Goal: Transaction & Acquisition: Book appointment/travel/reservation

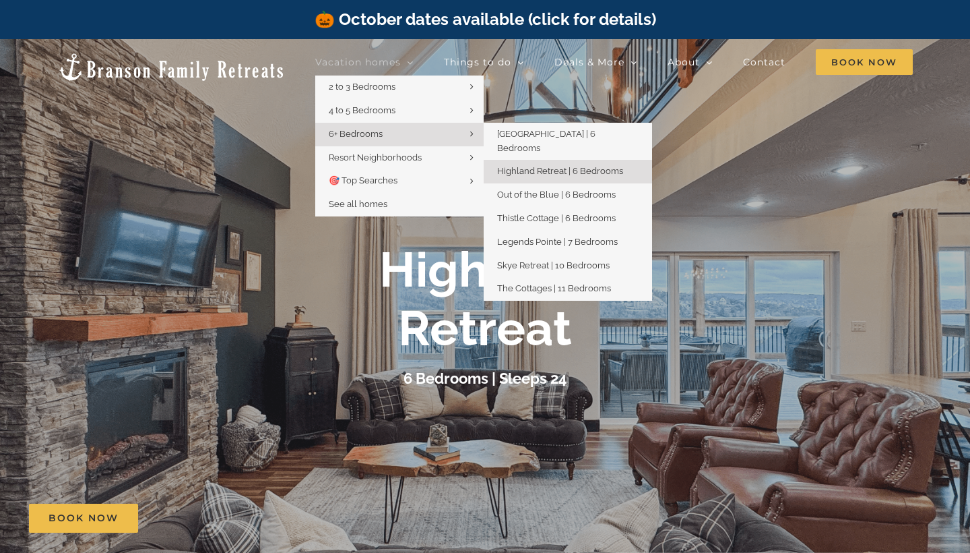
click at [522, 166] on span "Highland Retreat | 6 Bedrooms" at bounding box center [560, 171] width 126 height 10
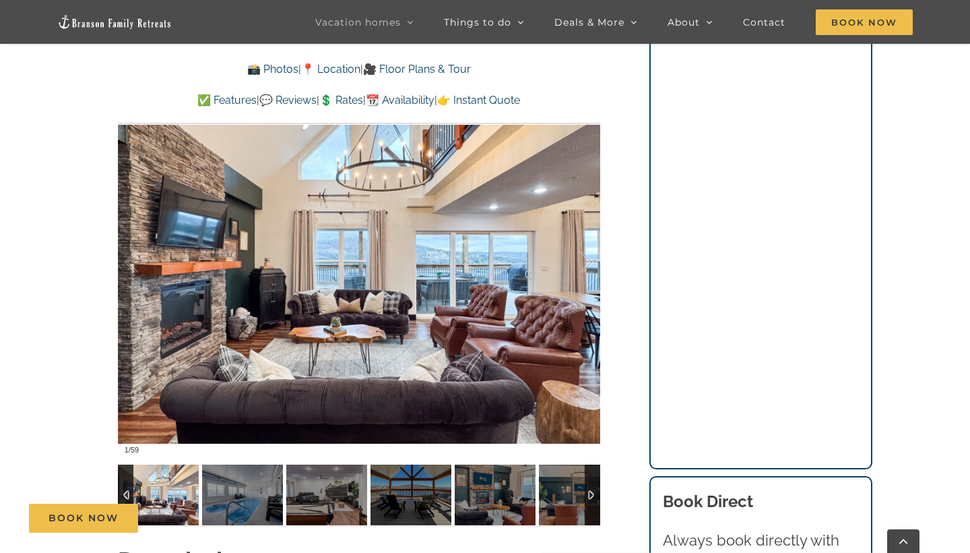
scroll to position [1054, 0]
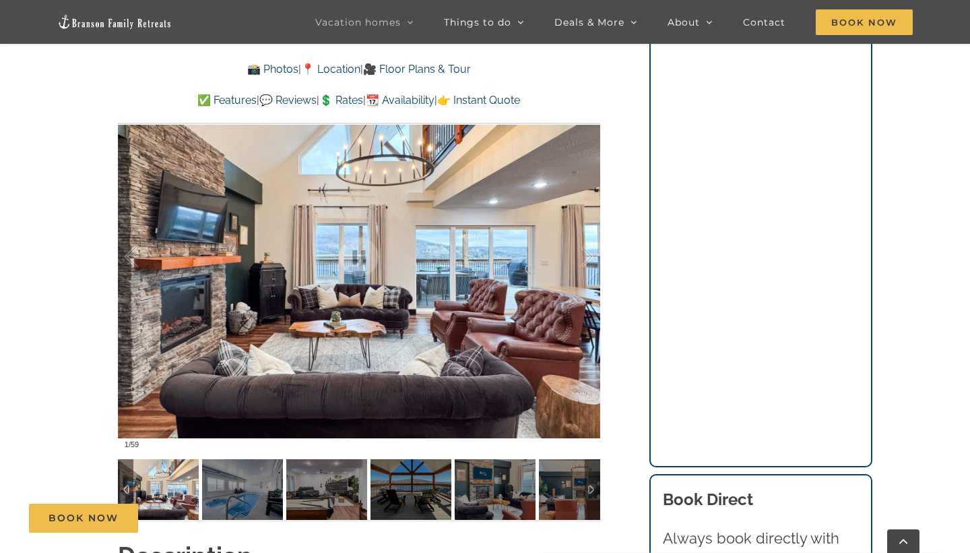
click at [160, 464] on img at bounding box center [158, 489] width 81 height 61
click at [349, 259] on link at bounding box center [359, 257] width 54 height 54
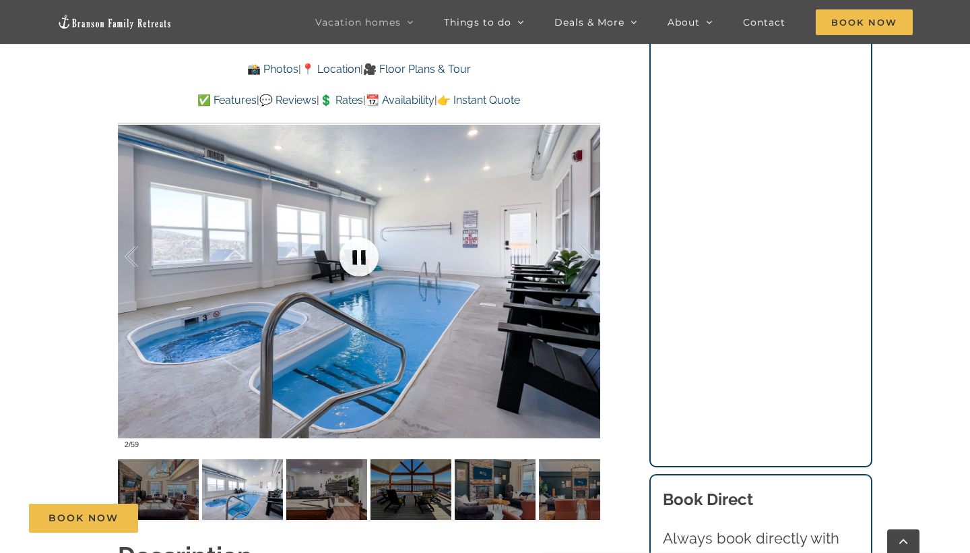
click at [349, 259] on link at bounding box center [359, 257] width 54 height 54
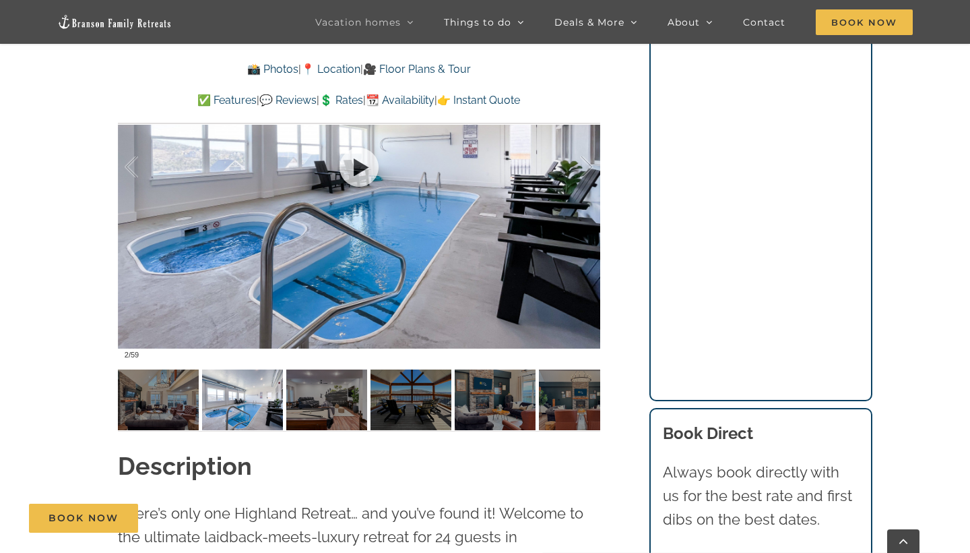
scroll to position [1147, 0]
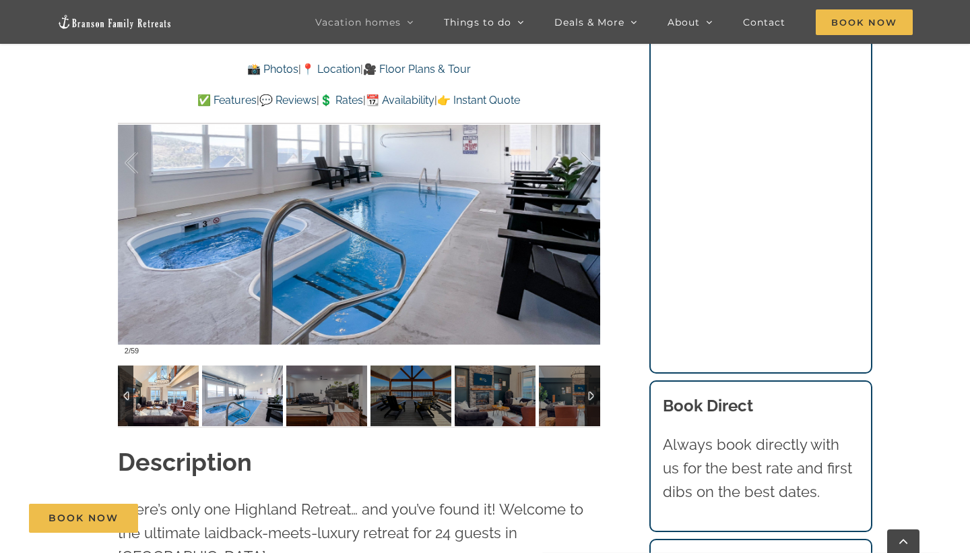
click at [151, 403] on img at bounding box center [158, 395] width 81 height 61
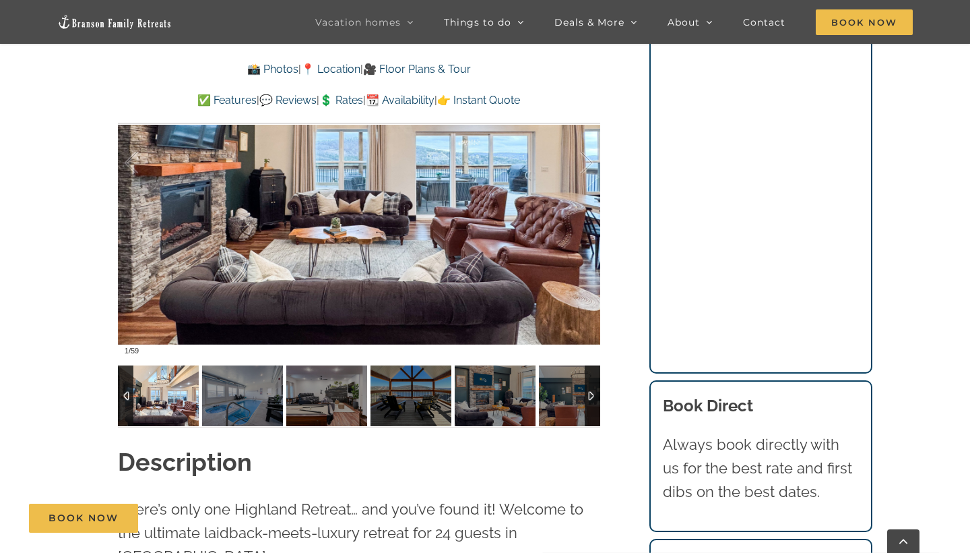
click at [151, 403] on img at bounding box center [158, 395] width 81 height 61
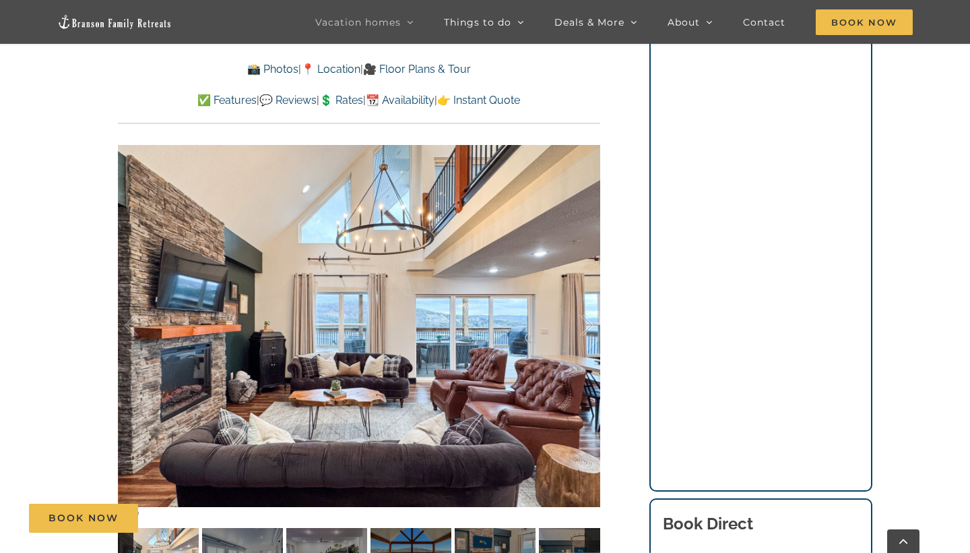
scroll to position [974, 0]
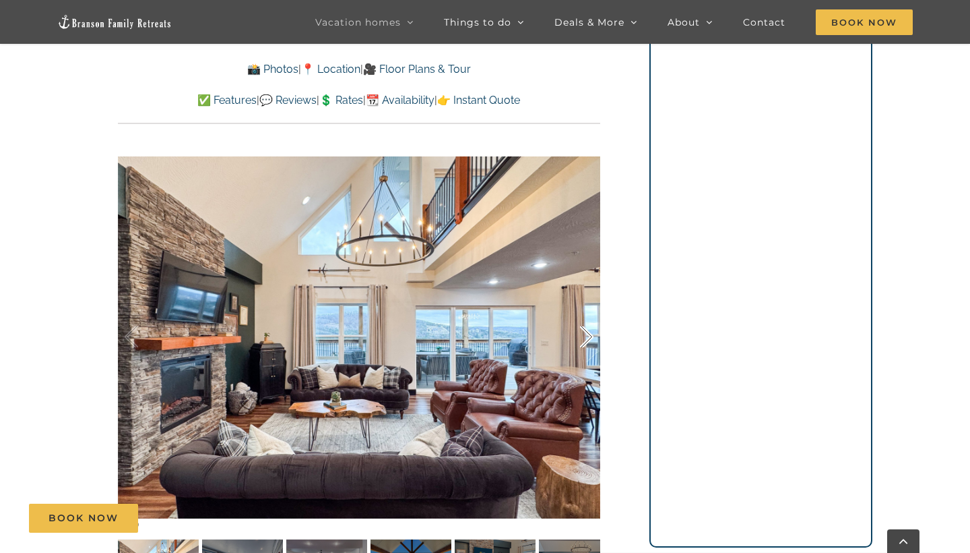
click at [579, 328] on div at bounding box center [573, 337] width 42 height 84
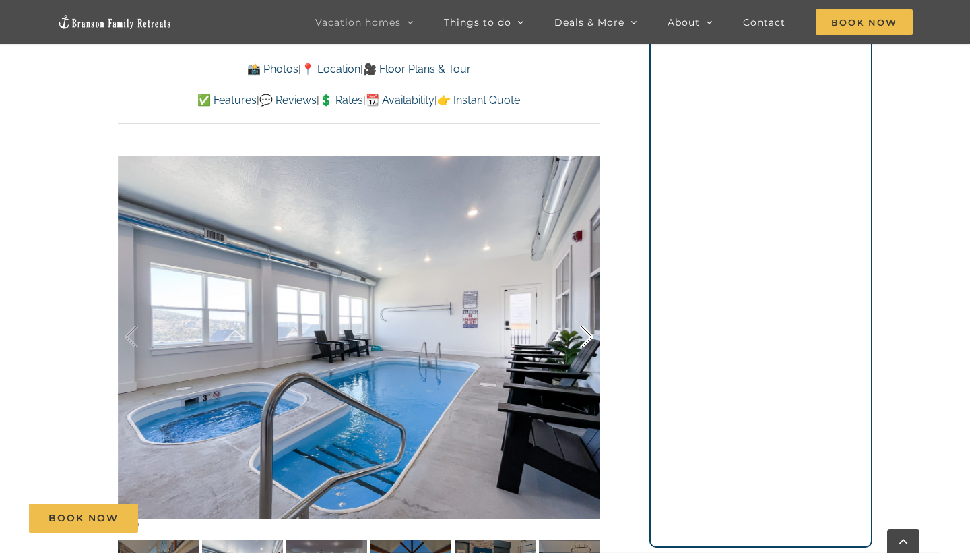
click at [579, 328] on div at bounding box center [573, 337] width 42 height 84
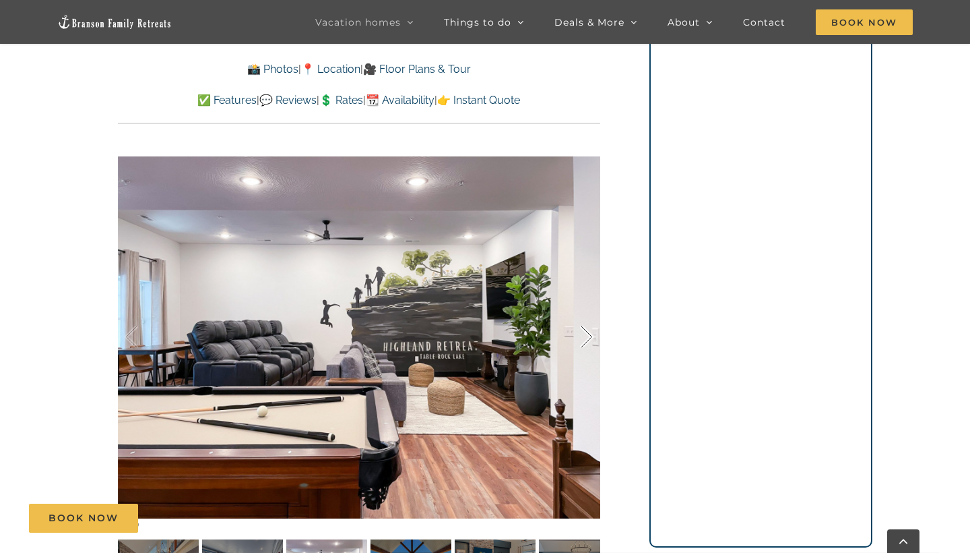
click at [579, 328] on div at bounding box center [573, 337] width 42 height 84
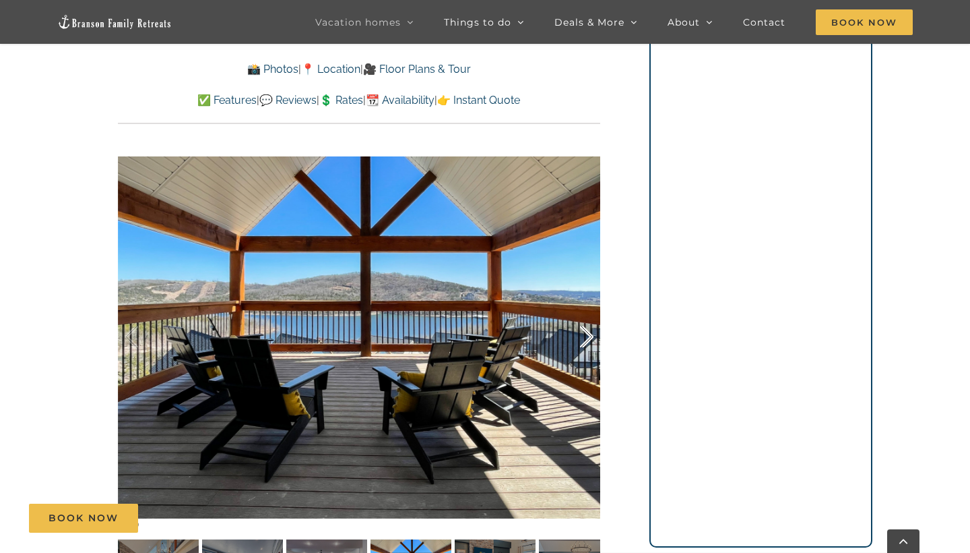
click at [579, 328] on div at bounding box center [573, 337] width 42 height 84
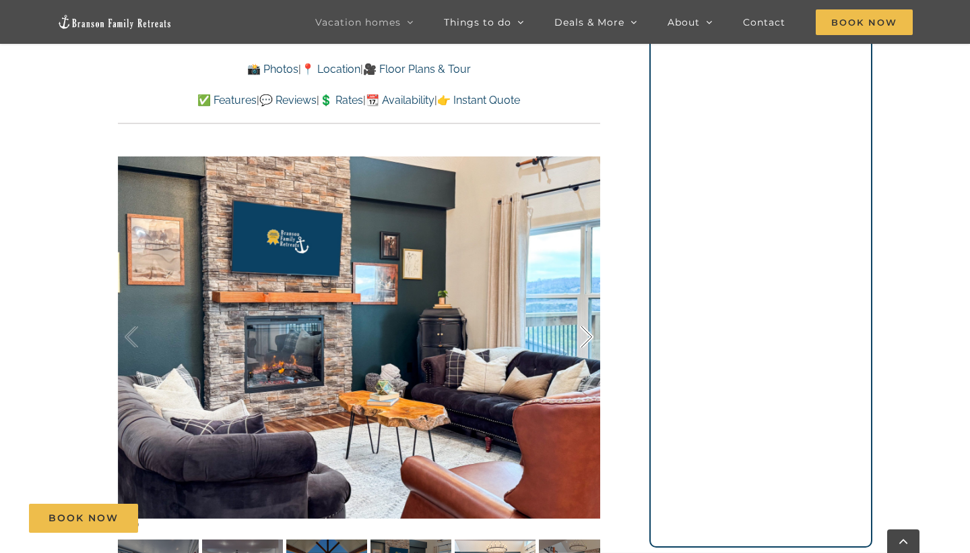
click at [579, 328] on div at bounding box center [573, 337] width 42 height 84
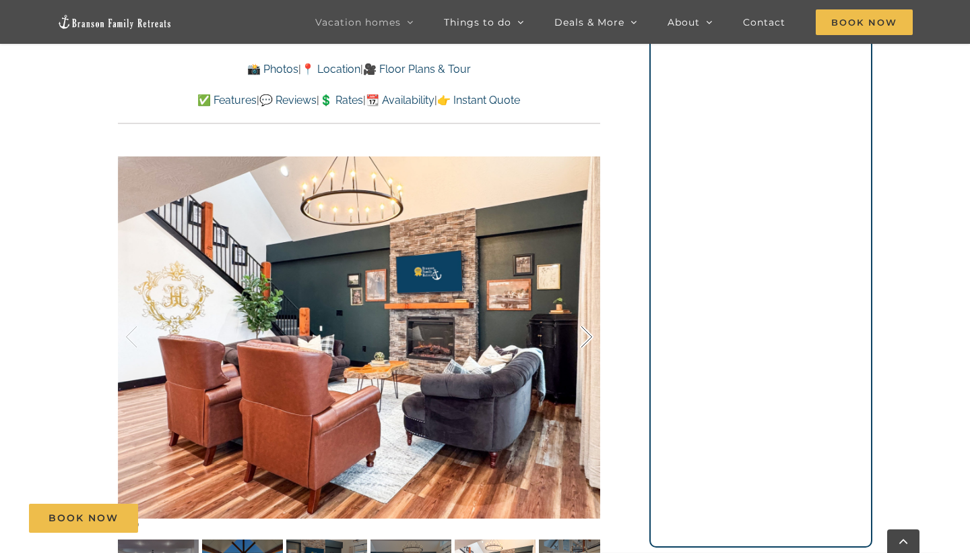
click at [579, 328] on div at bounding box center [573, 337] width 42 height 84
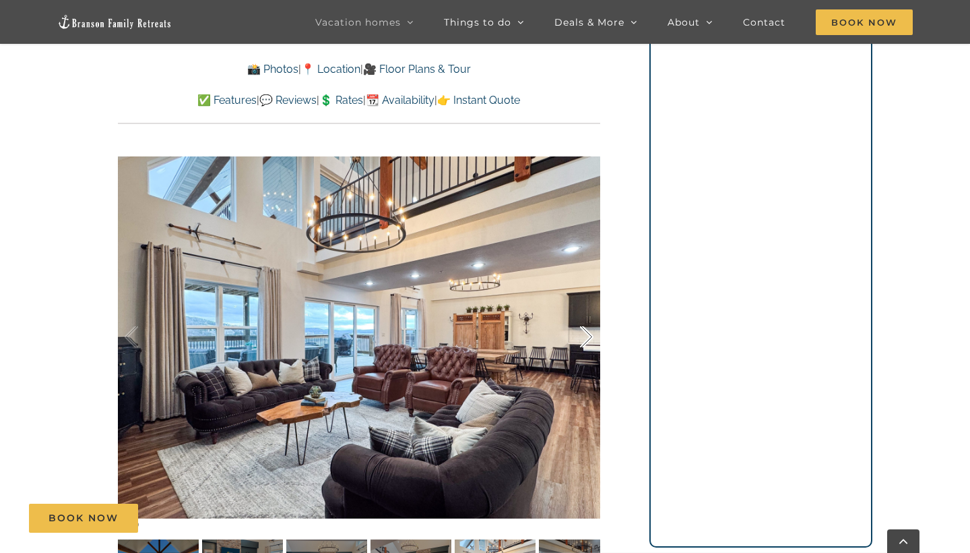
click at [579, 329] on div at bounding box center [573, 337] width 42 height 84
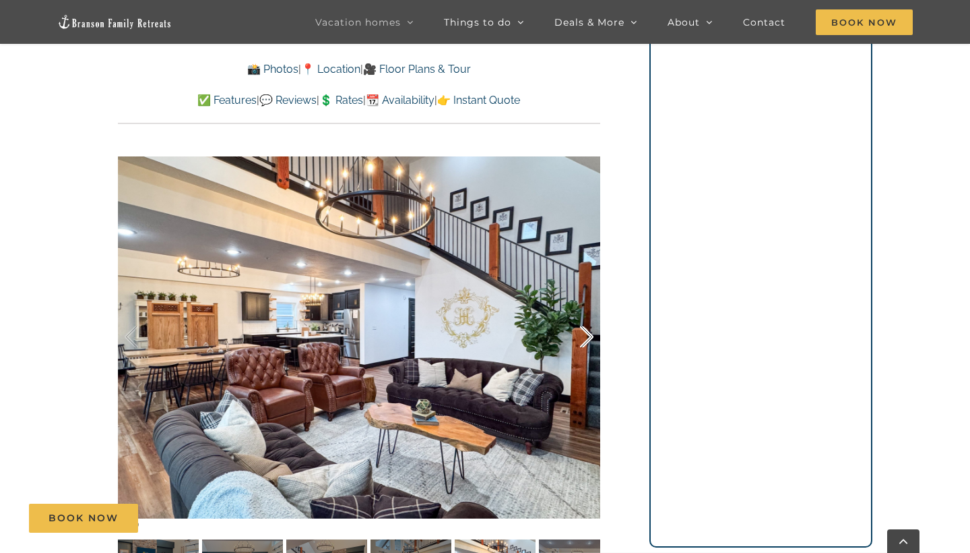
click at [579, 329] on div at bounding box center [573, 337] width 42 height 84
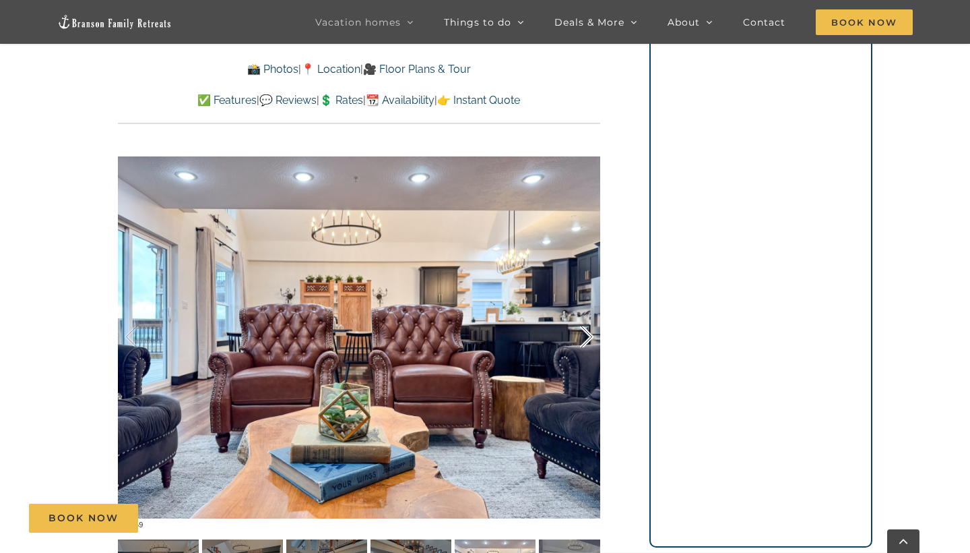
click at [579, 329] on div at bounding box center [573, 337] width 42 height 84
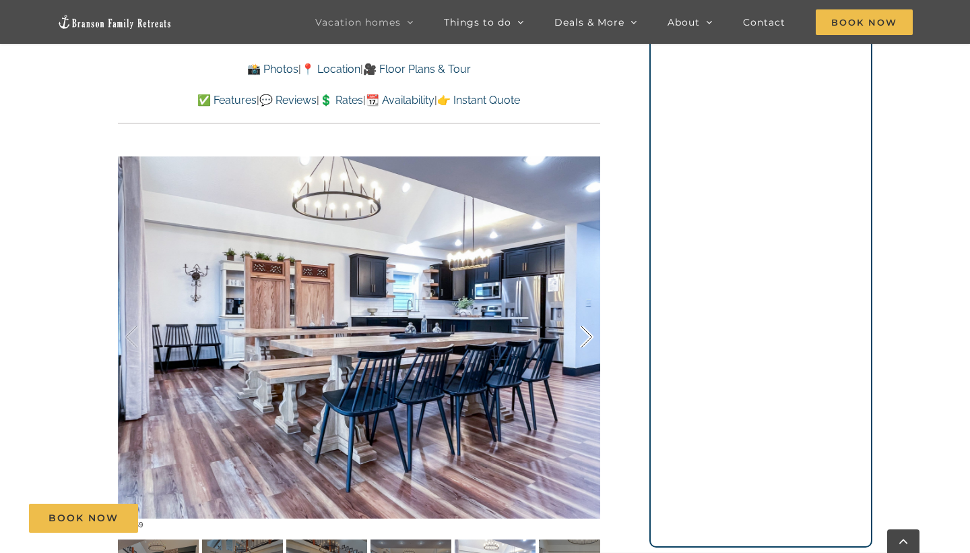
click at [580, 329] on div at bounding box center [573, 337] width 42 height 84
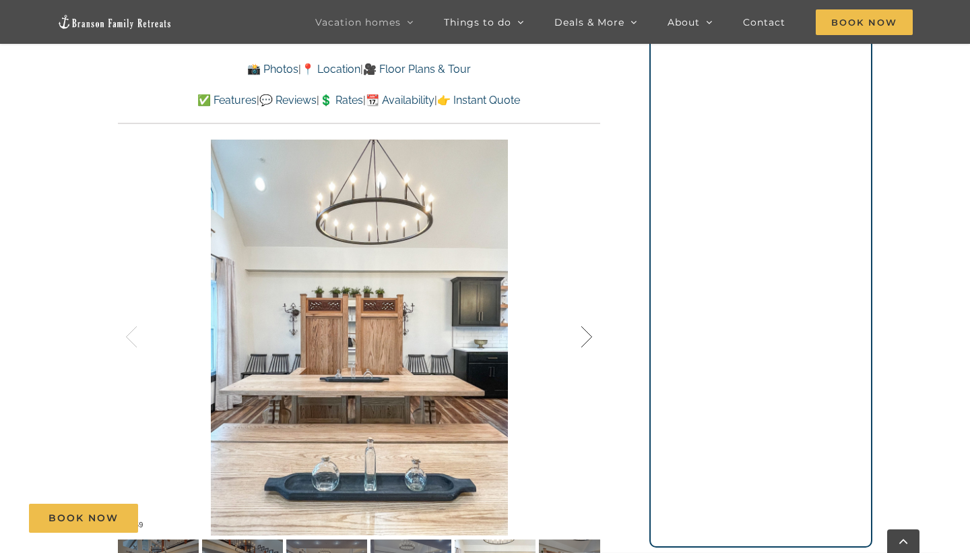
click at [580, 330] on div at bounding box center [573, 337] width 42 height 84
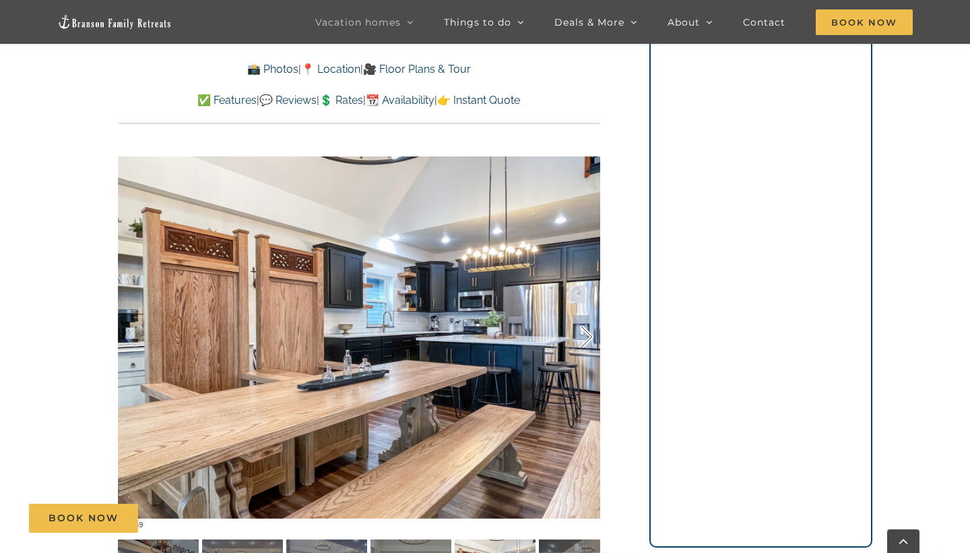
click at [580, 332] on div at bounding box center [573, 337] width 42 height 84
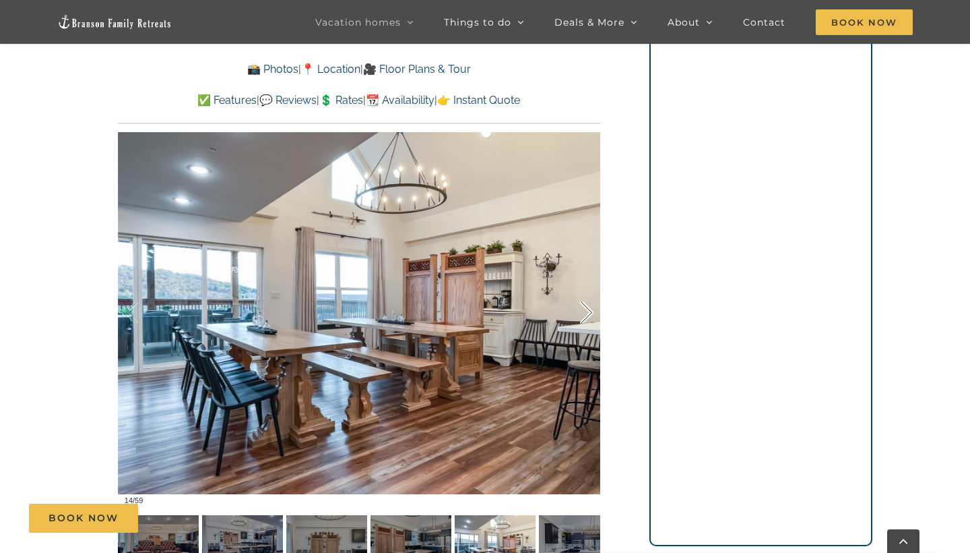
scroll to position [1012, 0]
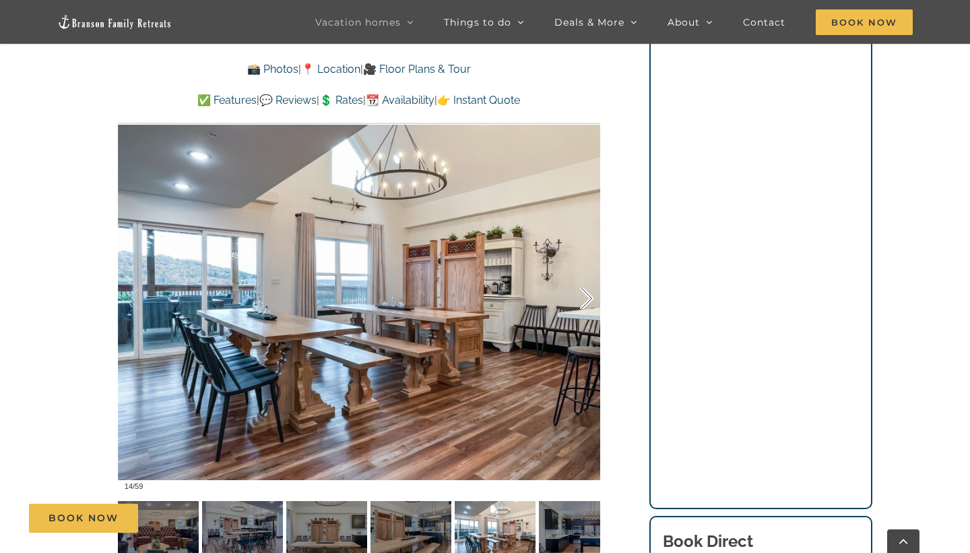
click at [580, 332] on div at bounding box center [573, 299] width 42 height 84
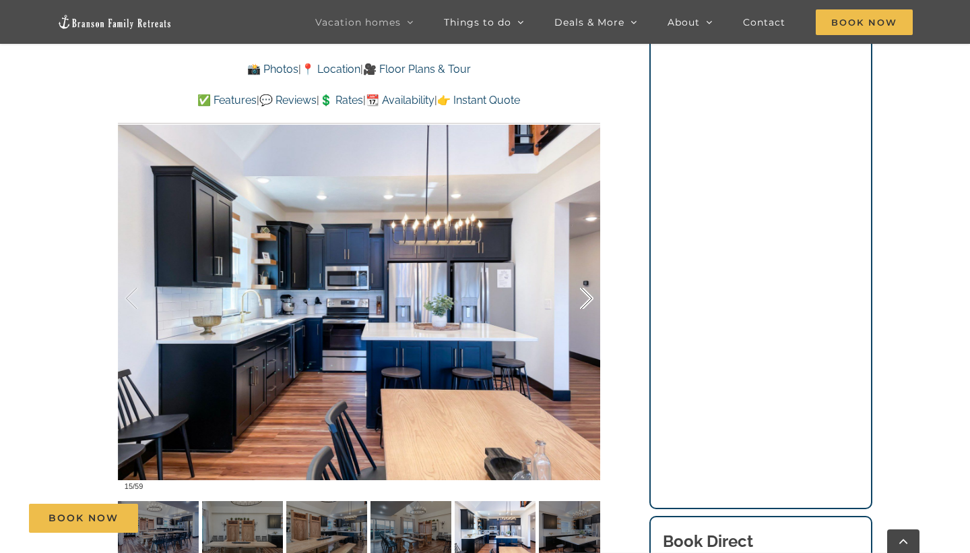
click at [580, 332] on div at bounding box center [573, 299] width 42 height 84
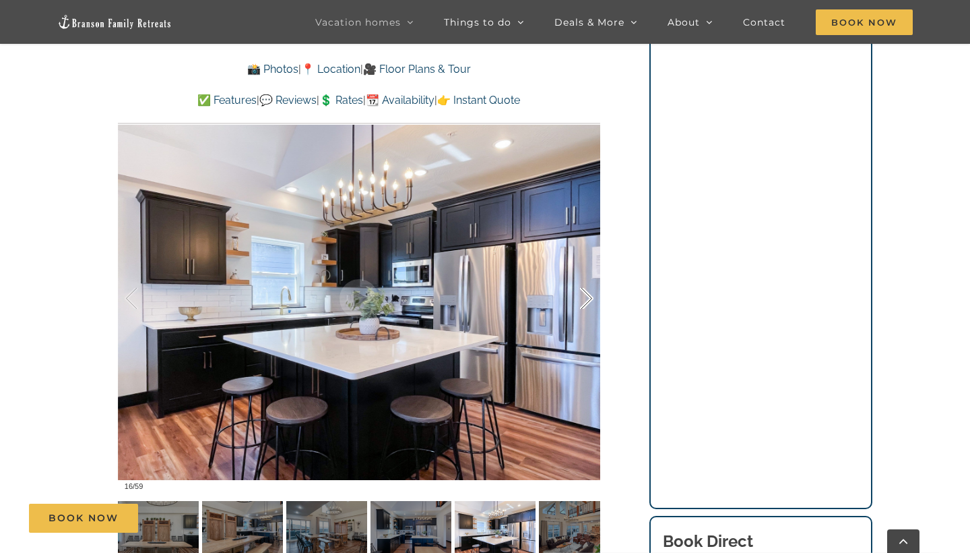
click at [584, 292] on div at bounding box center [573, 299] width 42 height 84
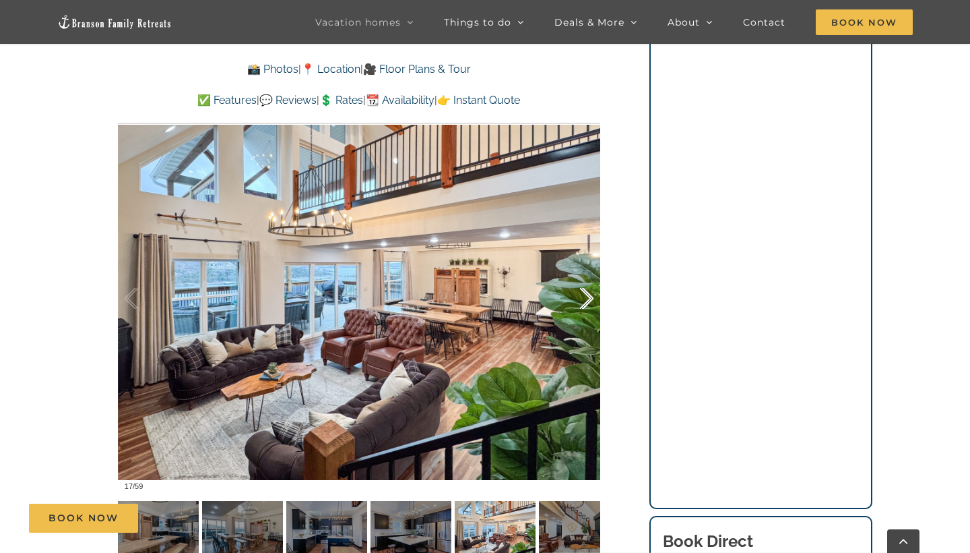
click at [584, 292] on div at bounding box center [573, 299] width 42 height 84
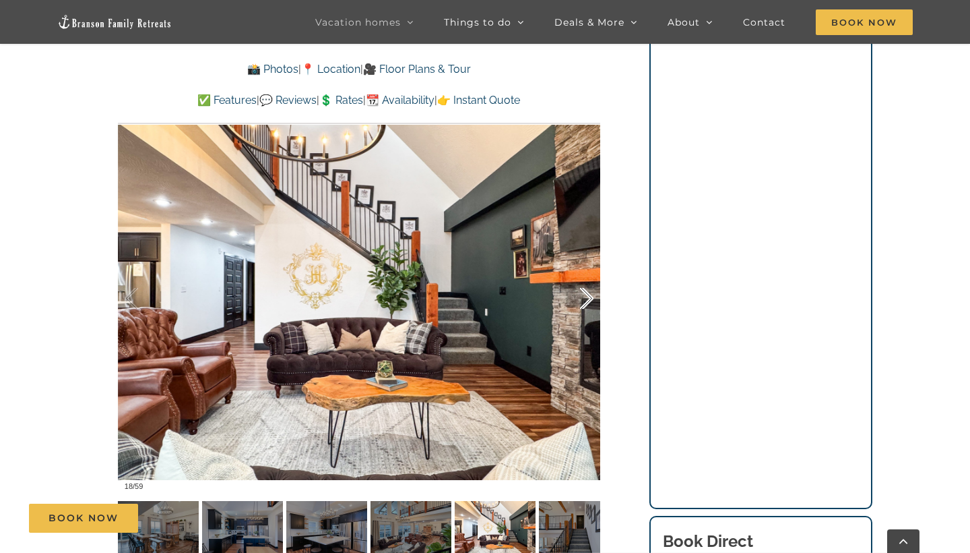
click at [584, 292] on div at bounding box center [573, 299] width 42 height 84
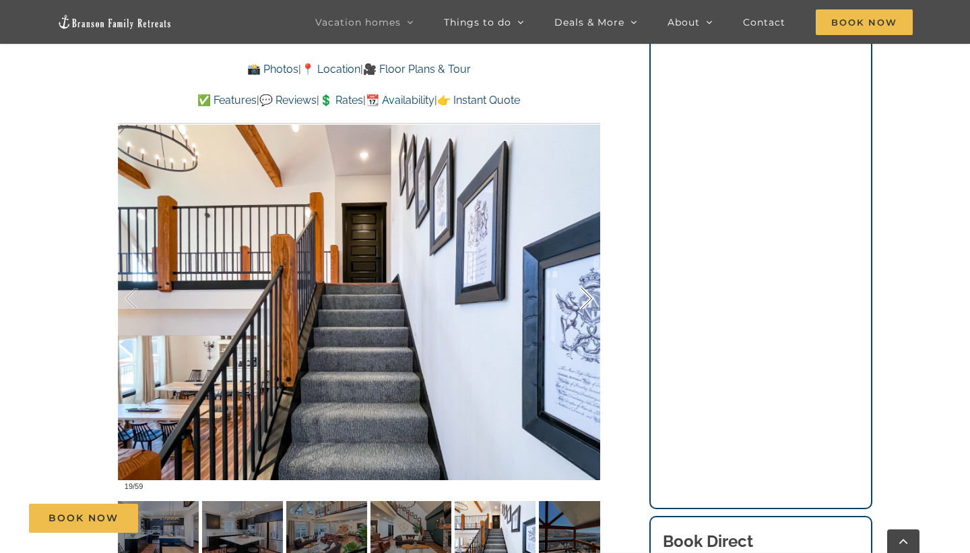
click at [584, 292] on div at bounding box center [573, 299] width 42 height 84
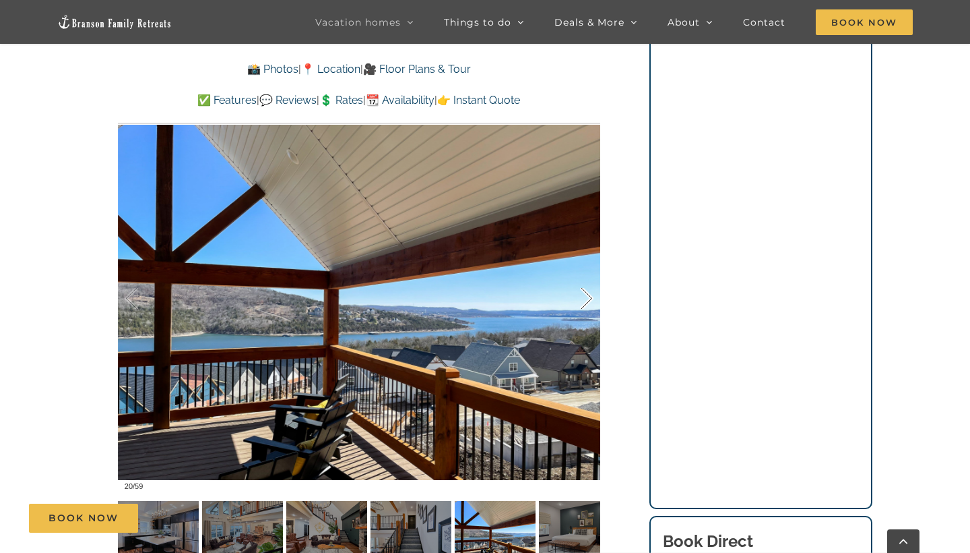
click at [584, 292] on div at bounding box center [573, 299] width 42 height 84
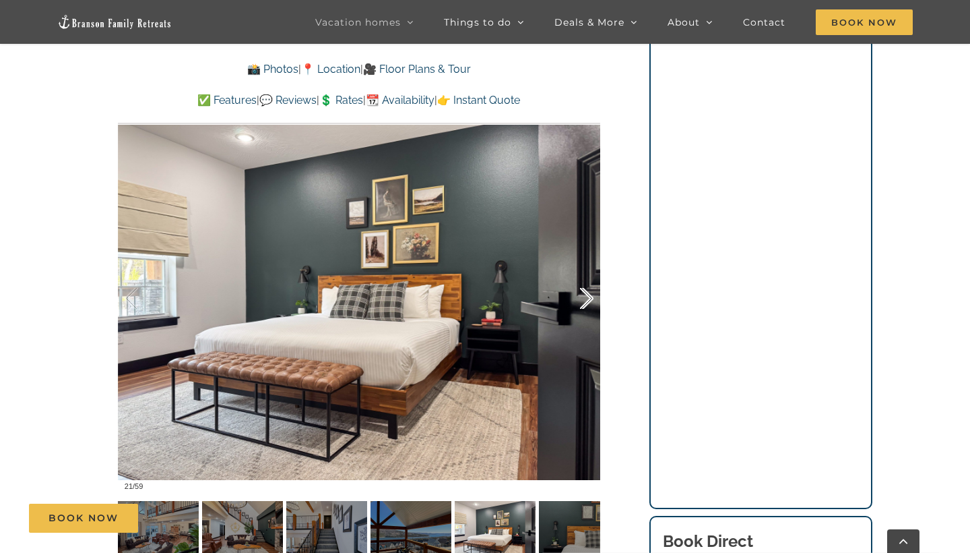
click at [584, 292] on div at bounding box center [573, 299] width 42 height 84
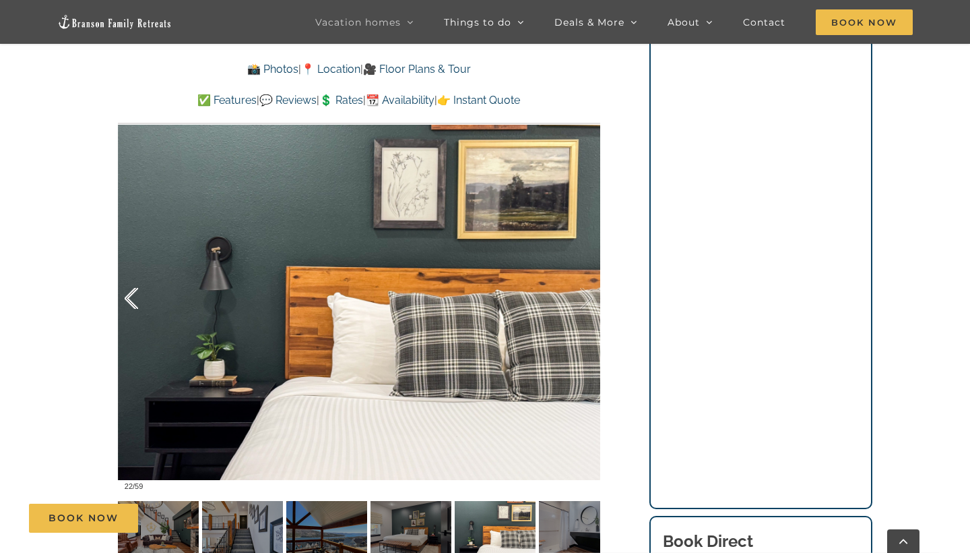
click at [127, 295] on div at bounding box center [146, 299] width 42 height 84
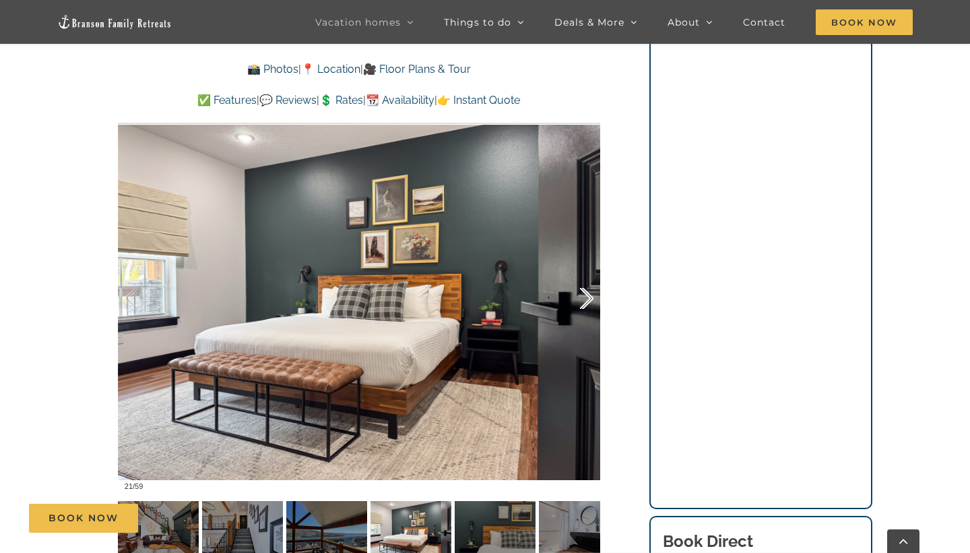
click at [589, 303] on div at bounding box center [573, 299] width 42 height 84
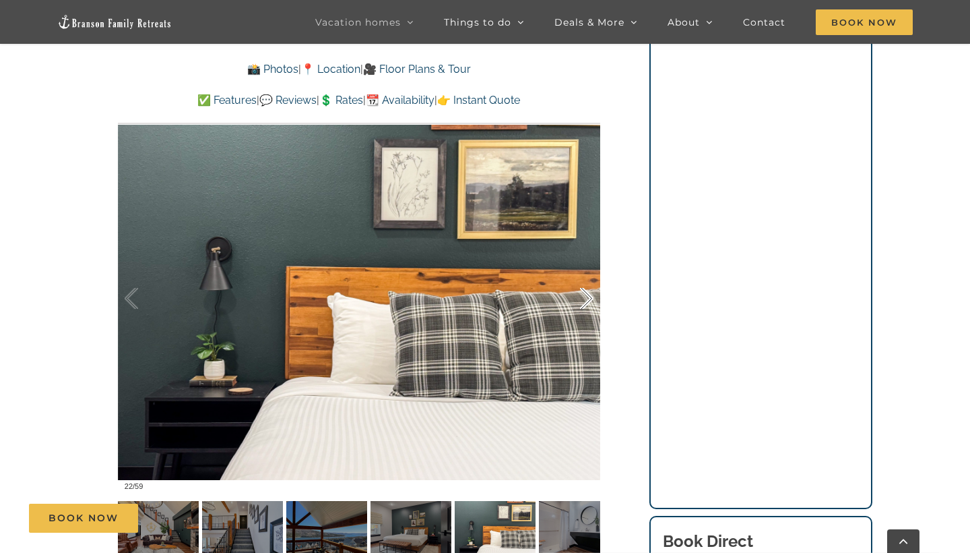
click at [589, 303] on div at bounding box center [573, 299] width 42 height 84
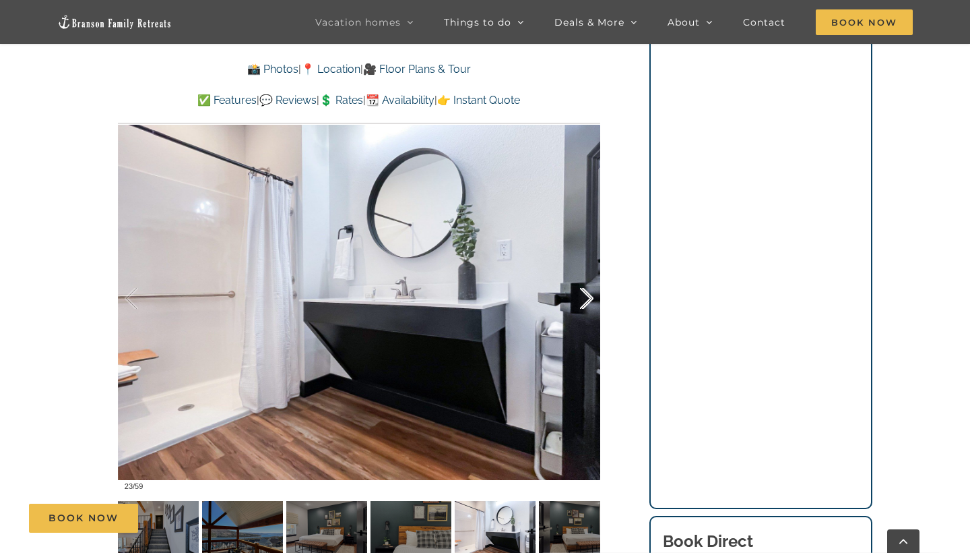
click at [589, 303] on div at bounding box center [573, 299] width 42 height 84
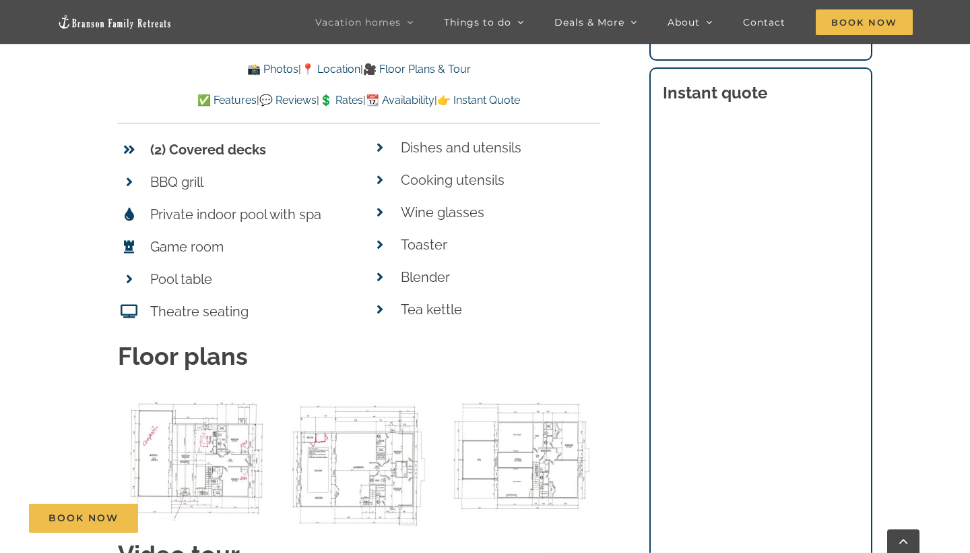
scroll to position [5820, 0]
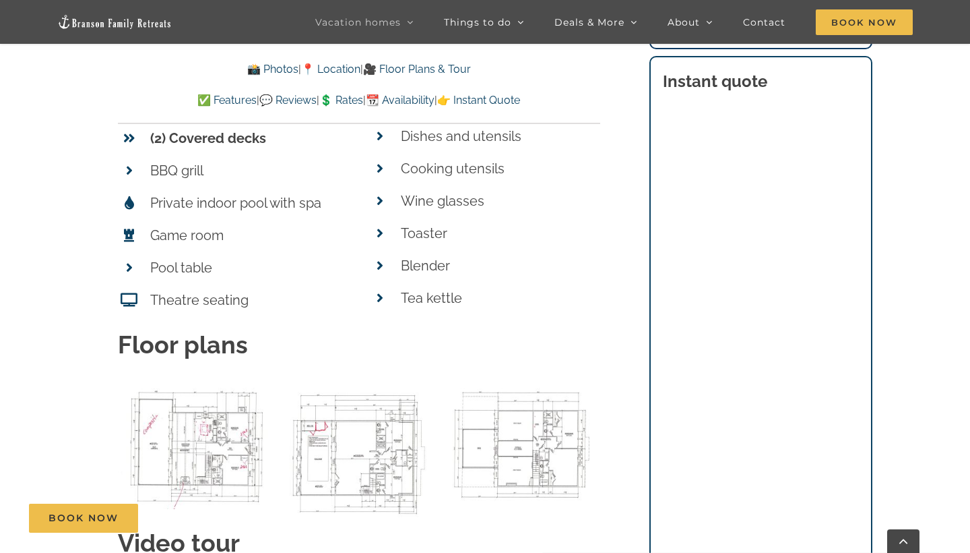
click at [168, 391] on img "00 Main level 32 BC Plan as of 5-13-2021-3 copy" at bounding box center [196, 443] width 156 height 129
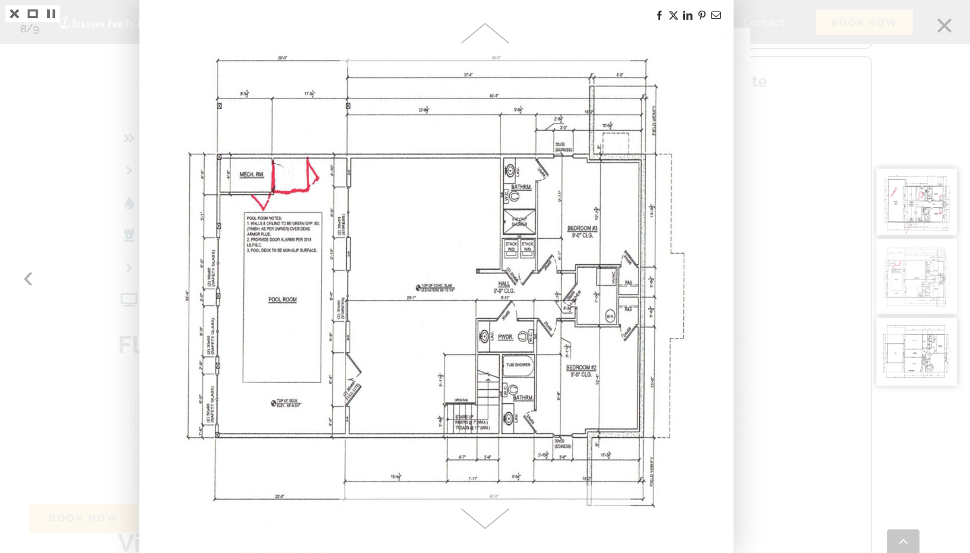
click at [639, 190] on img at bounding box center [436, 276] width 590 height 553
click at [943, 34] on div at bounding box center [921, 276] width 97 height 553
click at [948, 29] on div at bounding box center [921, 276] width 97 height 553
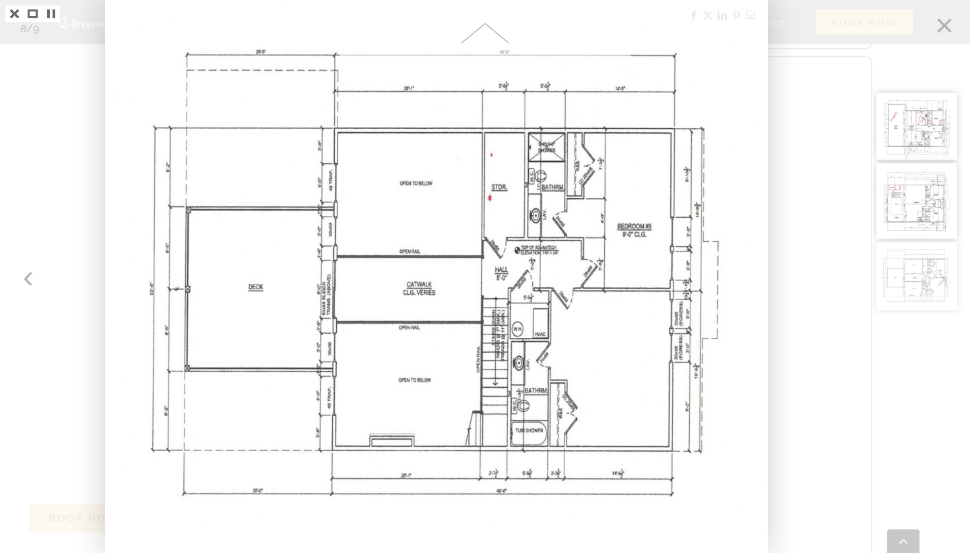
click at [819, 377] on div at bounding box center [485, 276] width 970 height 553
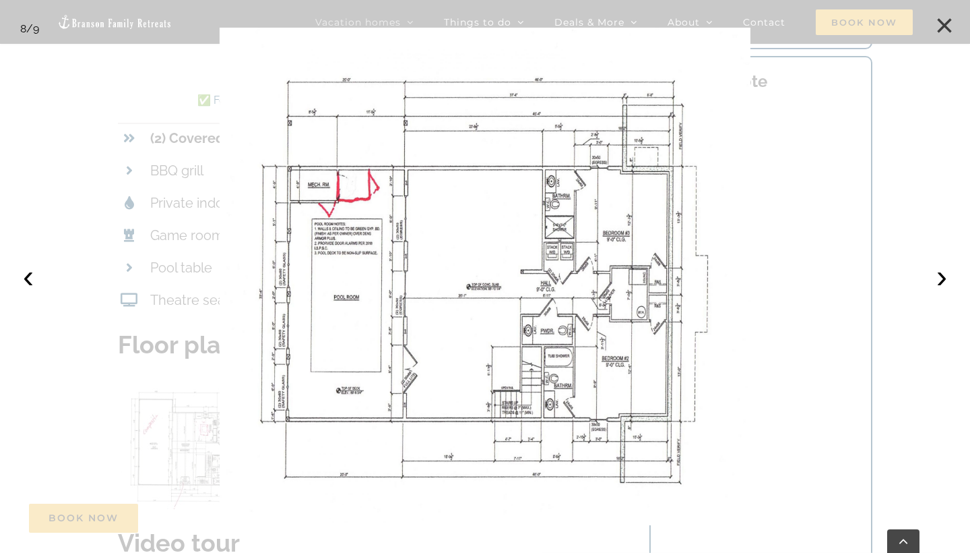
click at [943, 24] on button "×" at bounding box center [945, 26] width 30 height 30
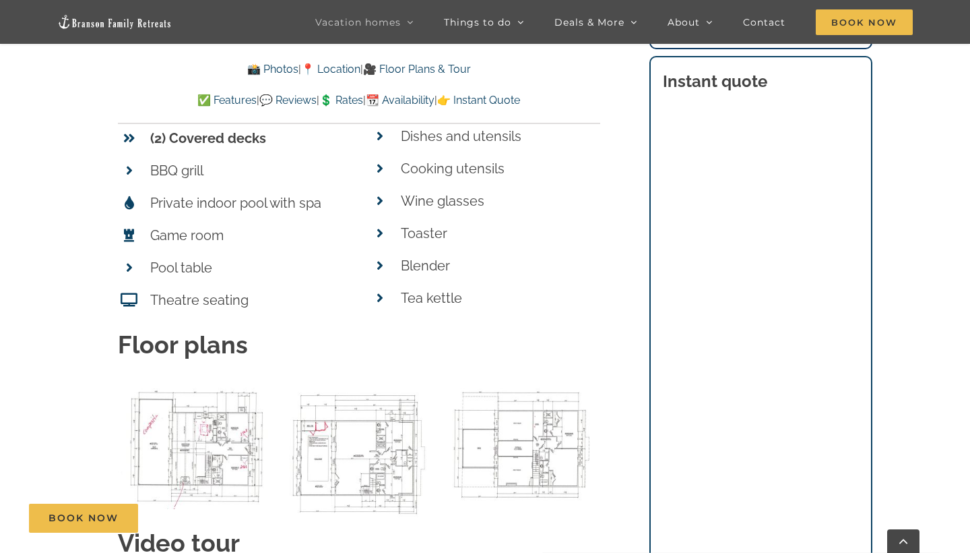
click at [570, 282] on li "Tea kettle" at bounding box center [485, 298] width 232 height 32
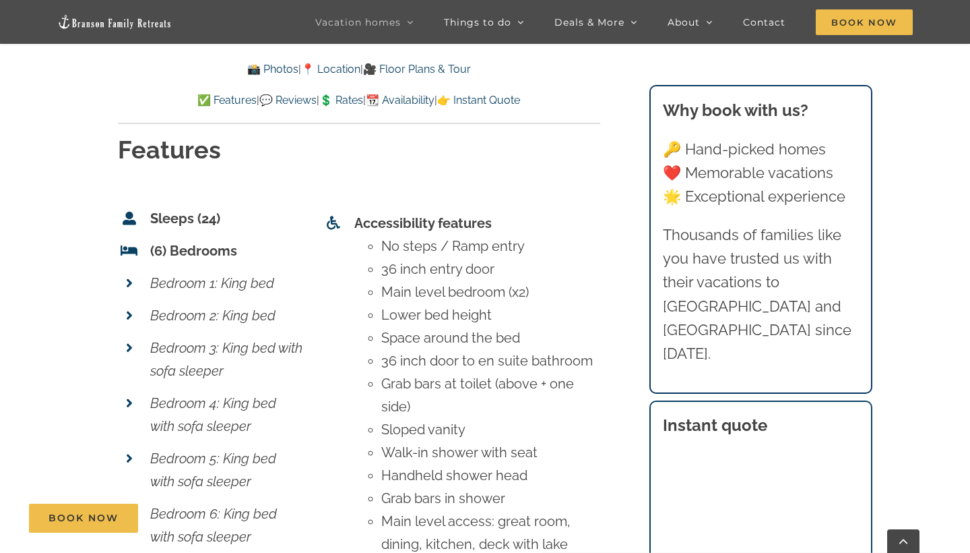
scroll to position [4894, 0]
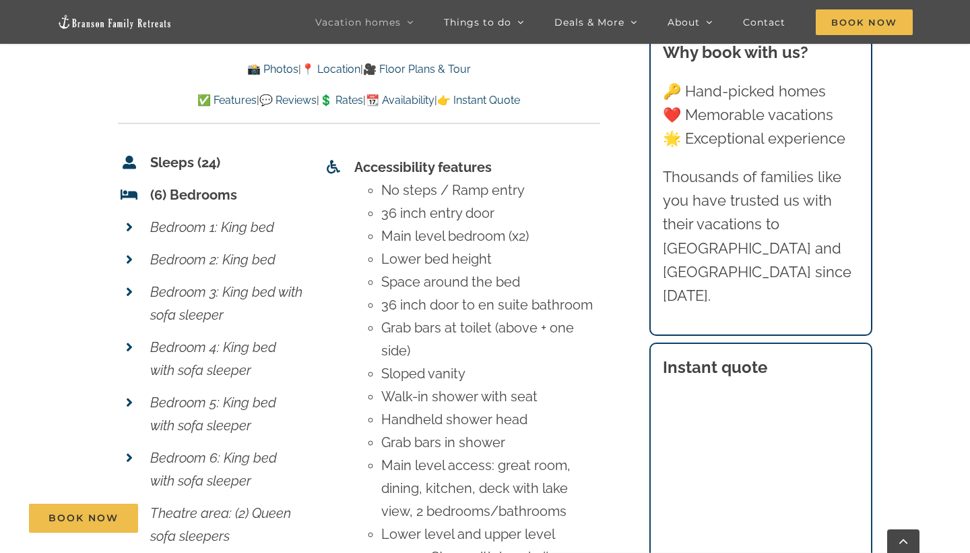
scroll to position [4950, 0]
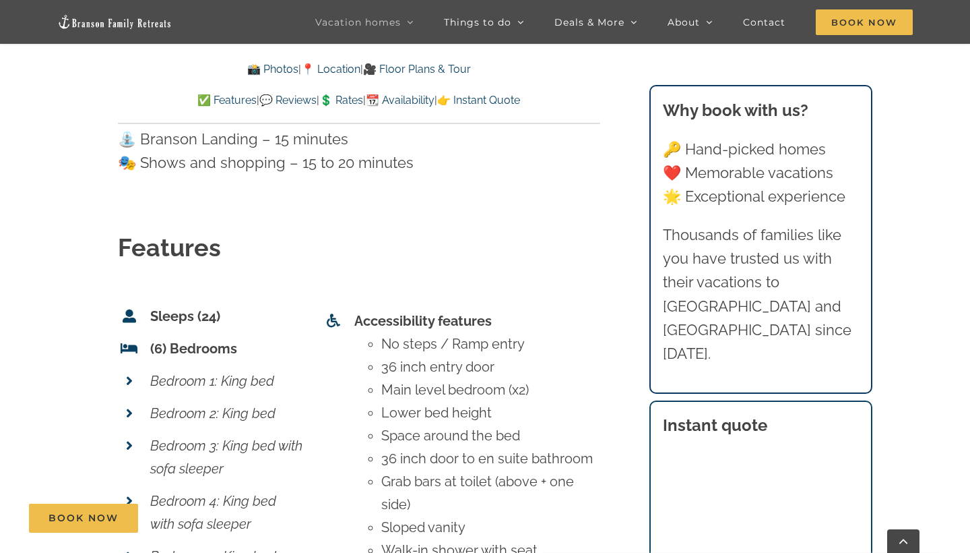
scroll to position [4797, 0]
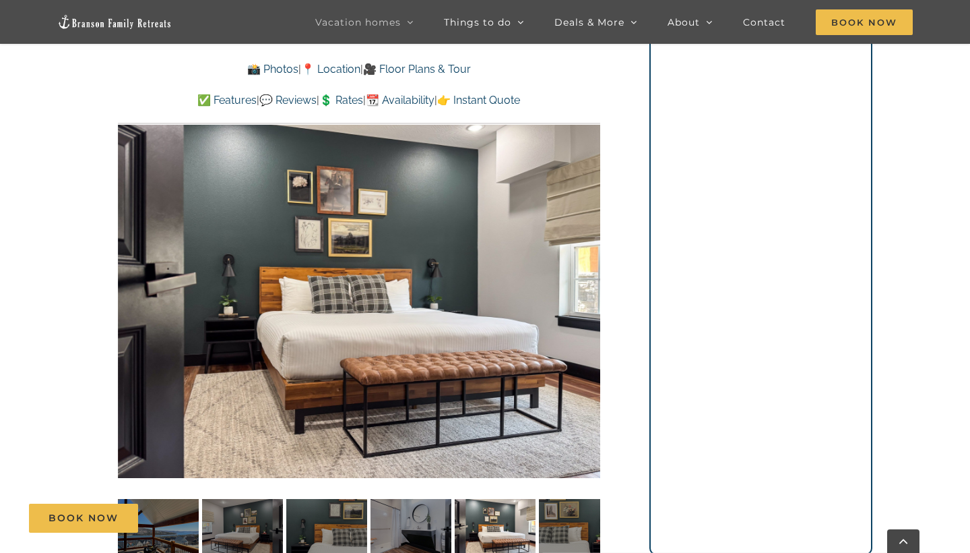
scroll to position [1073, 0]
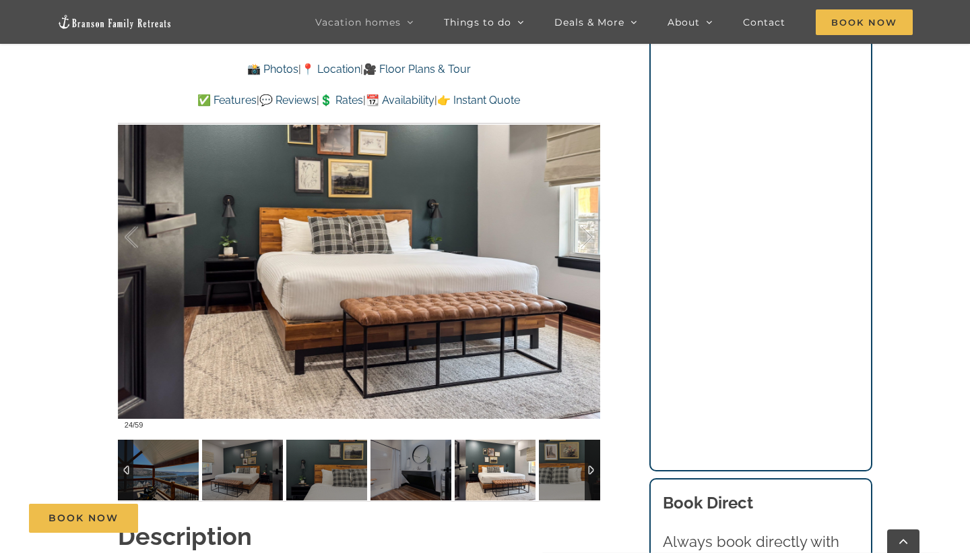
click at [592, 474] on div at bounding box center [592, 469] width 15 height 61
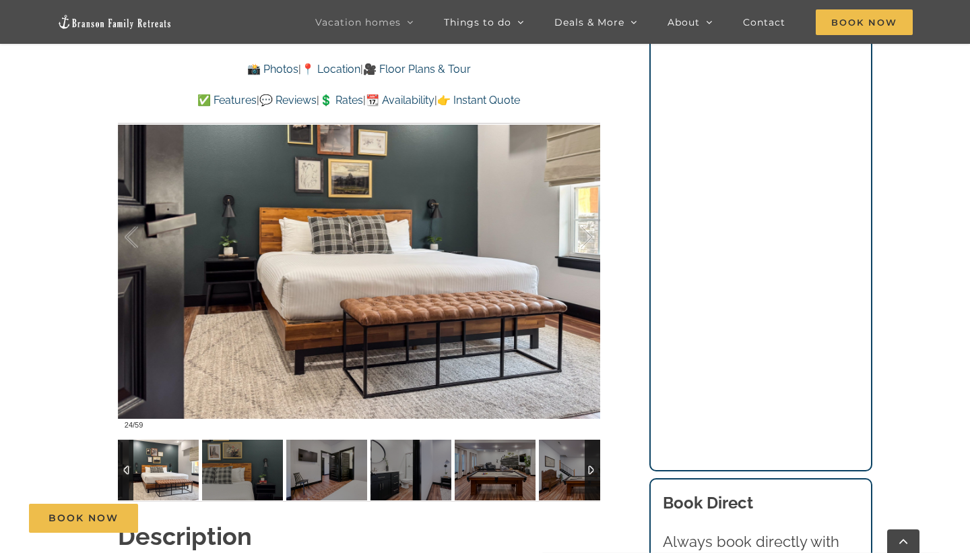
click at [592, 474] on div at bounding box center [592, 469] width 15 height 61
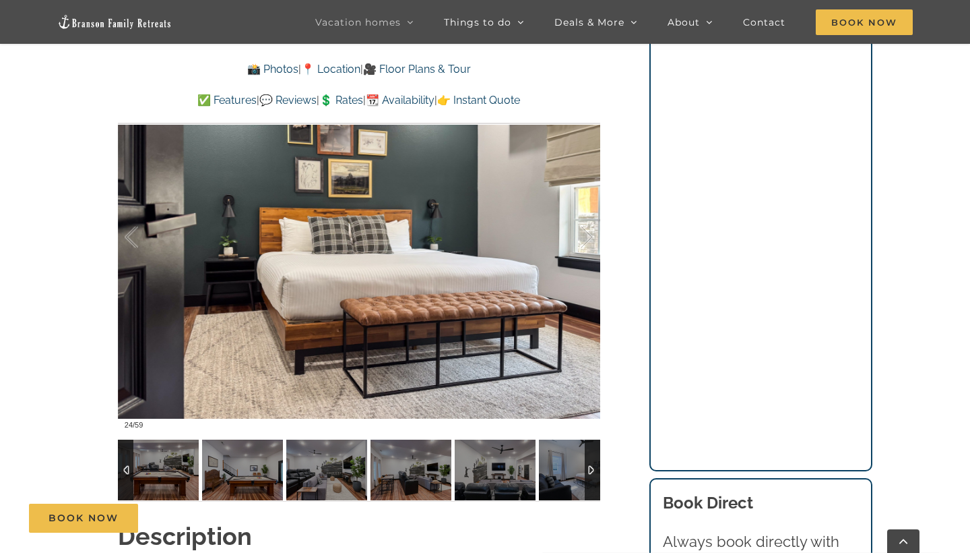
click at [592, 474] on div at bounding box center [592, 469] width 15 height 61
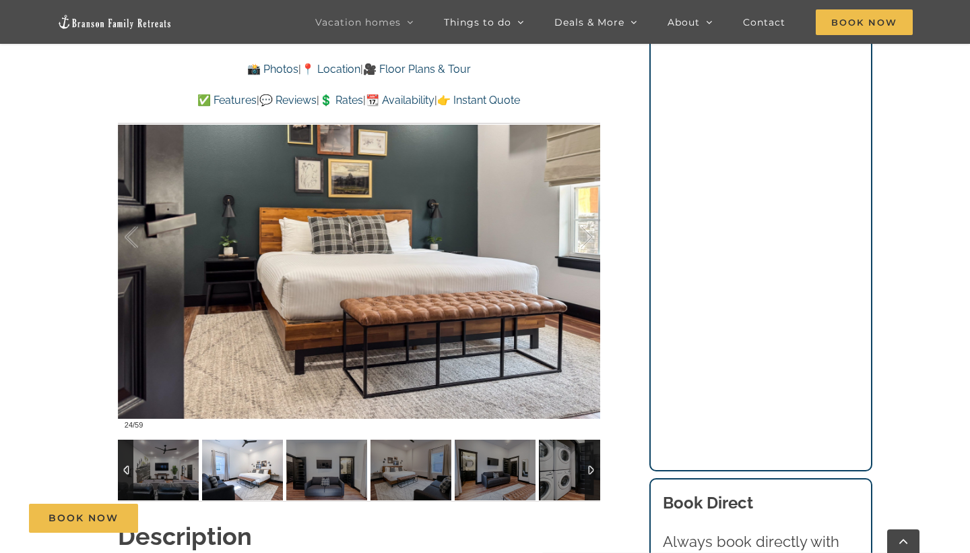
click at [225, 476] on img at bounding box center [242, 469] width 81 height 61
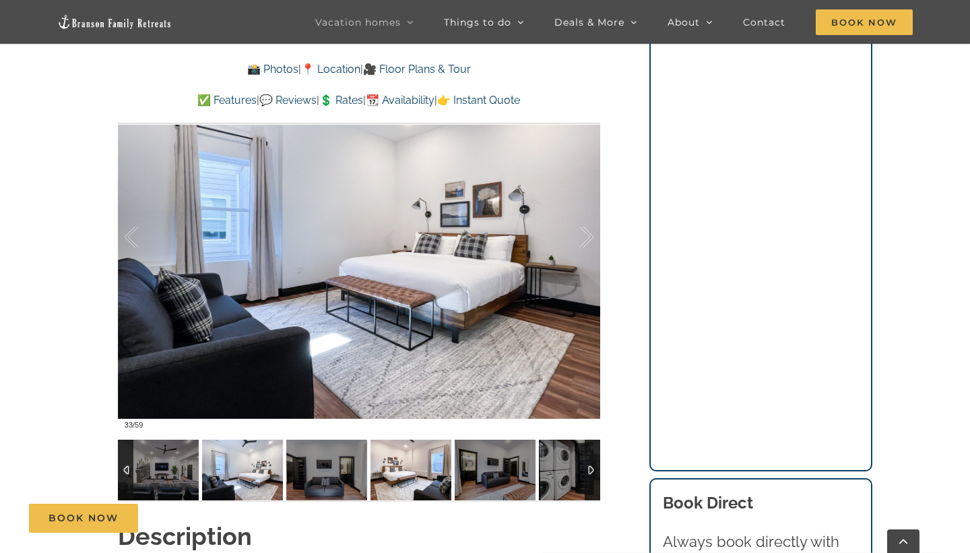
click at [437, 458] on img at bounding box center [411, 469] width 81 height 61
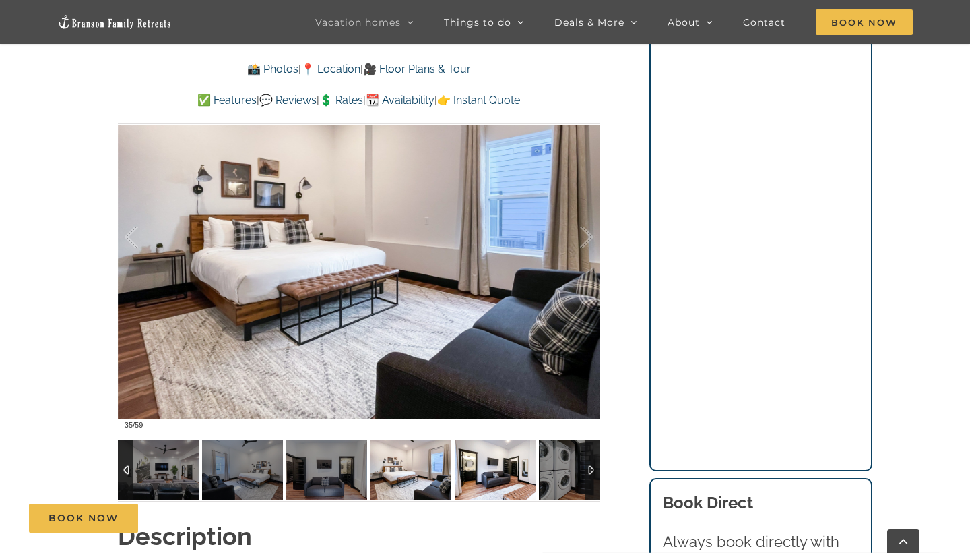
click at [494, 464] on img at bounding box center [495, 469] width 81 height 61
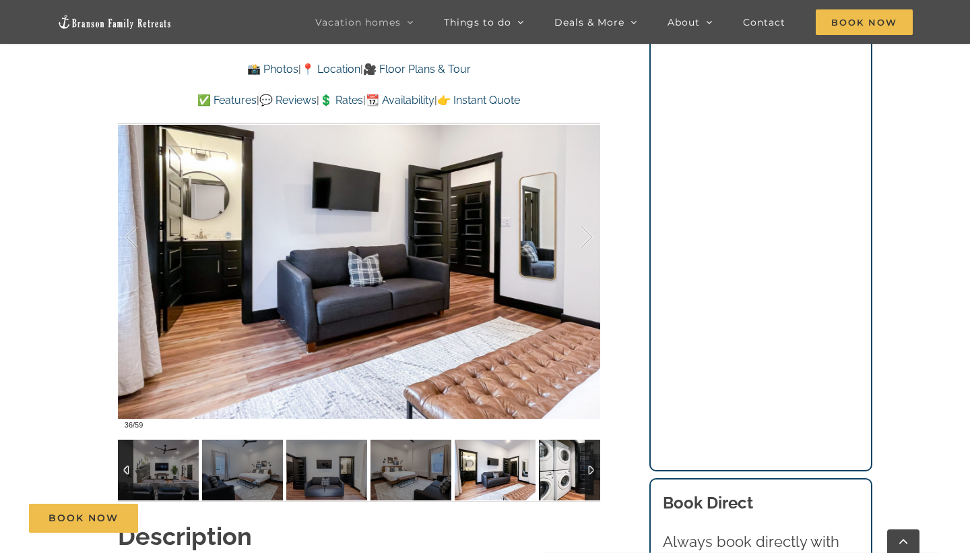
click at [567, 470] on img at bounding box center [579, 469] width 81 height 61
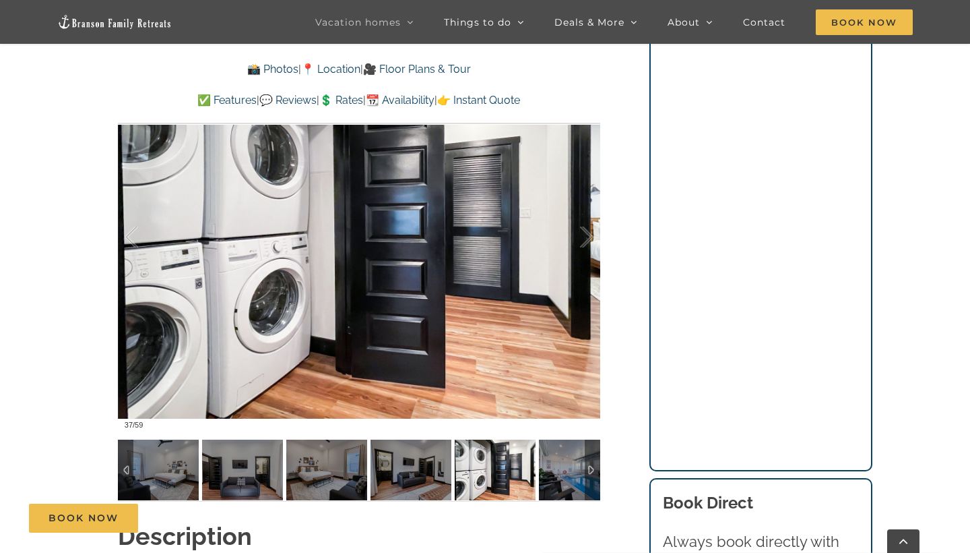
click at [596, 478] on div at bounding box center [592, 469] width 15 height 61
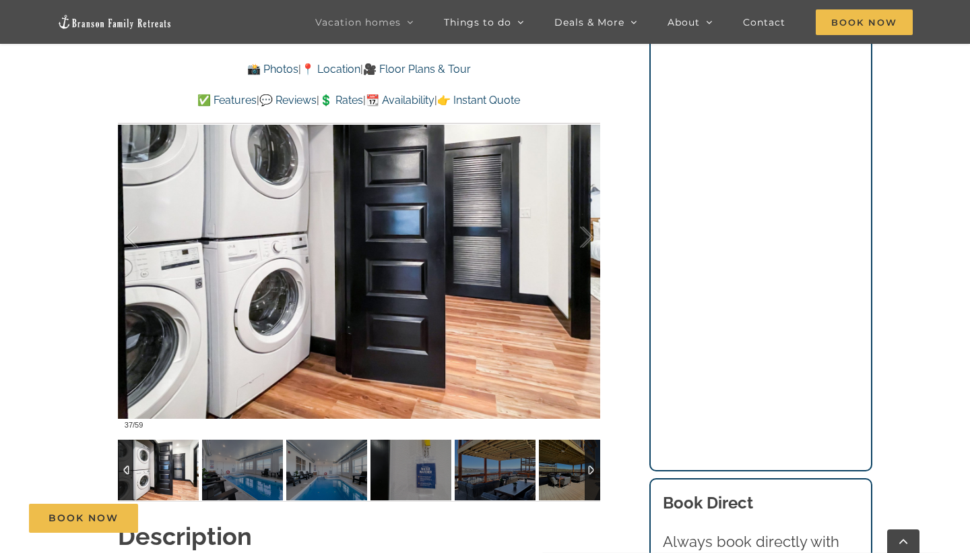
click at [596, 478] on div at bounding box center [592, 469] width 15 height 61
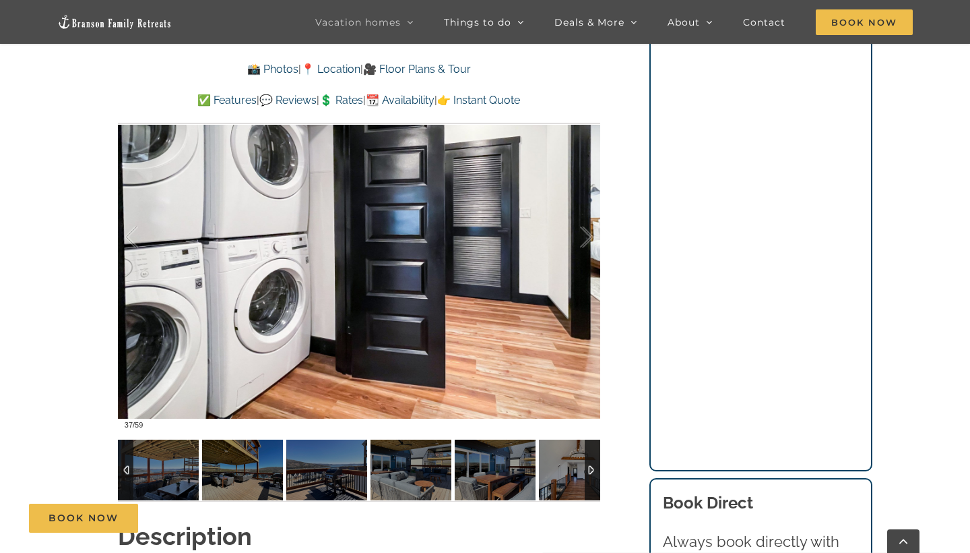
click at [596, 478] on div at bounding box center [592, 469] width 15 height 61
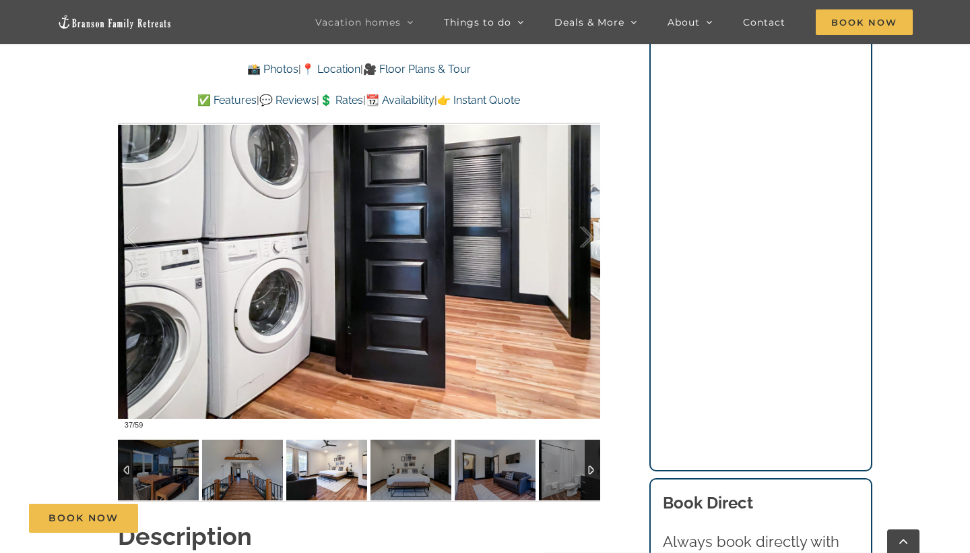
click at [338, 480] on img at bounding box center [326, 469] width 81 height 61
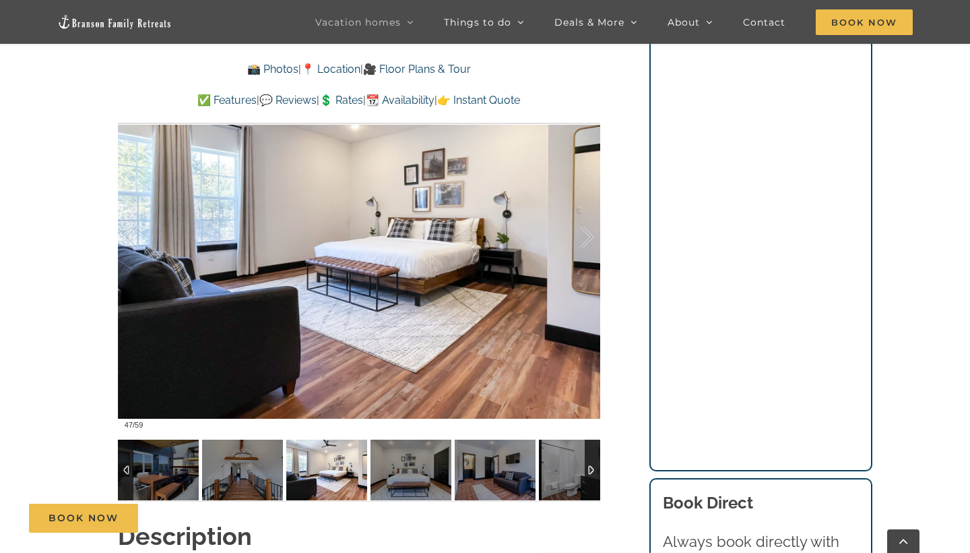
click at [593, 461] on div at bounding box center [592, 469] width 15 height 61
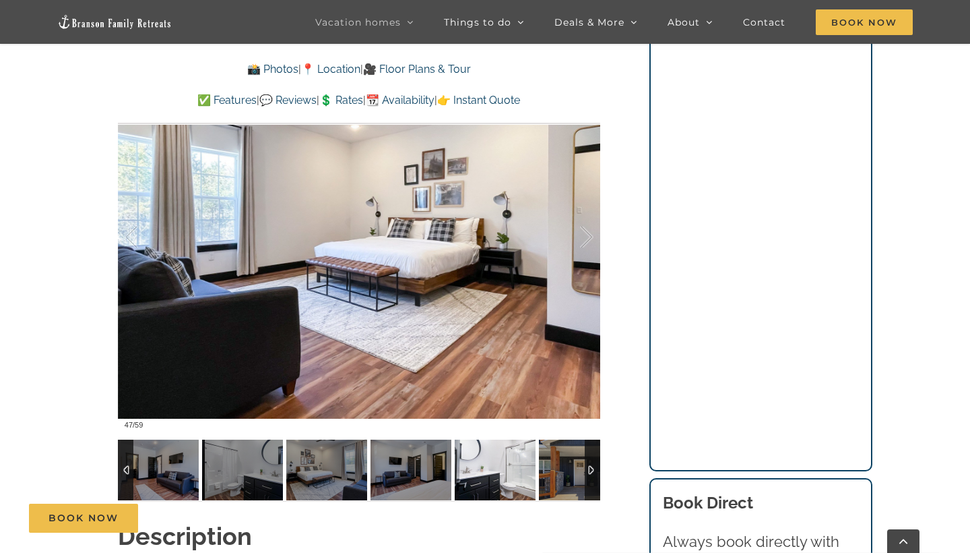
click at [497, 470] on img at bounding box center [495, 469] width 81 height 61
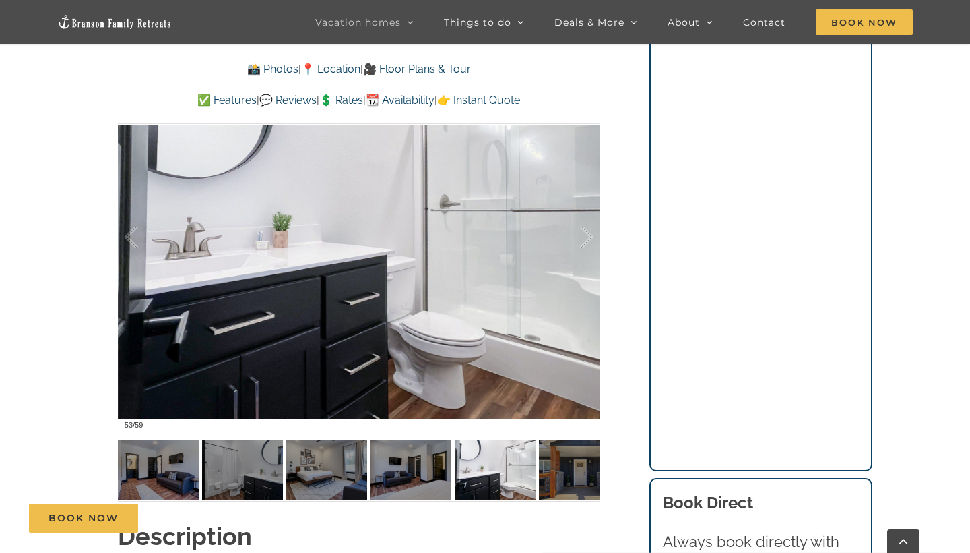
click at [624, 422] on div "Highland Retreat Where else can 24 people have the time of their lives? This Br…" at bounding box center [359, 58] width 536 height 920
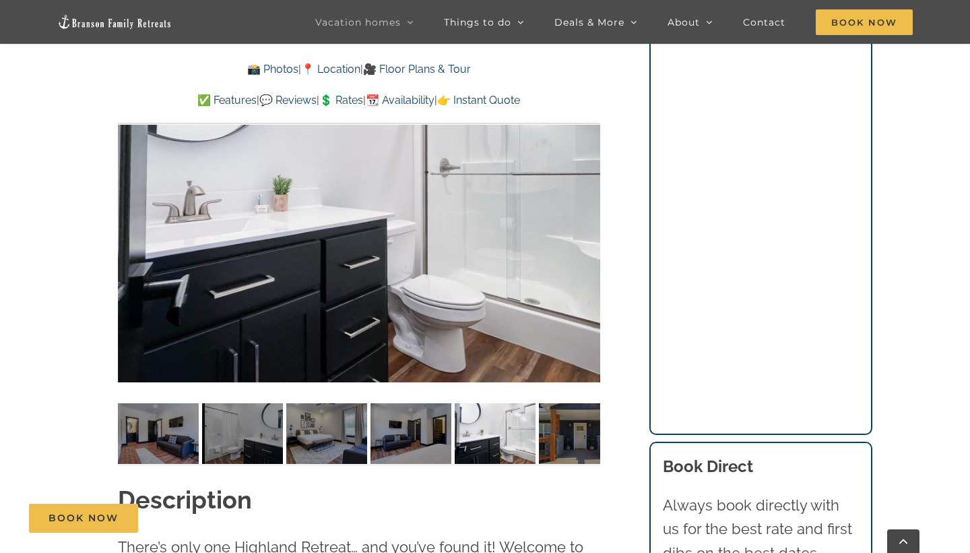
scroll to position [1121, 0]
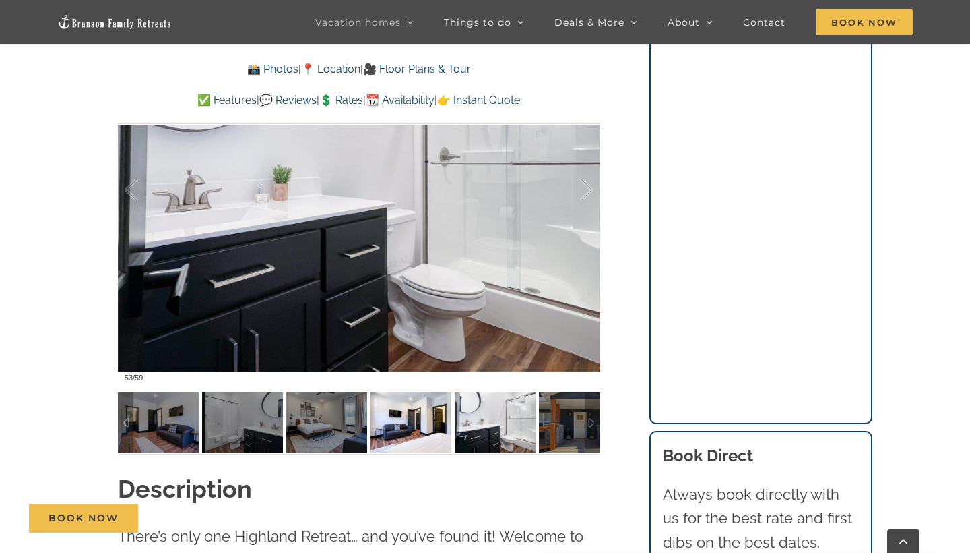
click at [414, 436] on img at bounding box center [411, 422] width 81 height 61
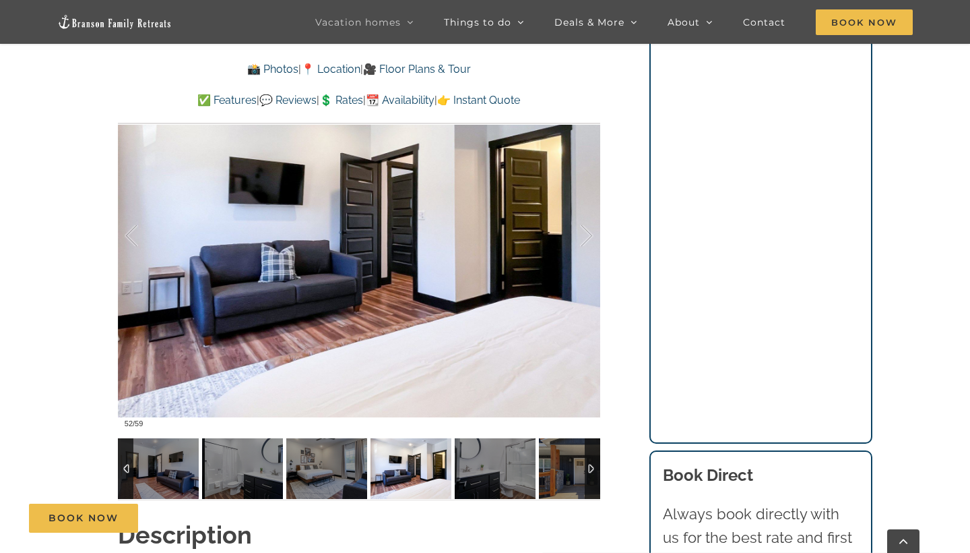
scroll to position [1053, 0]
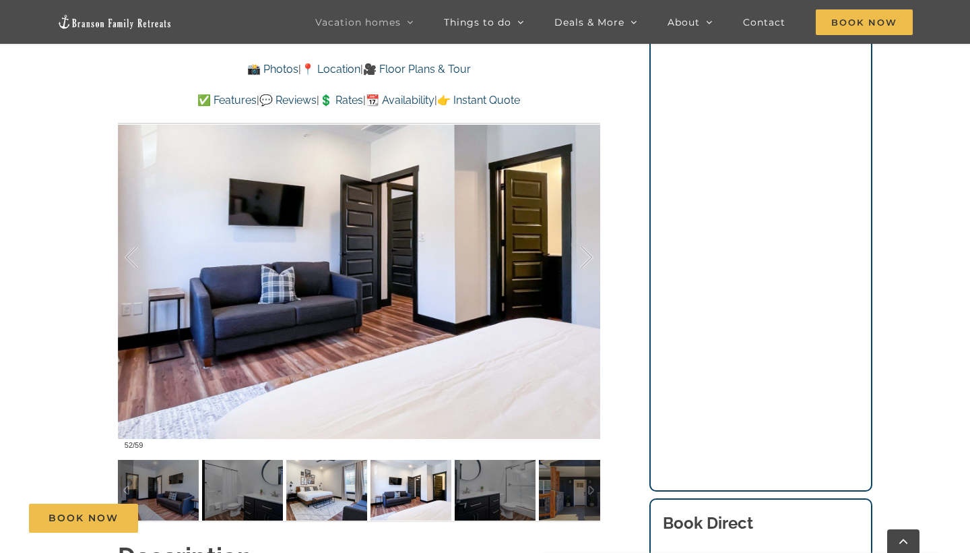
click at [330, 503] on img at bounding box center [326, 490] width 81 height 61
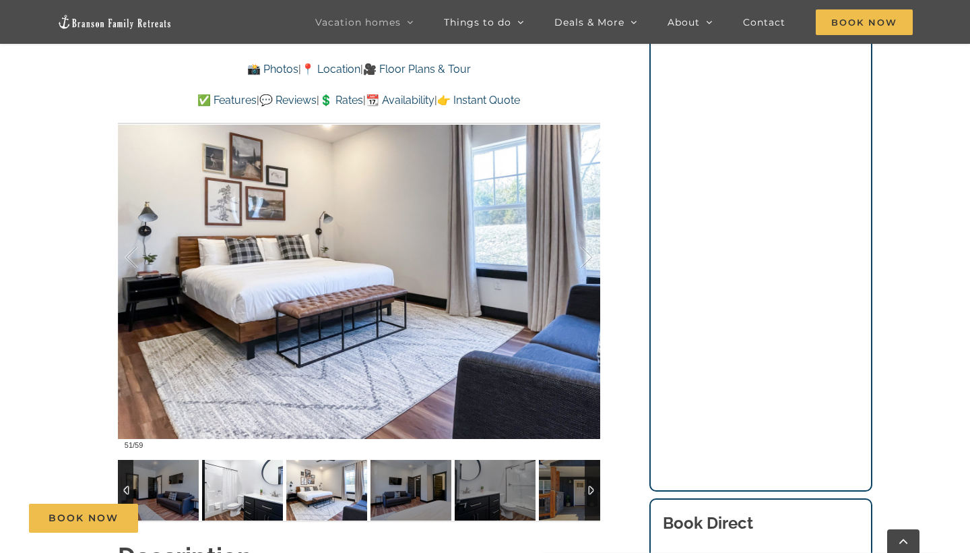
click at [275, 494] on img at bounding box center [242, 490] width 81 height 61
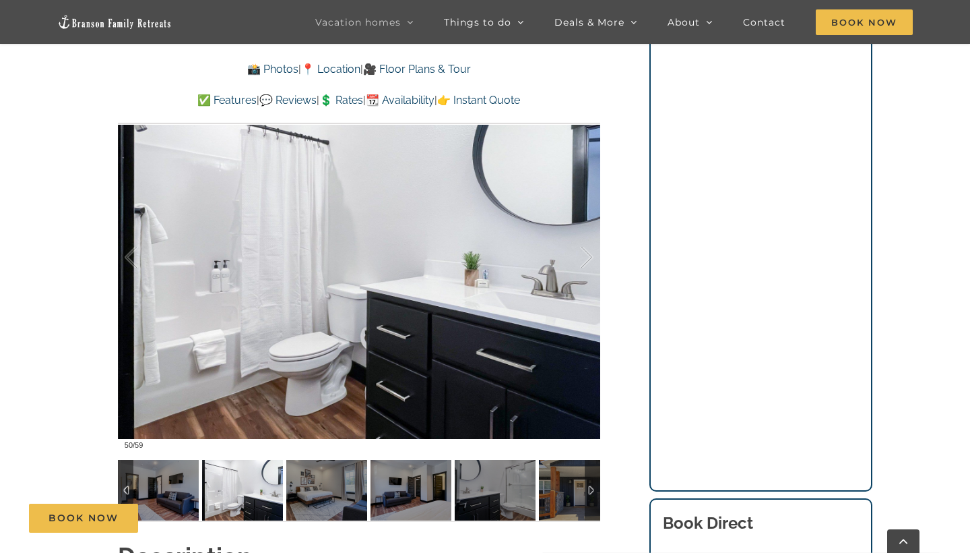
click at [595, 492] on div at bounding box center [592, 490] width 15 height 61
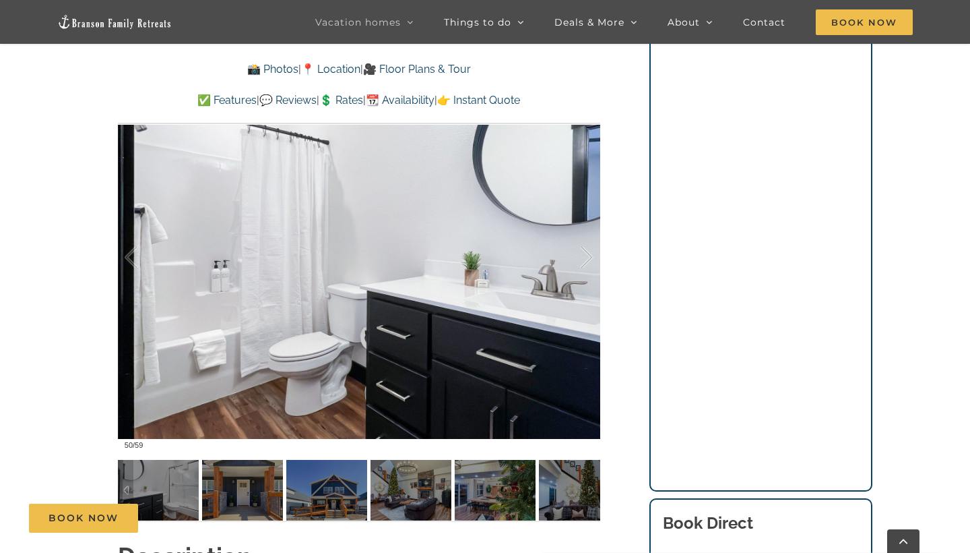
click at [123, 479] on div at bounding box center [125, 490] width 15 height 61
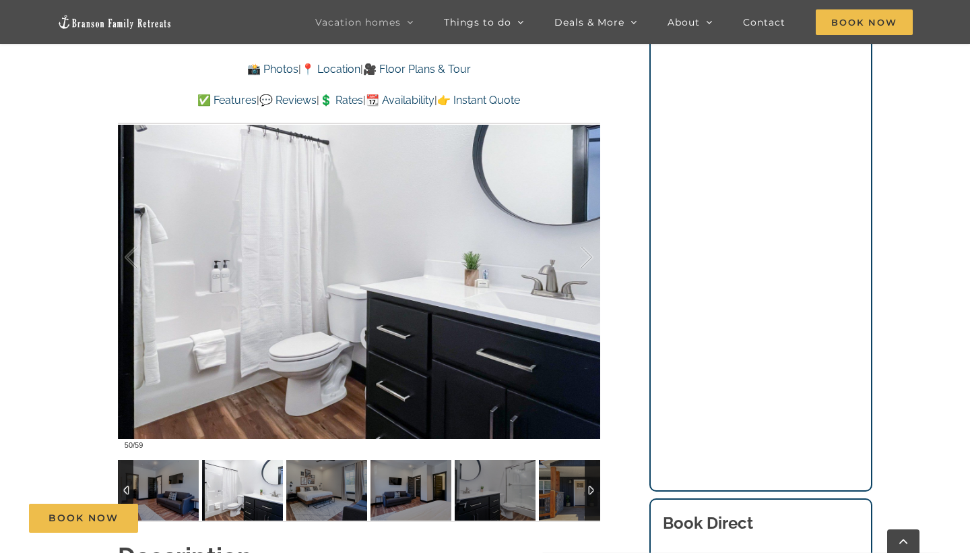
click at [123, 479] on div at bounding box center [125, 490] width 15 height 61
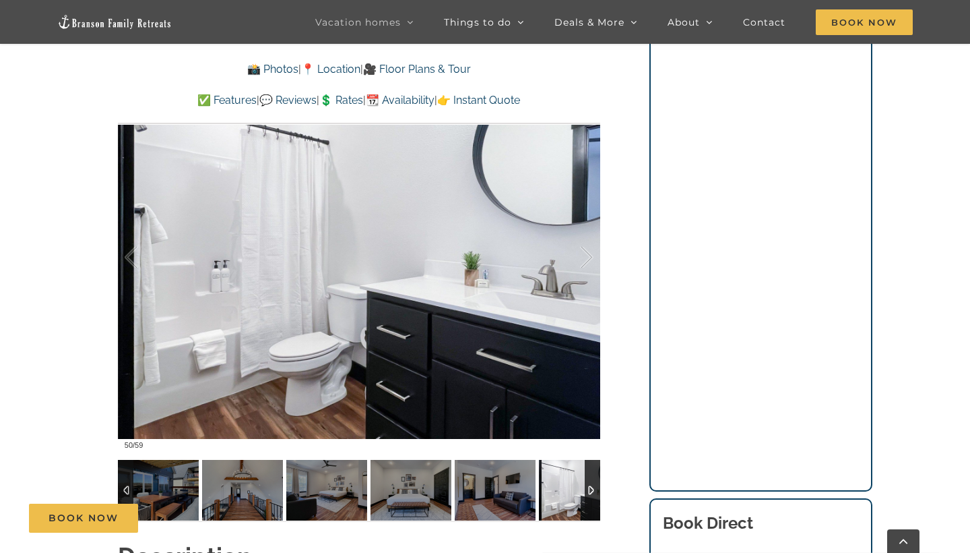
click at [123, 479] on div at bounding box center [125, 490] width 15 height 61
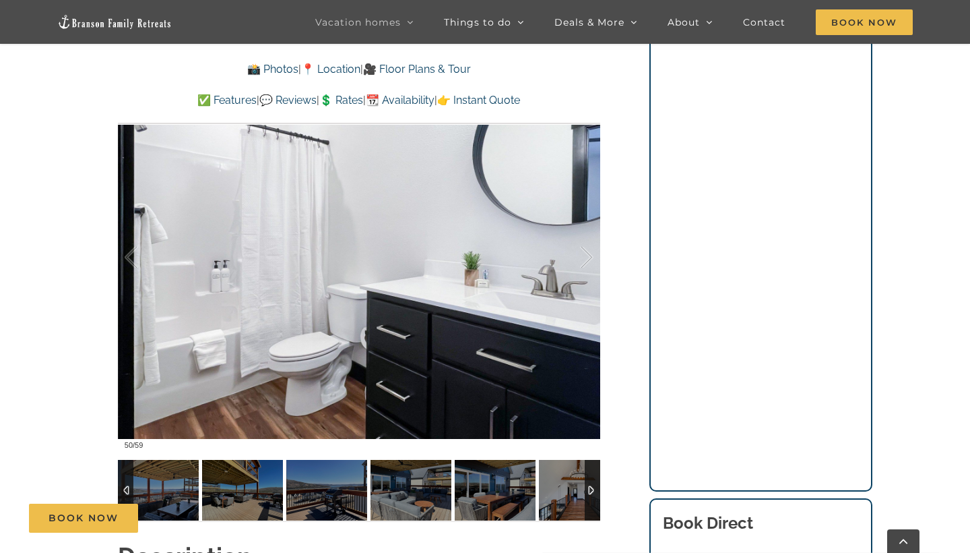
click at [123, 479] on div at bounding box center [125, 490] width 15 height 61
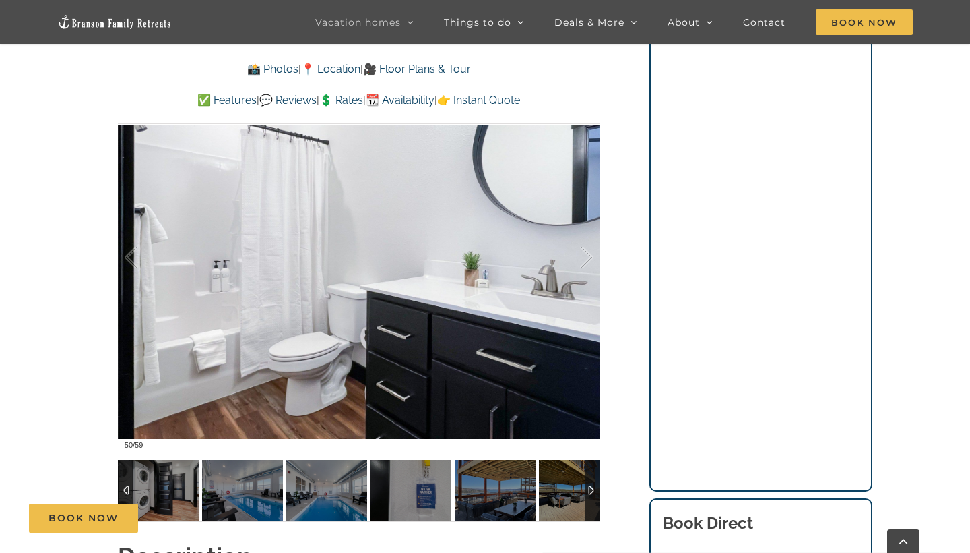
click at [123, 479] on div at bounding box center [125, 490] width 15 height 61
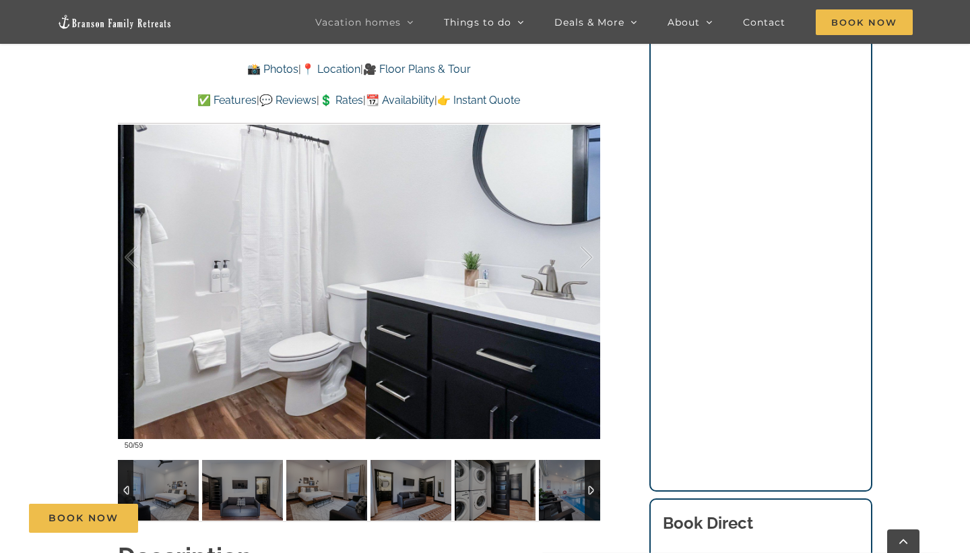
click at [123, 479] on div at bounding box center [125, 490] width 15 height 61
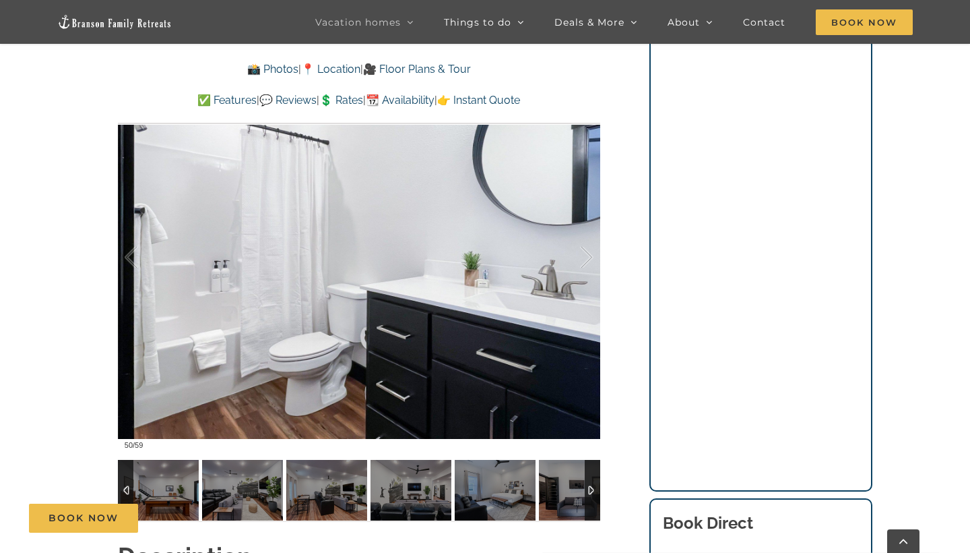
click at [123, 479] on div at bounding box center [125, 490] width 15 height 61
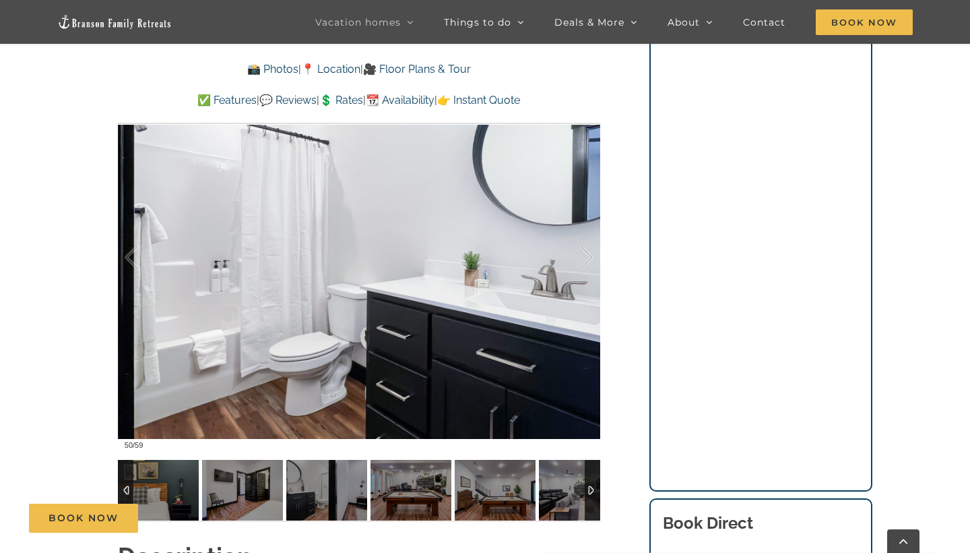
click at [123, 479] on div at bounding box center [125, 490] width 15 height 61
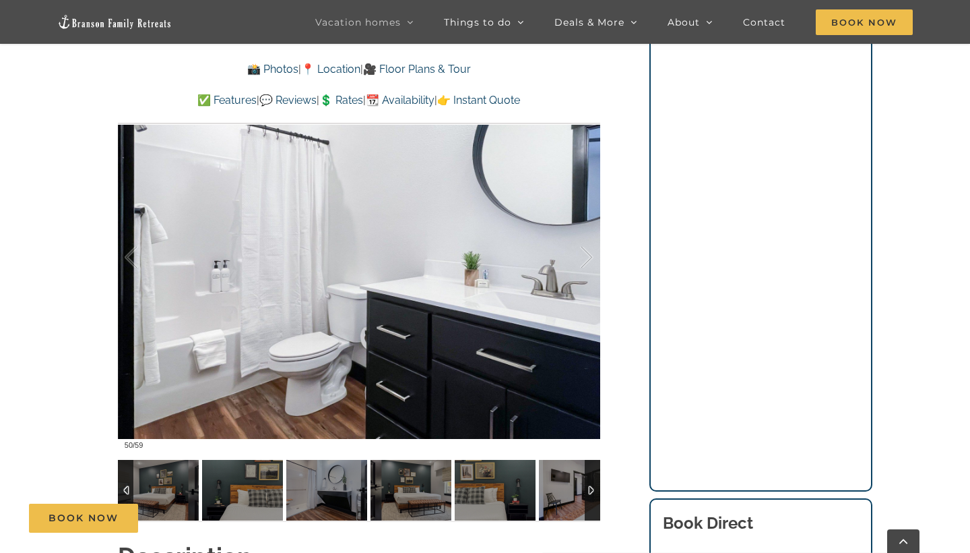
click at [123, 479] on div at bounding box center [125, 490] width 15 height 61
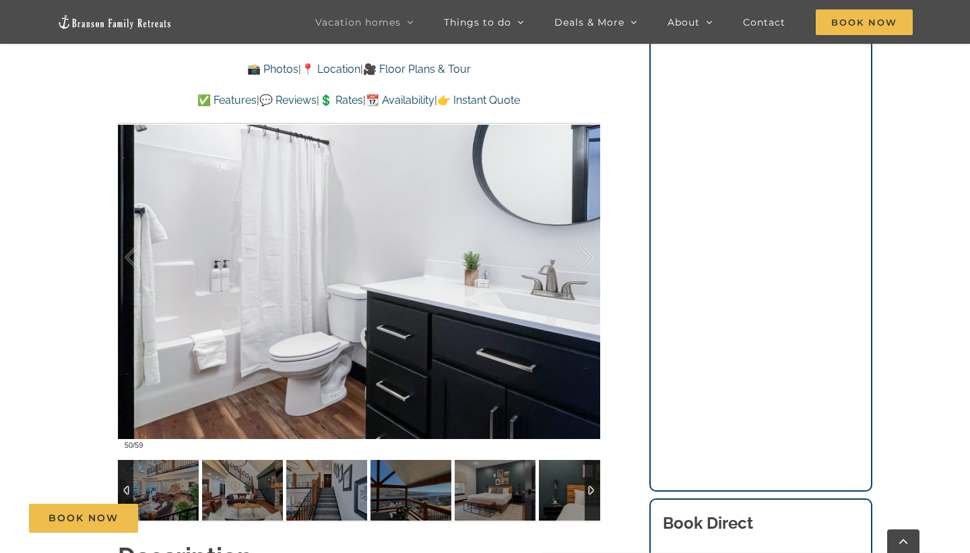
click at [123, 479] on div at bounding box center [125, 490] width 15 height 61
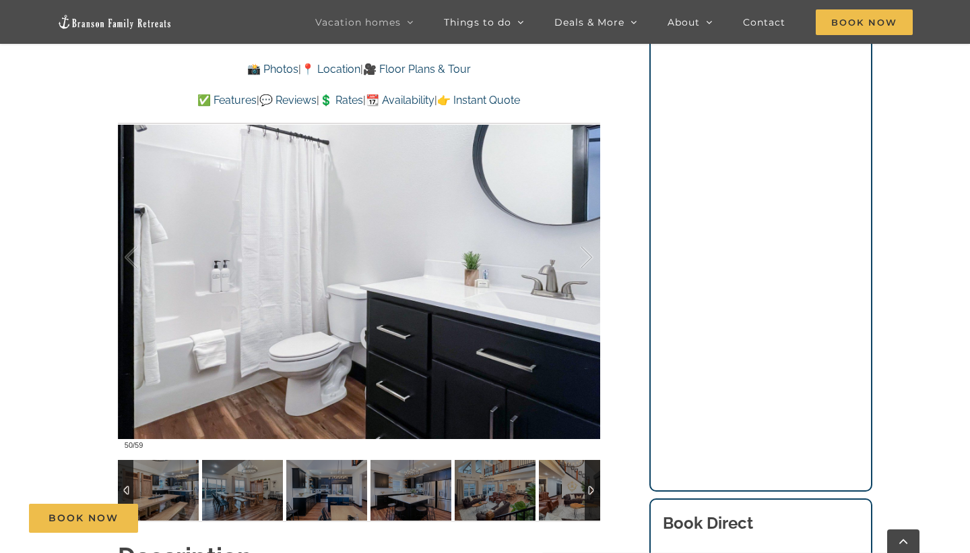
click at [122, 488] on div at bounding box center [125, 490] width 15 height 61
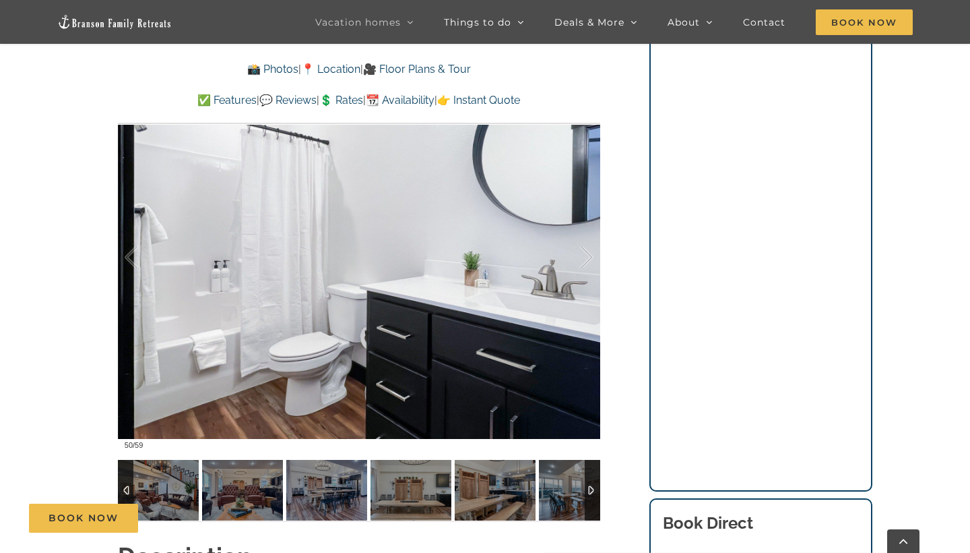
click at [122, 488] on div at bounding box center [125, 490] width 15 height 61
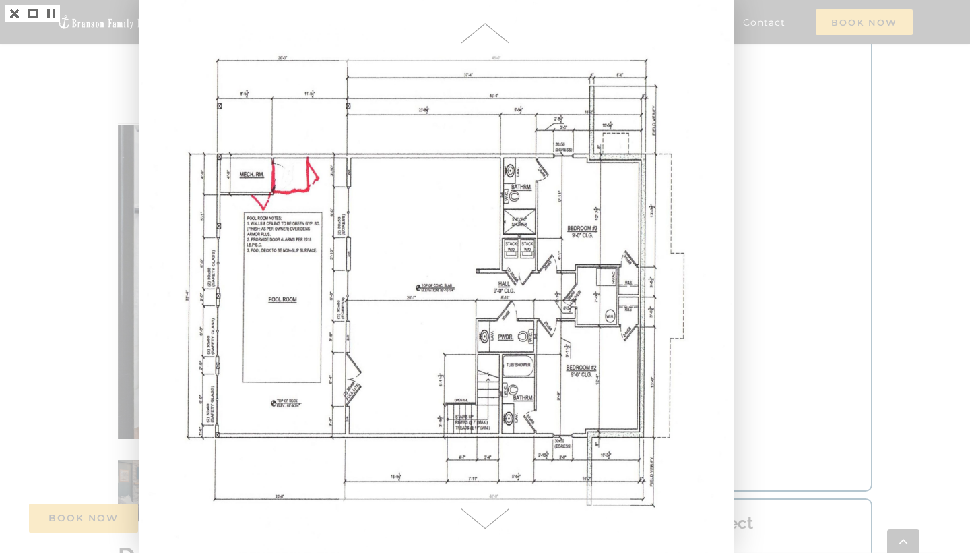
click at [482, 26] on span at bounding box center [485, 33] width 291 height 67
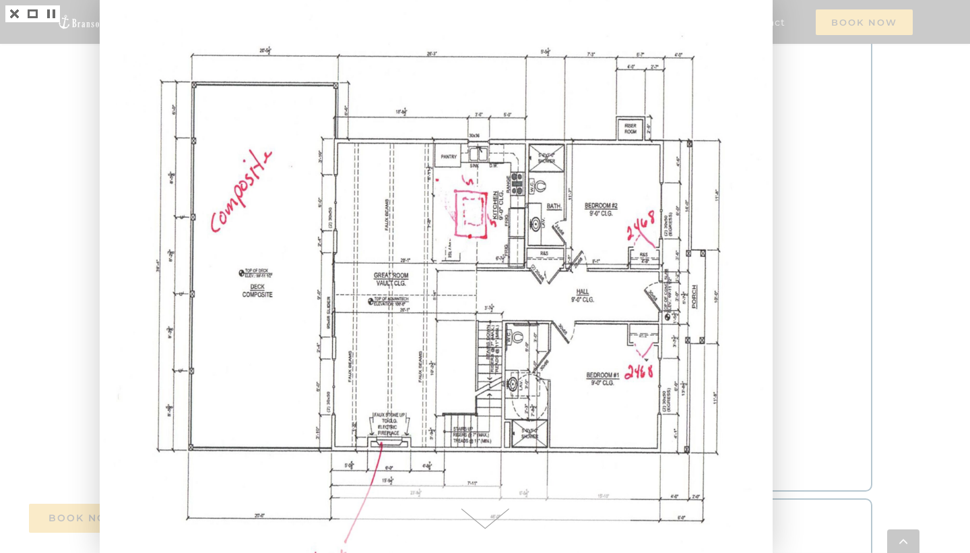
click at [482, 512] on span at bounding box center [485, 518] width 291 height 67
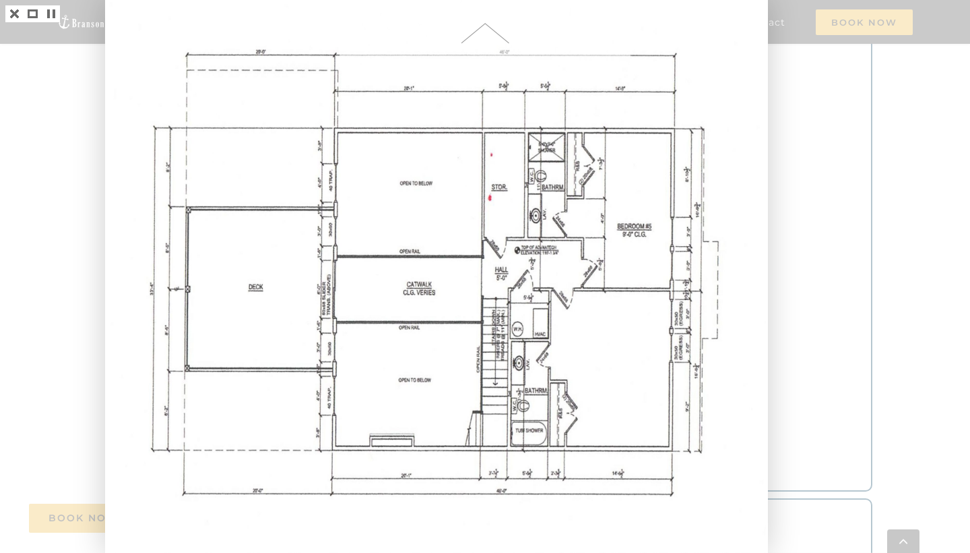
click at [478, 55] on span at bounding box center [485, 33] width 291 height 67
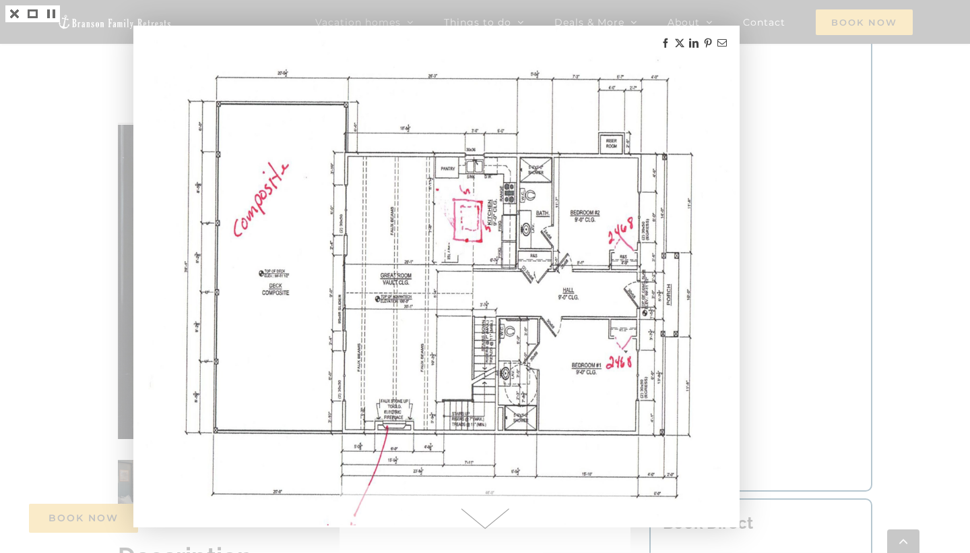
click at [833, 121] on div at bounding box center [485, 276] width 970 height 553
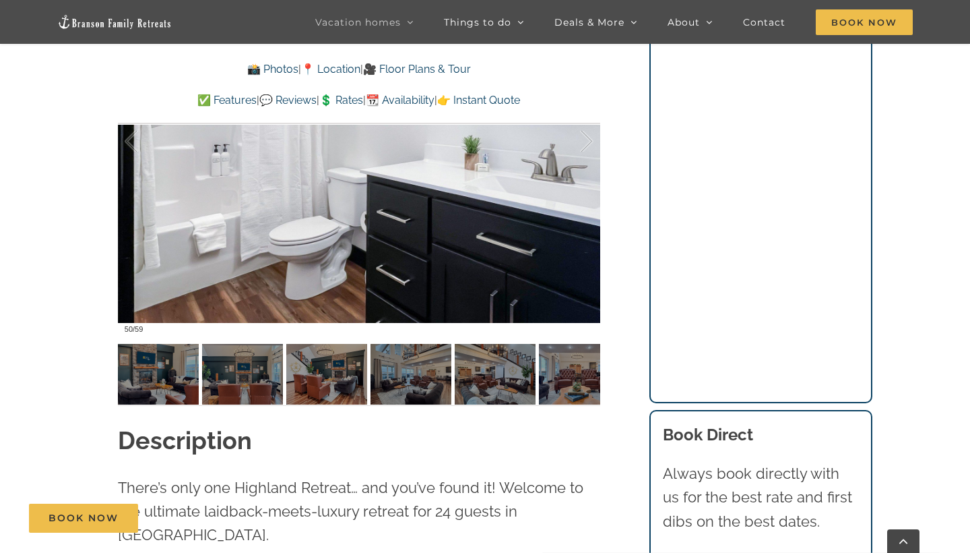
scroll to position [1174, 0]
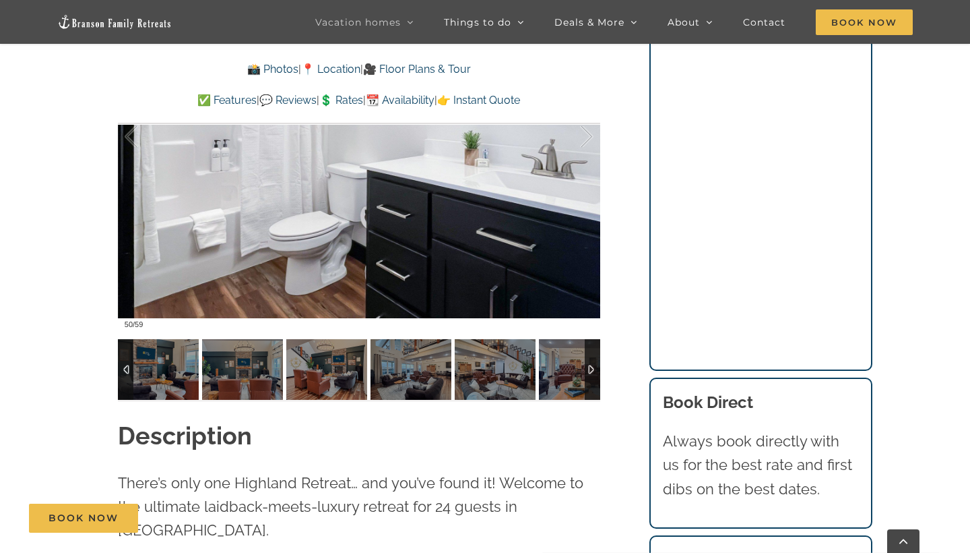
click at [126, 383] on div at bounding box center [125, 369] width 15 height 61
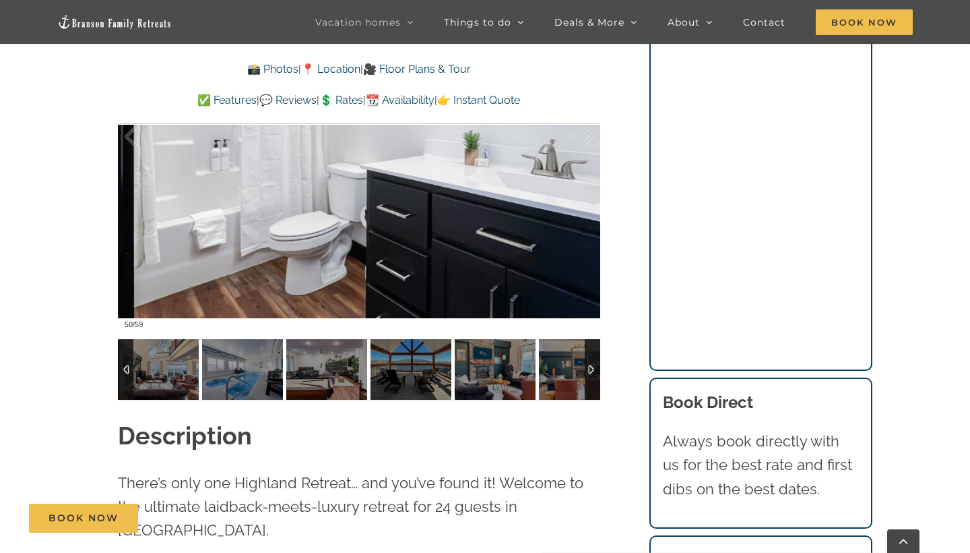
click at [126, 383] on div at bounding box center [125, 369] width 15 height 61
click at [126, 367] on div at bounding box center [125, 369] width 15 height 61
click at [121, 375] on div at bounding box center [125, 369] width 15 height 61
click at [150, 372] on img at bounding box center [158, 369] width 81 height 61
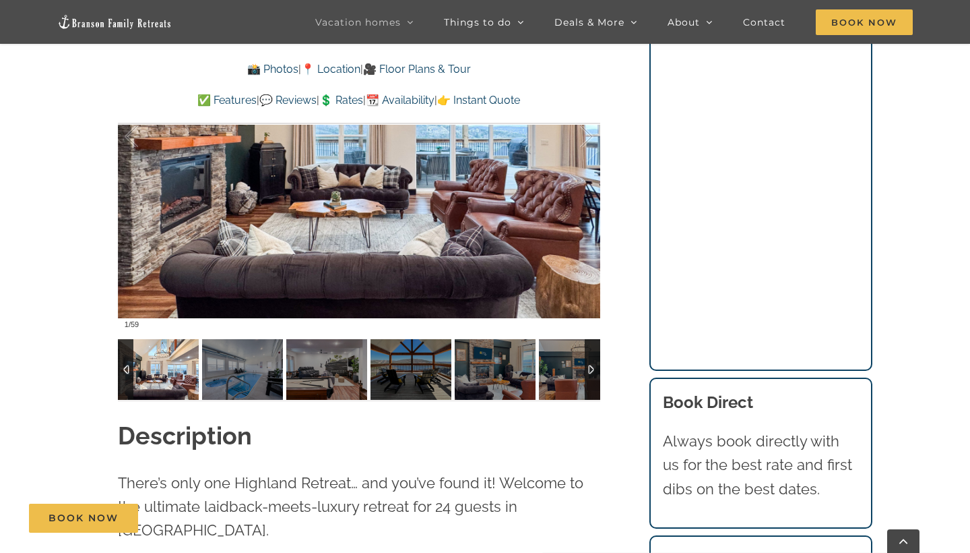
click at [595, 375] on div at bounding box center [592, 369] width 15 height 61
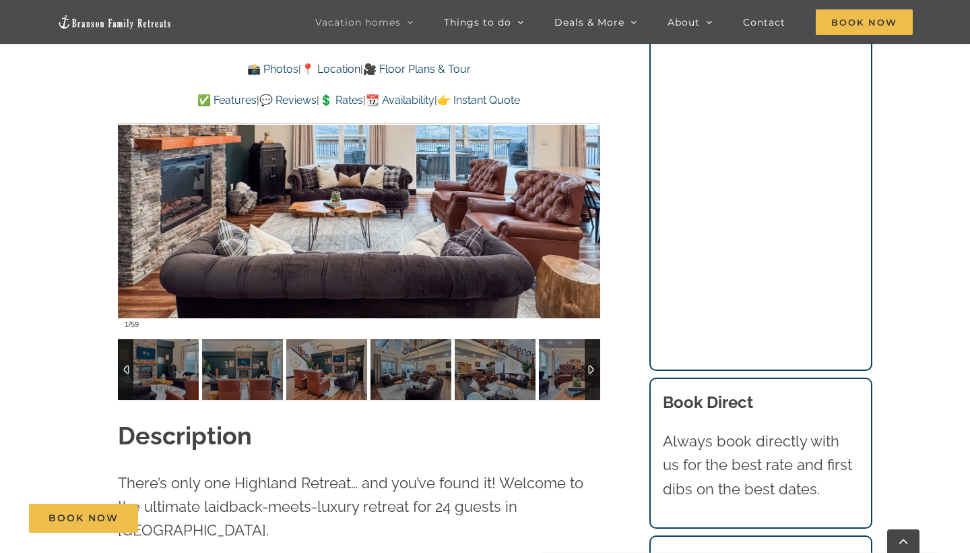
click at [595, 375] on div at bounding box center [592, 369] width 15 height 61
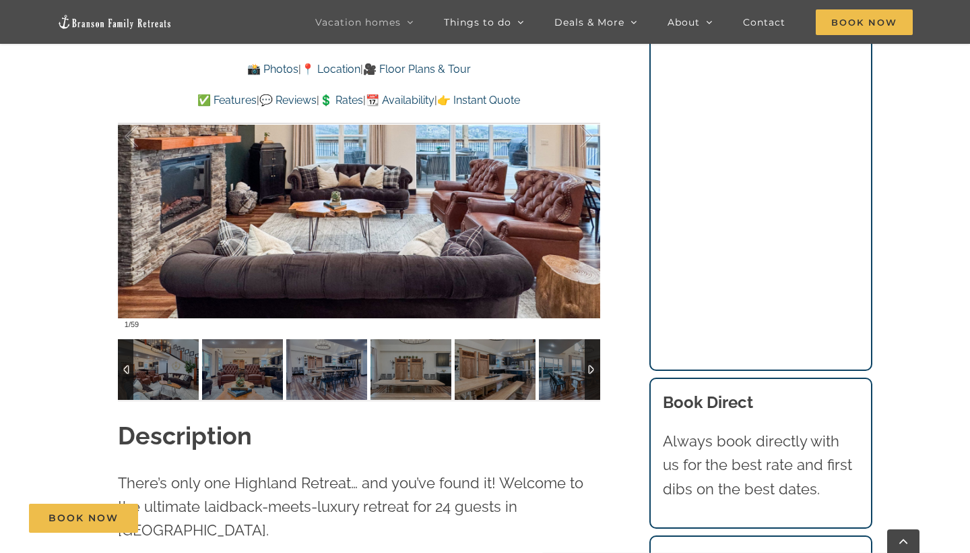
click at [595, 375] on div at bounding box center [592, 369] width 15 height 61
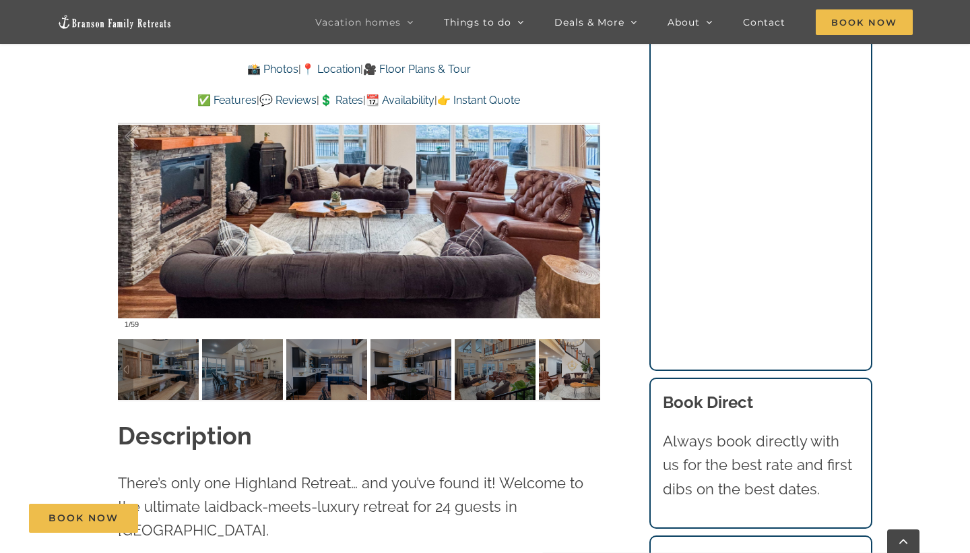
click at [595, 377] on div at bounding box center [592, 369] width 15 height 61
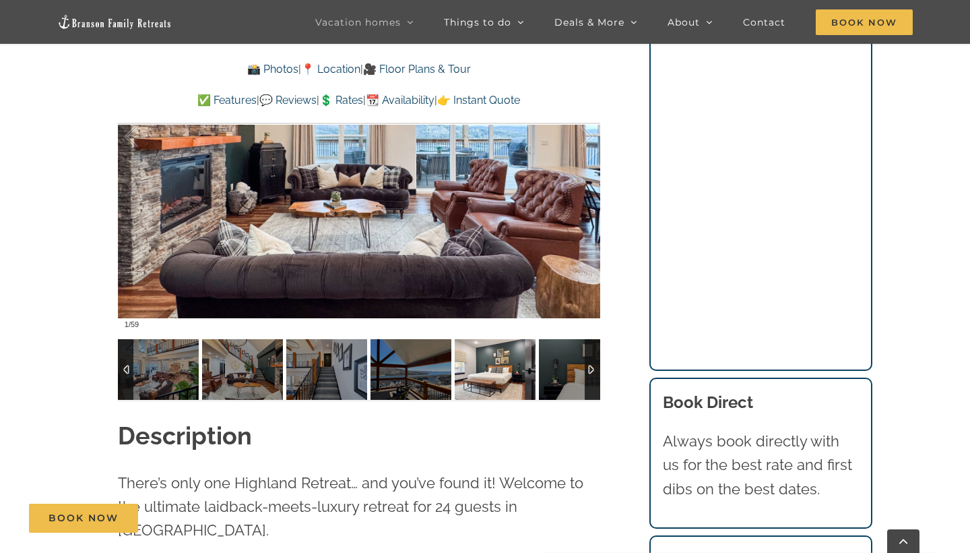
click at [530, 376] on img at bounding box center [495, 369] width 81 height 61
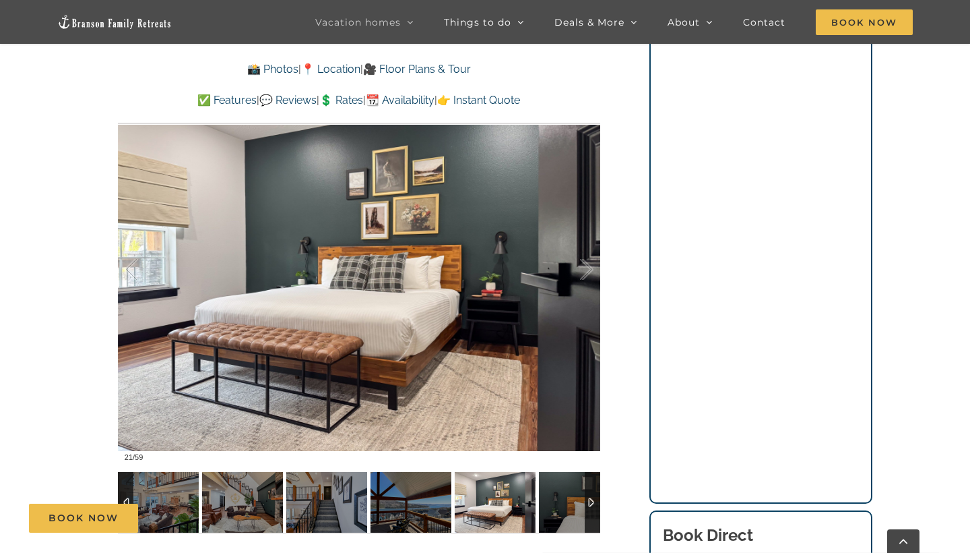
scroll to position [1030, 0]
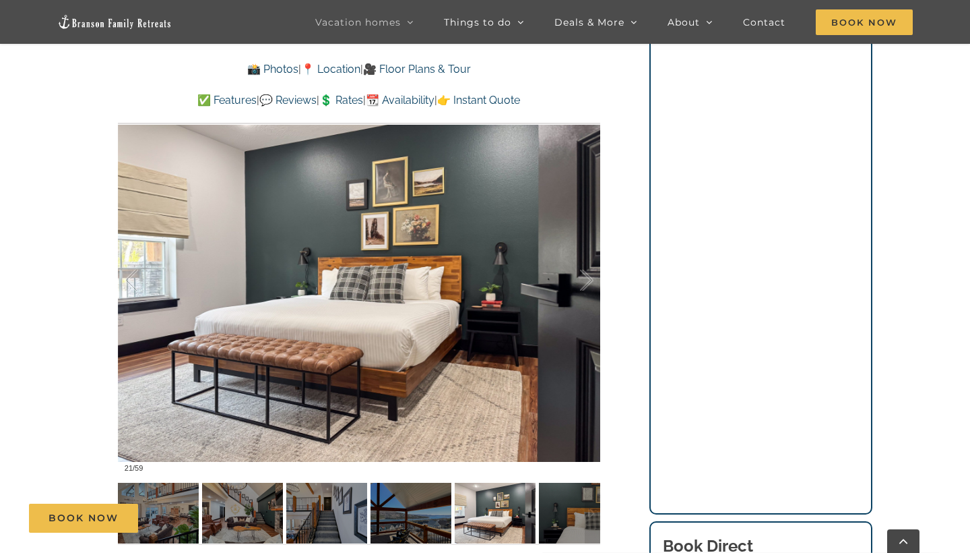
click at [594, 518] on div "Book Now" at bounding box center [495, 517] width 933 height 29
click at [563, 519] on div "Book Now" at bounding box center [495, 517] width 933 height 29
click at [609, 462] on div "Highland Retreat Where else can 24 people have the time of their lives? This Br…" at bounding box center [359, 102] width 536 height 920
click at [589, 261] on div at bounding box center [573, 281] width 42 height 84
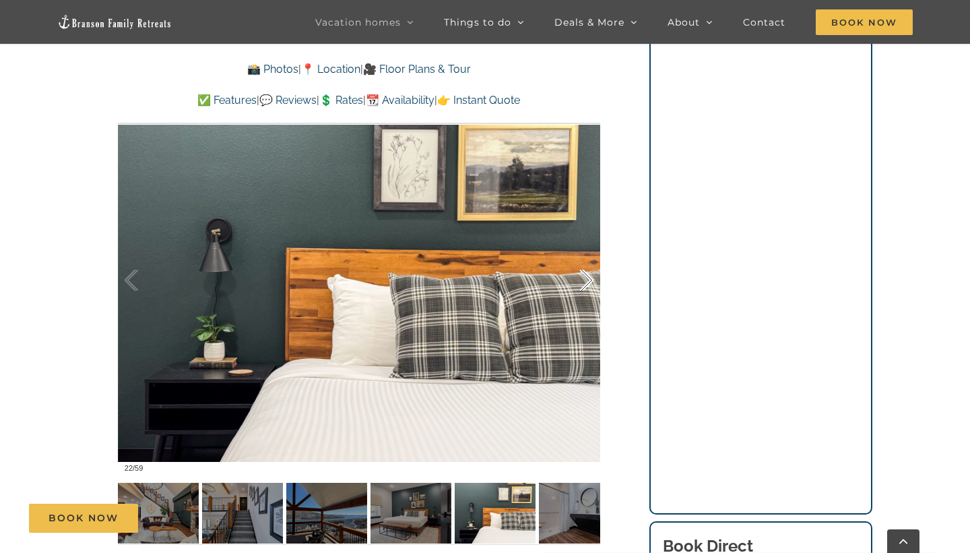
click at [587, 264] on div at bounding box center [573, 281] width 42 height 84
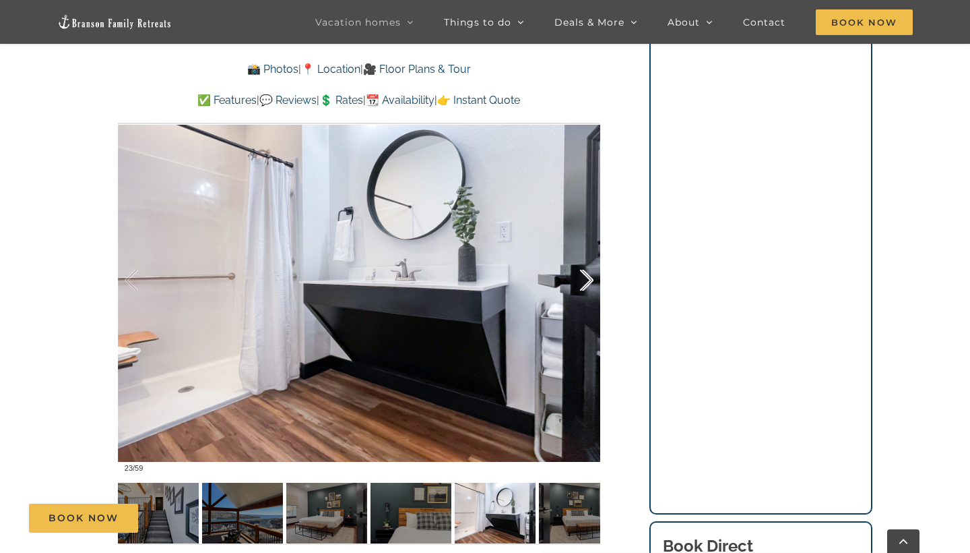
click at [587, 264] on div at bounding box center [573, 281] width 42 height 84
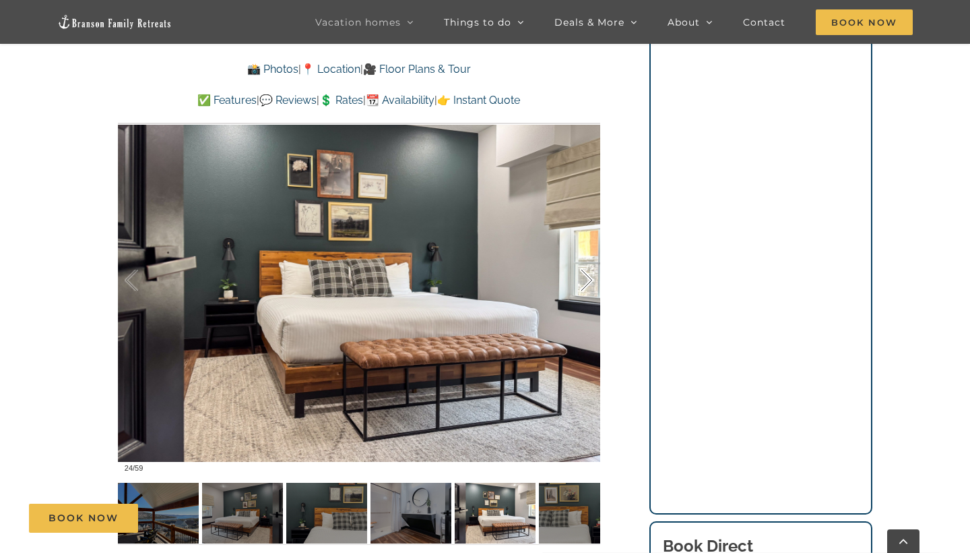
click at [587, 264] on div at bounding box center [573, 281] width 42 height 84
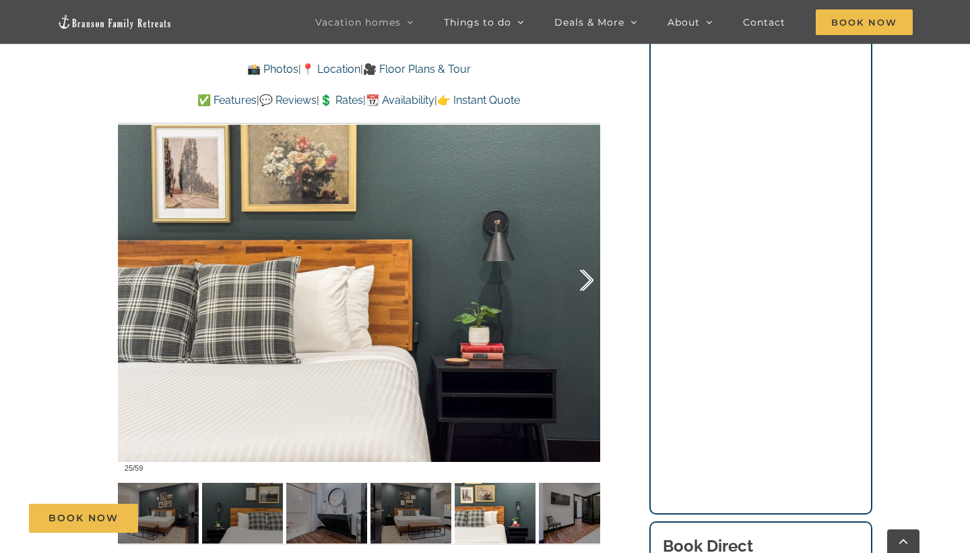
click at [587, 264] on div at bounding box center [573, 281] width 42 height 84
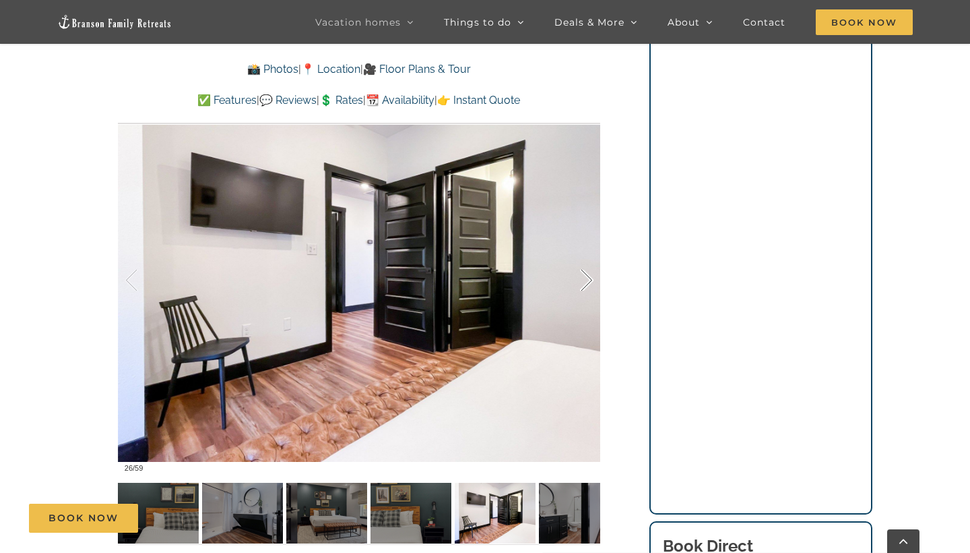
click at [587, 264] on div at bounding box center [573, 281] width 42 height 84
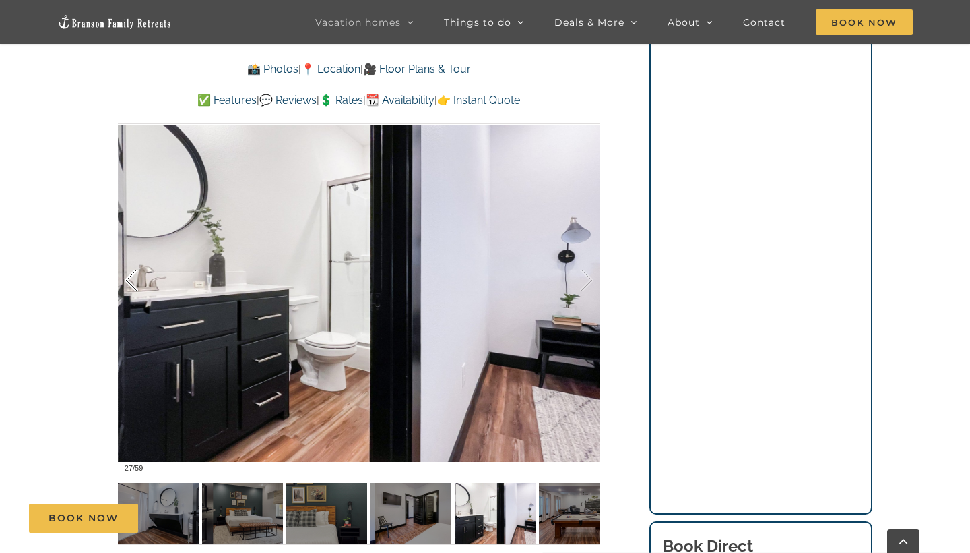
click at [141, 284] on div at bounding box center [146, 281] width 42 height 84
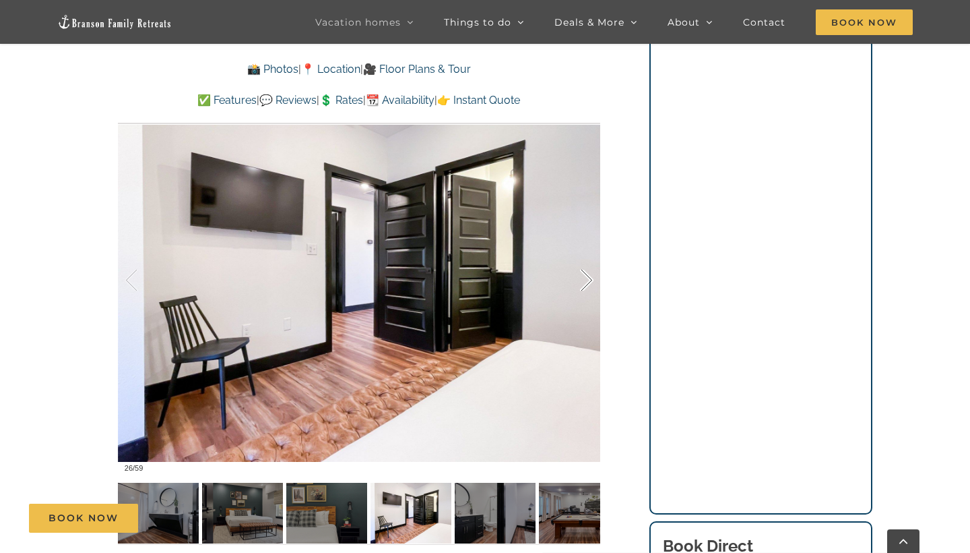
click at [590, 288] on div at bounding box center [573, 281] width 42 height 84
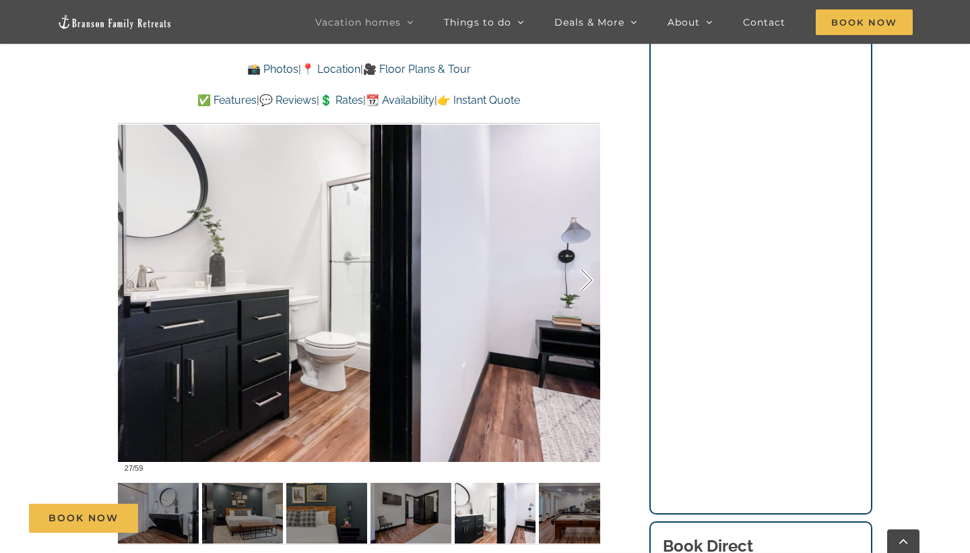
click at [590, 288] on div at bounding box center [573, 281] width 42 height 84
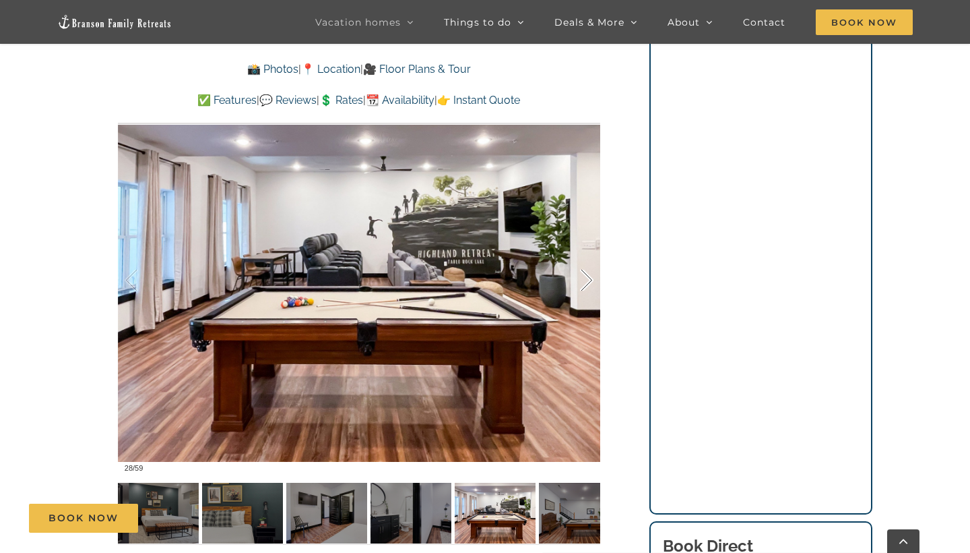
click at [590, 286] on div at bounding box center [573, 281] width 42 height 84
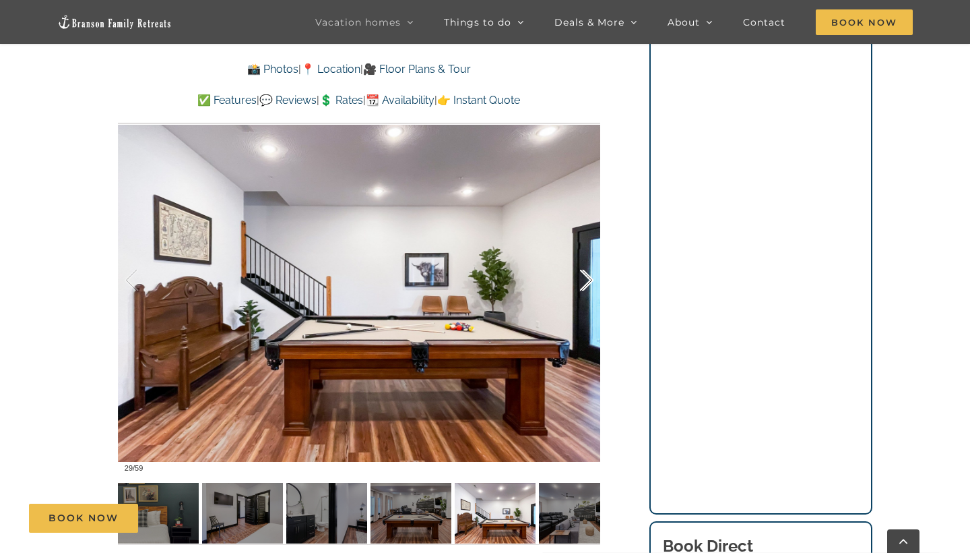
click at [590, 286] on div at bounding box center [573, 281] width 42 height 84
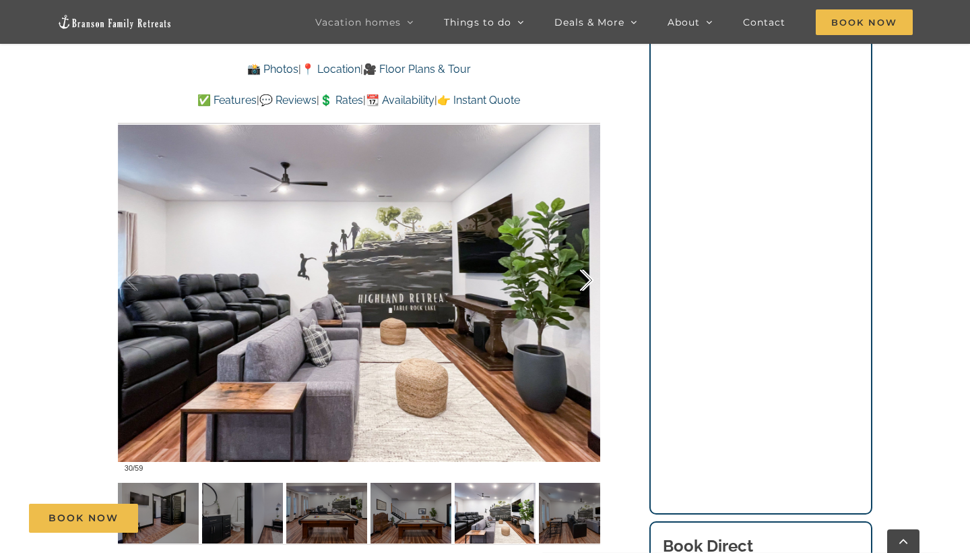
click at [590, 286] on div at bounding box center [573, 281] width 42 height 84
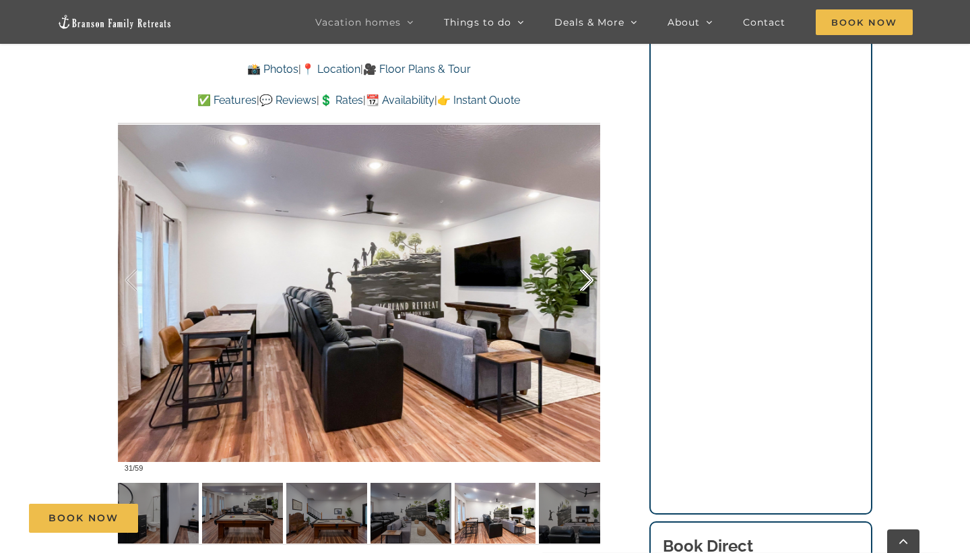
click at [590, 286] on div at bounding box center [573, 281] width 42 height 84
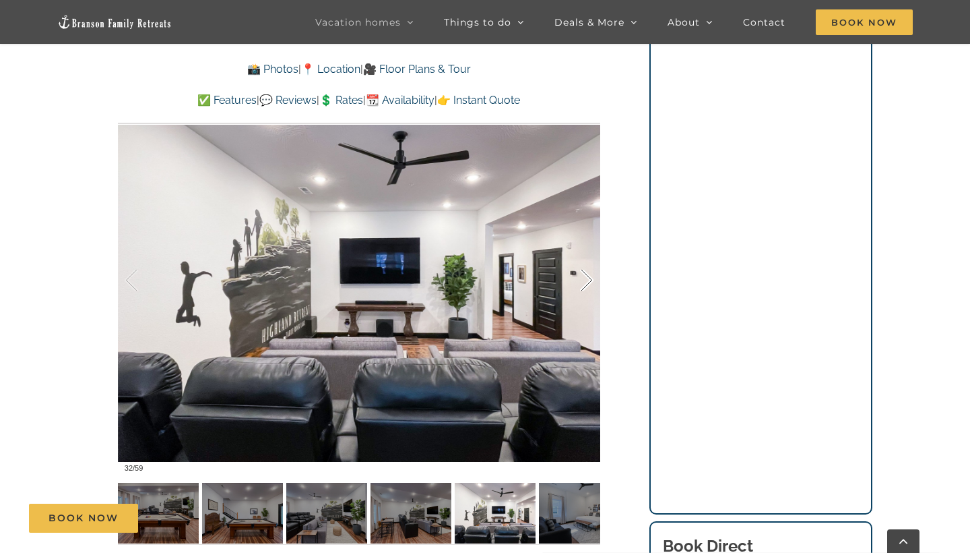
click at [590, 286] on div at bounding box center [573, 281] width 42 height 84
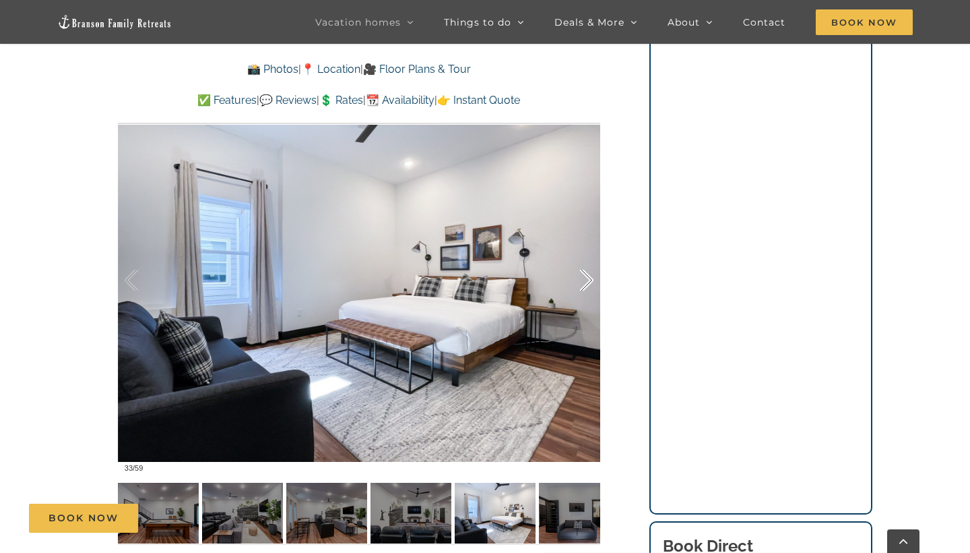
click at [581, 280] on div at bounding box center [573, 281] width 42 height 84
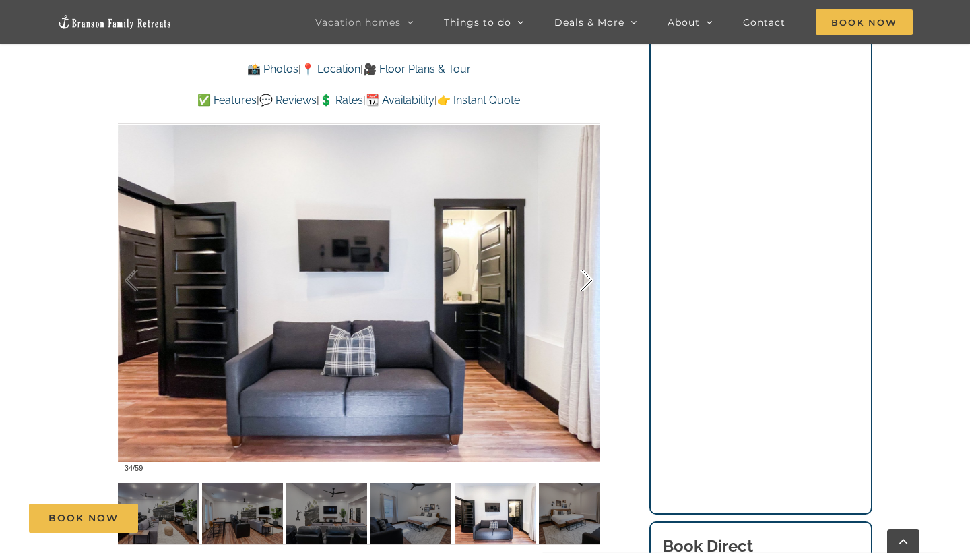
click at [581, 280] on div at bounding box center [573, 281] width 42 height 84
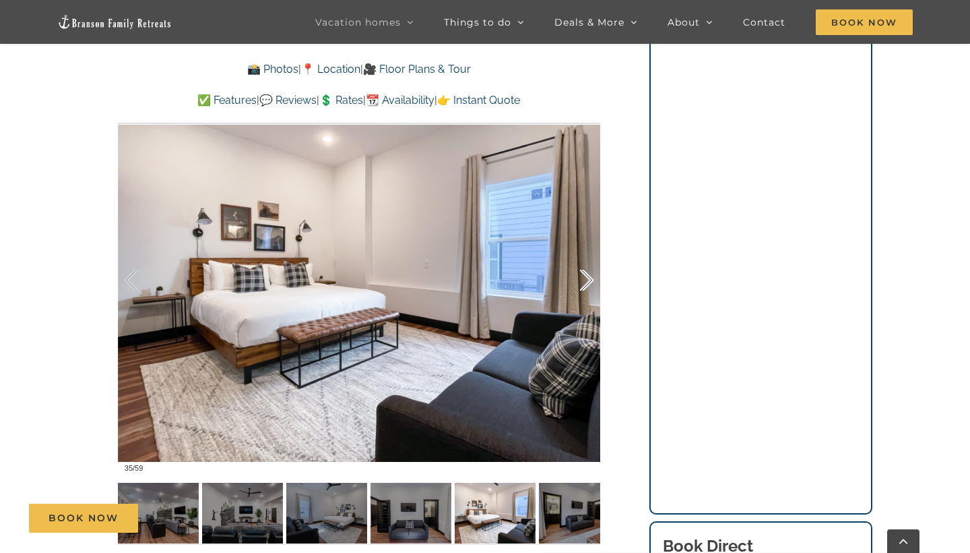
click at [581, 280] on div at bounding box center [573, 281] width 42 height 84
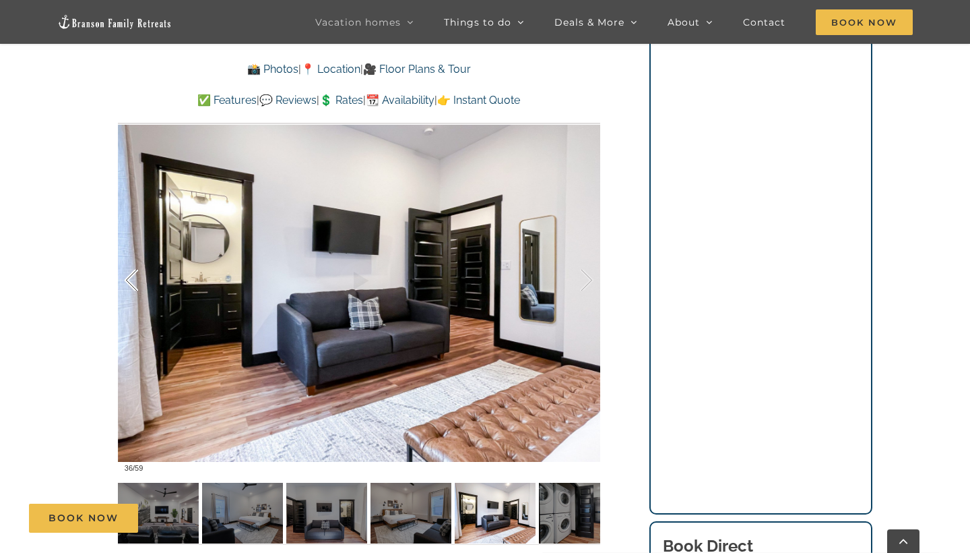
click at [125, 280] on div at bounding box center [146, 281] width 42 height 84
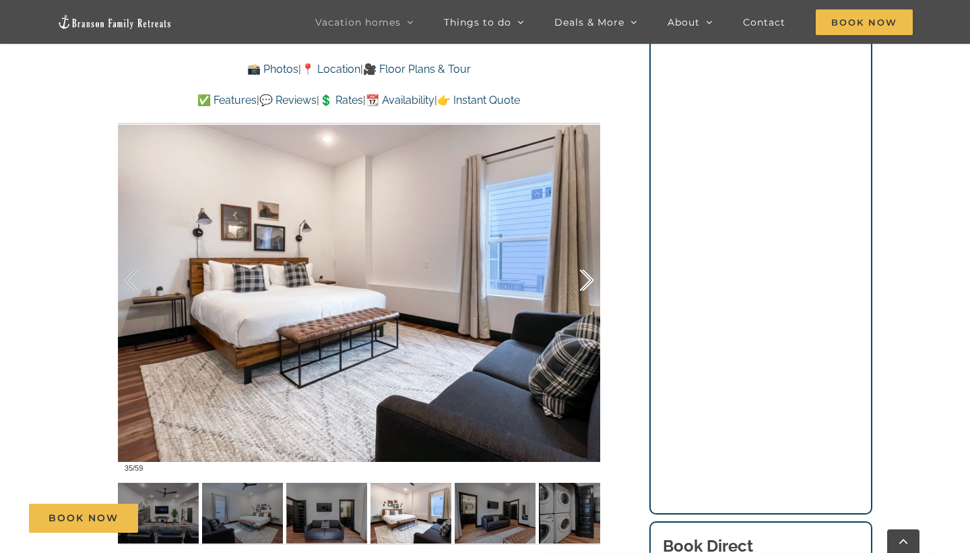
click at [585, 279] on div at bounding box center [573, 281] width 42 height 84
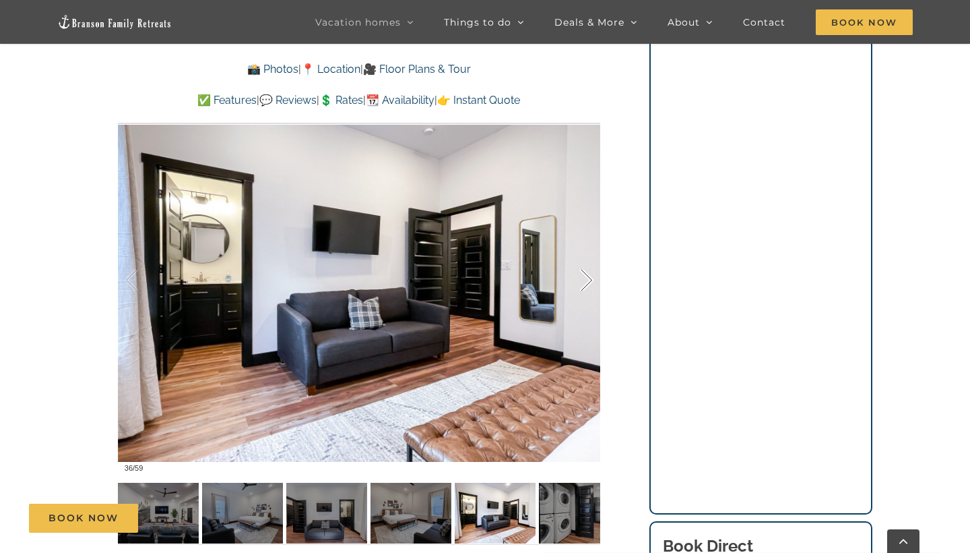
click at [585, 279] on div at bounding box center [573, 281] width 42 height 84
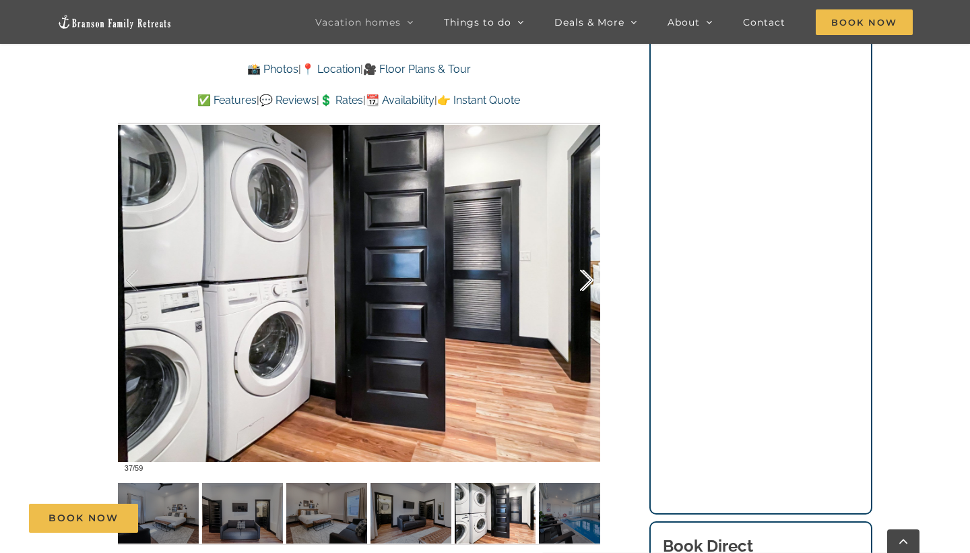
click at [585, 279] on div at bounding box center [573, 281] width 42 height 84
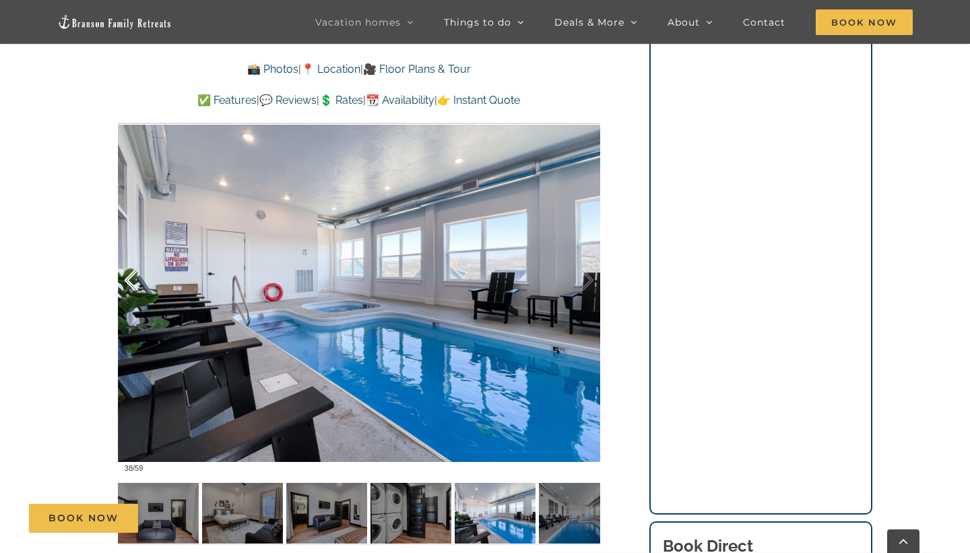
click at [128, 286] on div at bounding box center [146, 281] width 42 height 84
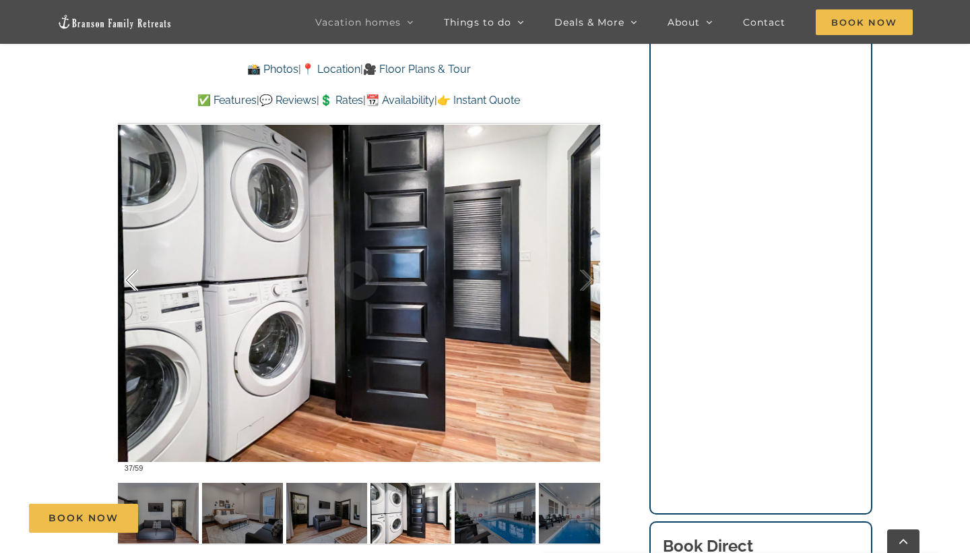
click at [146, 285] on div at bounding box center [146, 281] width 42 height 84
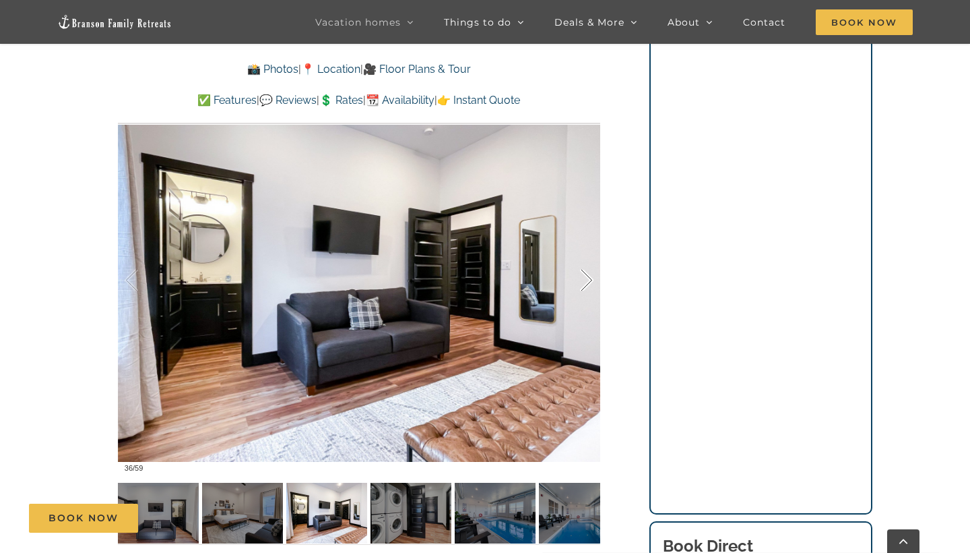
click at [581, 270] on div at bounding box center [573, 281] width 42 height 84
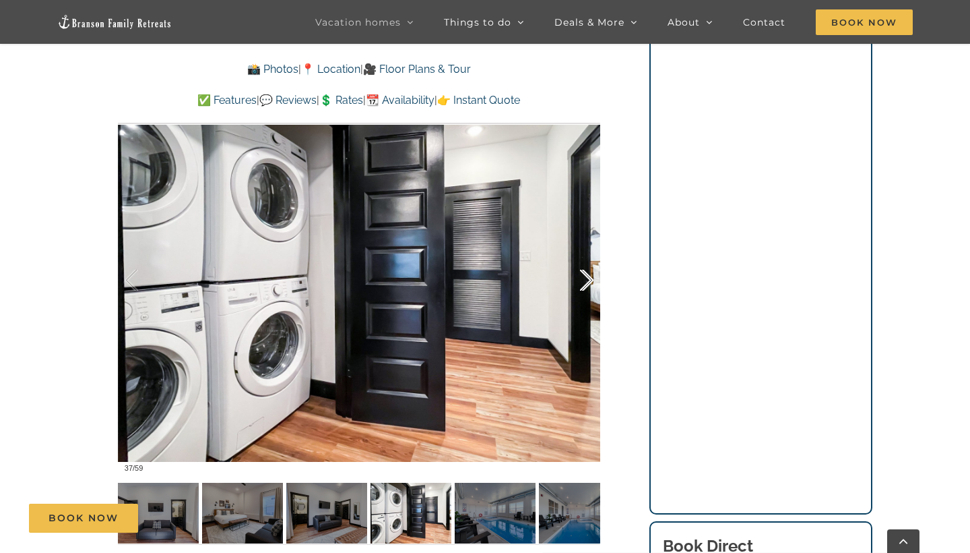
click at [581, 270] on div at bounding box center [573, 281] width 42 height 84
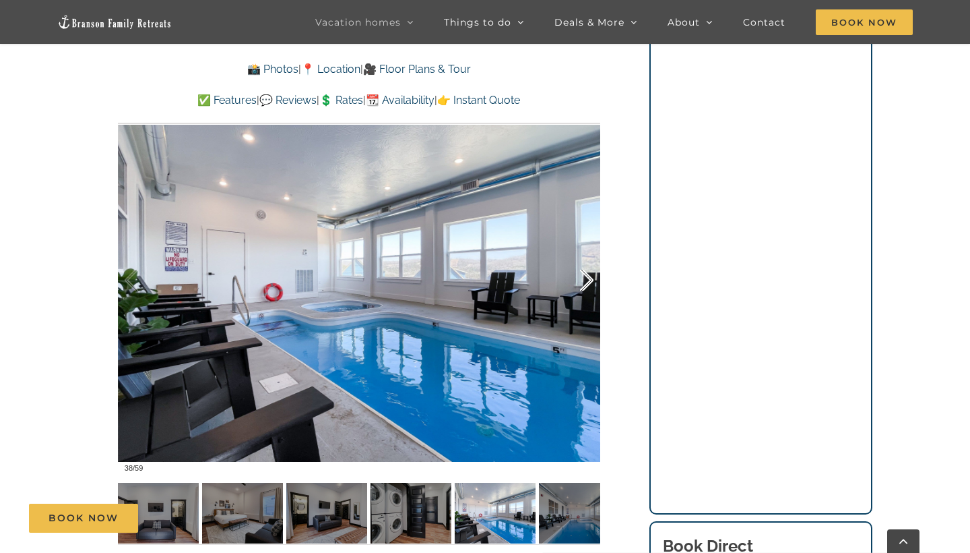
click at [581, 270] on div at bounding box center [573, 281] width 42 height 84
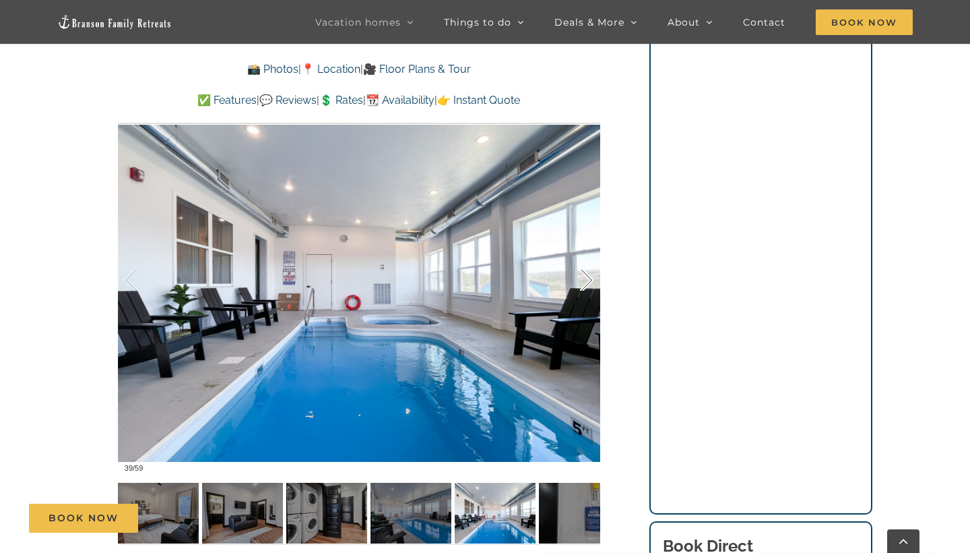
click at [581, 270] on div at bounding box center [573, 281] width 42 height 84
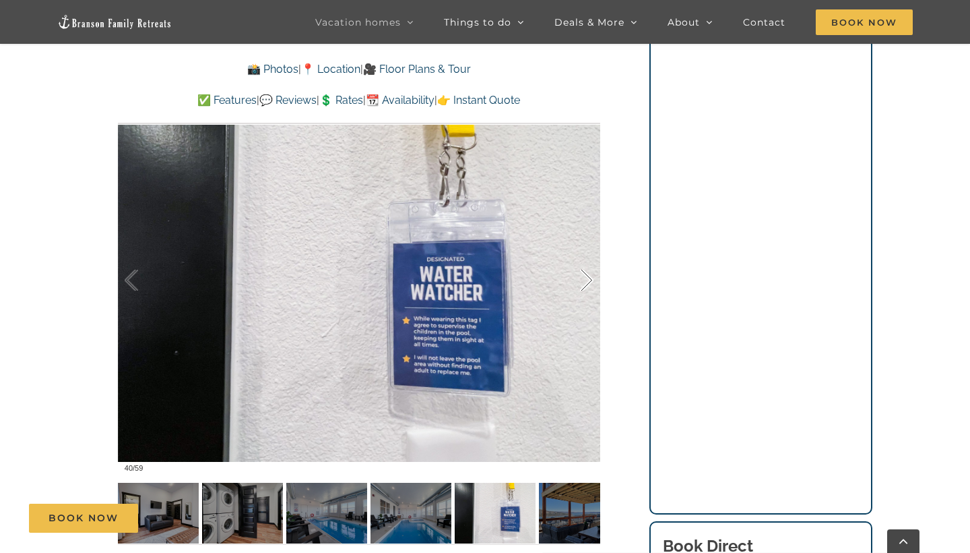
click at [581, 270] on div at bounding box center [573, 281] width 42 height 84
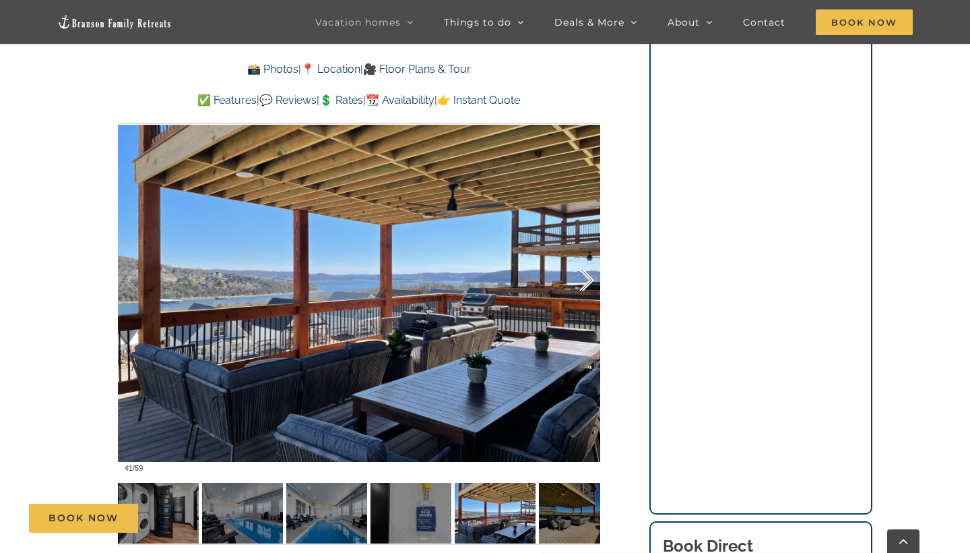
click at [581, 270] on div at bounding box center [573, 281] width 42 height 84
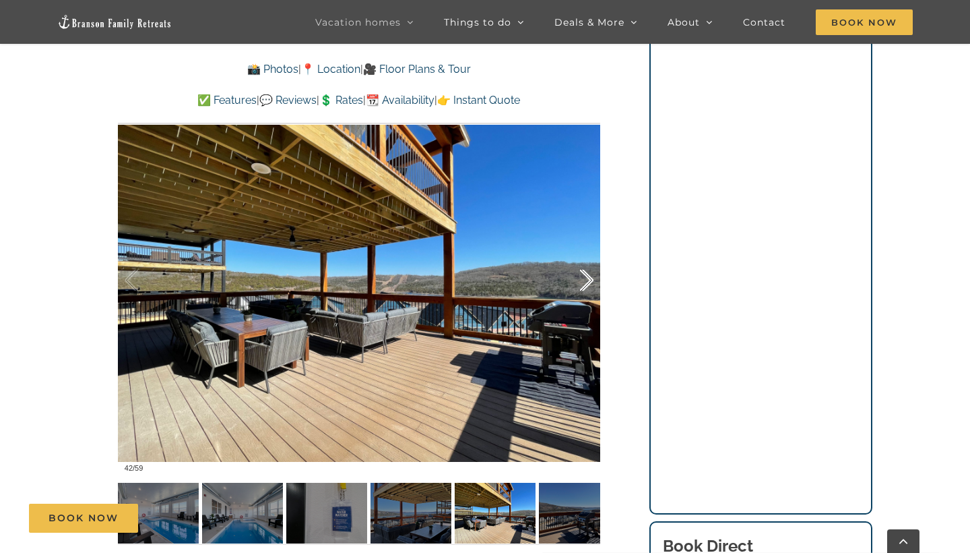
click at [581, 270] on div at bounding box center [573, 281] width 42 height 84
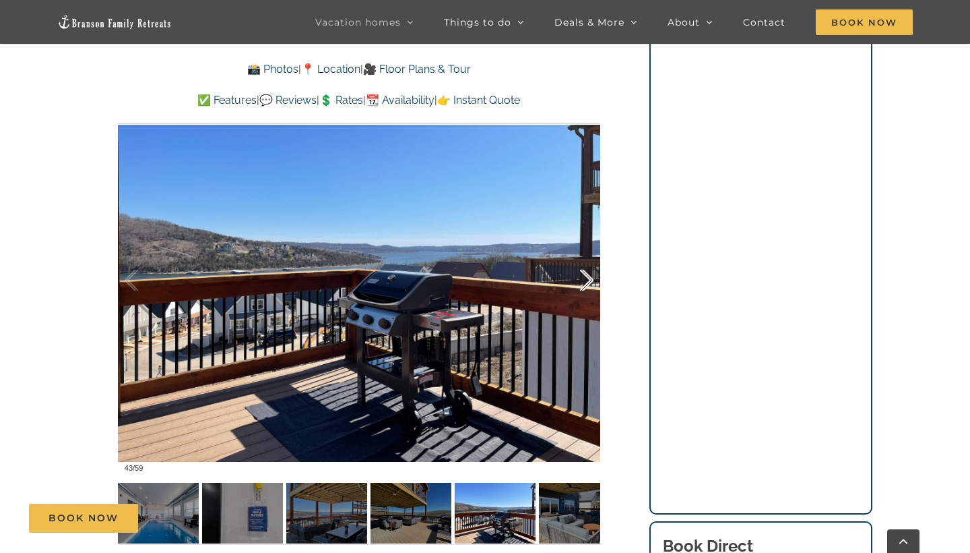
click at [581, 270] on div at bounding box center [573, 281] width 42 height 84
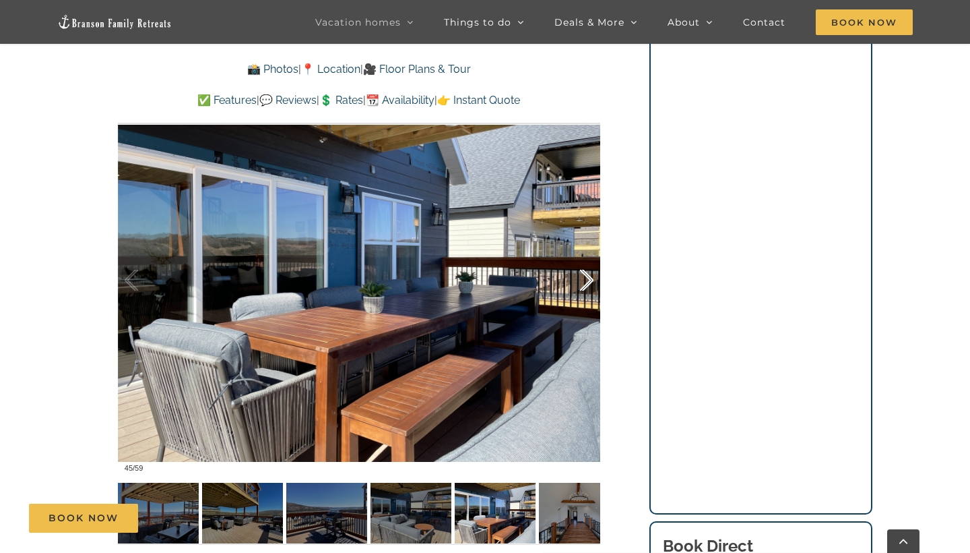
click at [581, 270] on div at bounding box center [573, 281] width 42 height 84
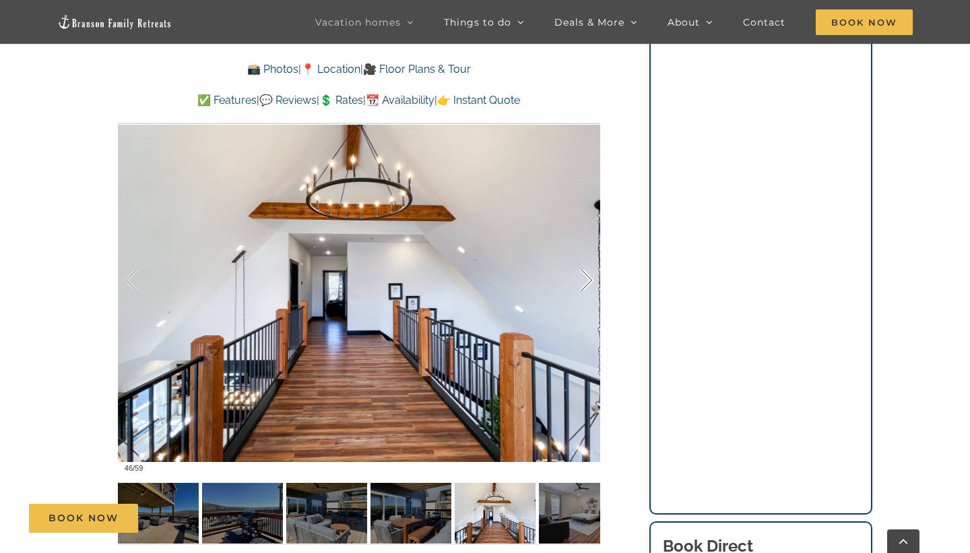
click at [581, 270] on div at bounding box center [573, 281] width 42 height 84
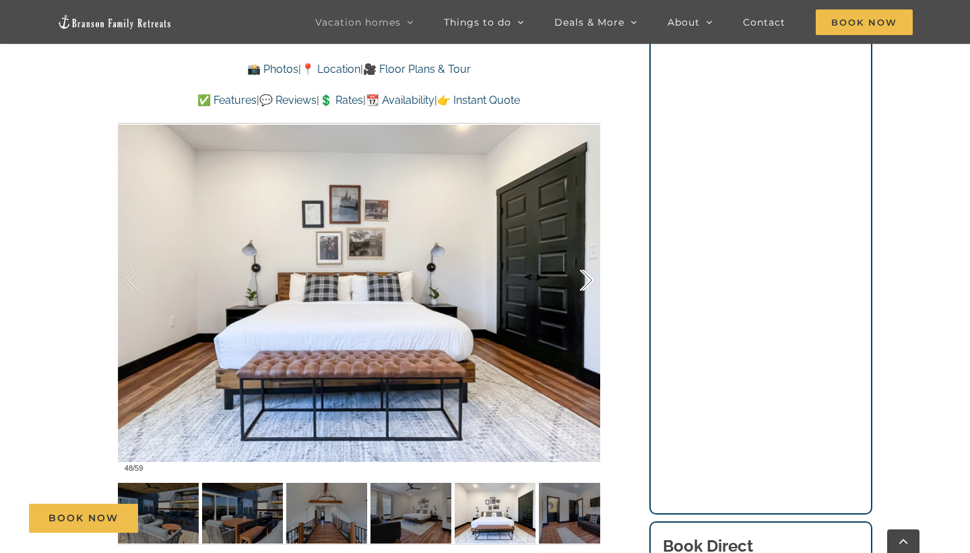
click at [581, 270] on div at bounding box center [573, 281] width 42 height 84
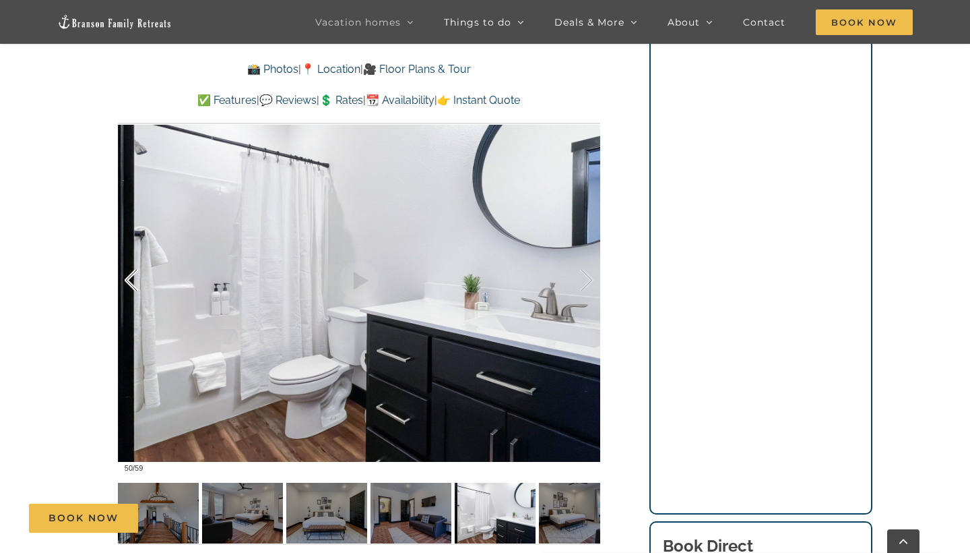
click at [126, 294] on div at bounding box center [146, 281] width 42 height 84
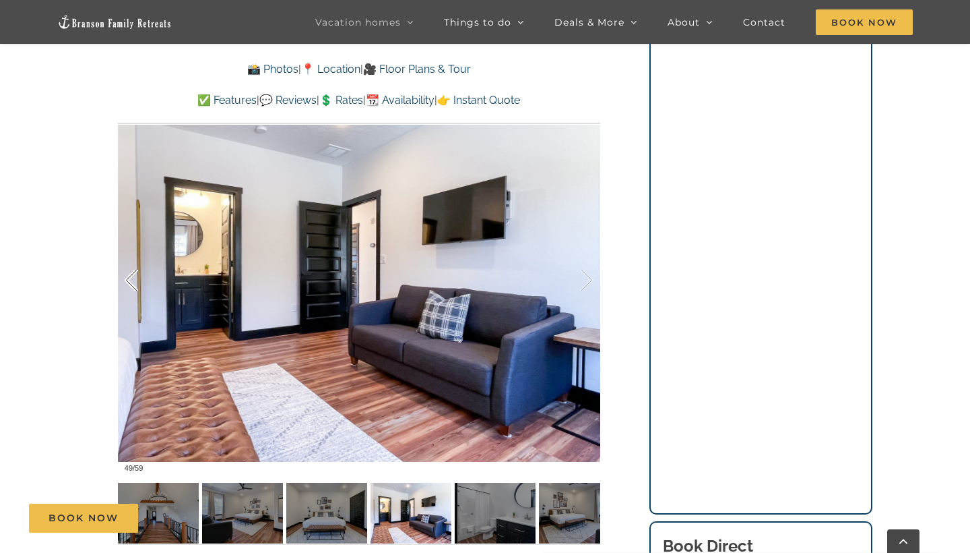
click at [126, 294] on div at bounding box center [146, 281] width 42 height 84
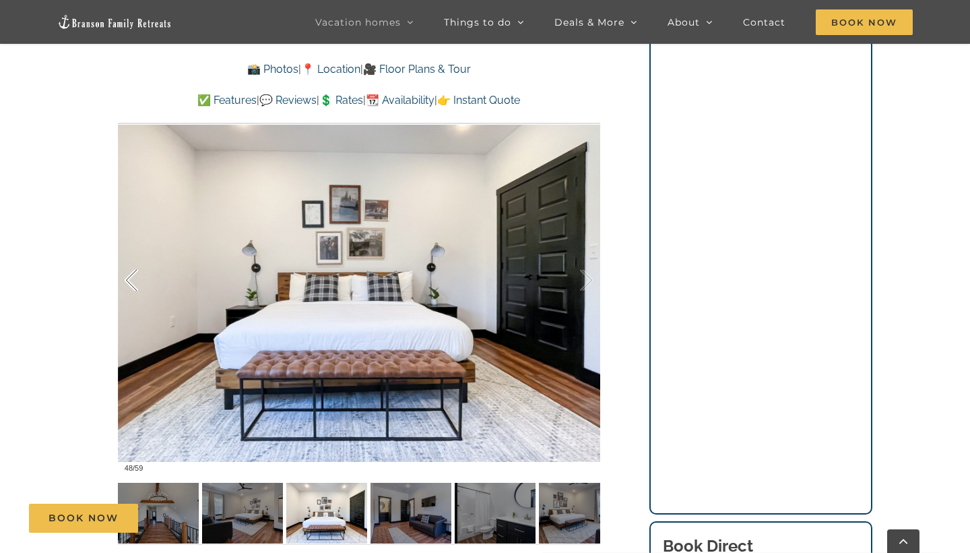
click at [126, 294] on div at bounding box center [146, 281] width 42 height 84
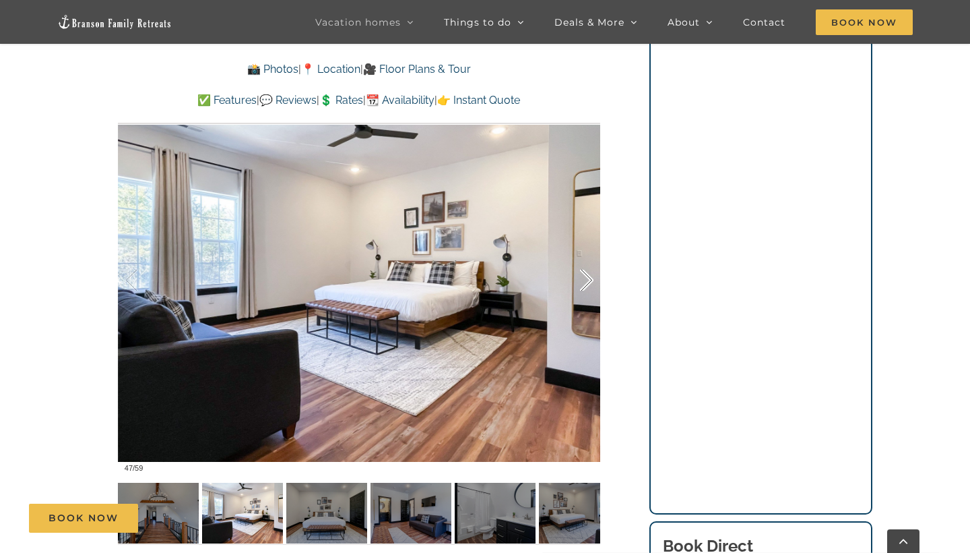
click at [577, 281] on div at bounding box center [573, 281] width 42 height 84
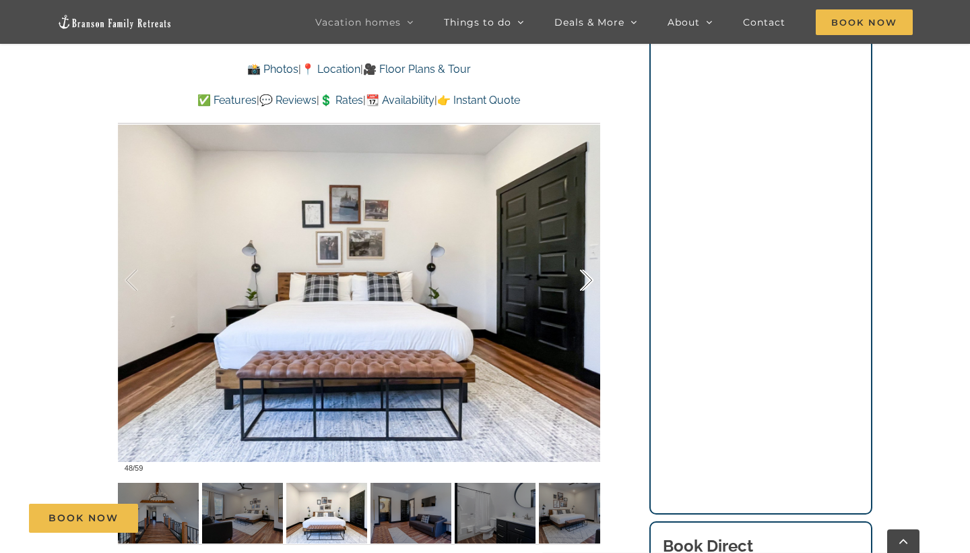
click at [577, 281] on div at bounding box center [573, 281] width 42 height 84
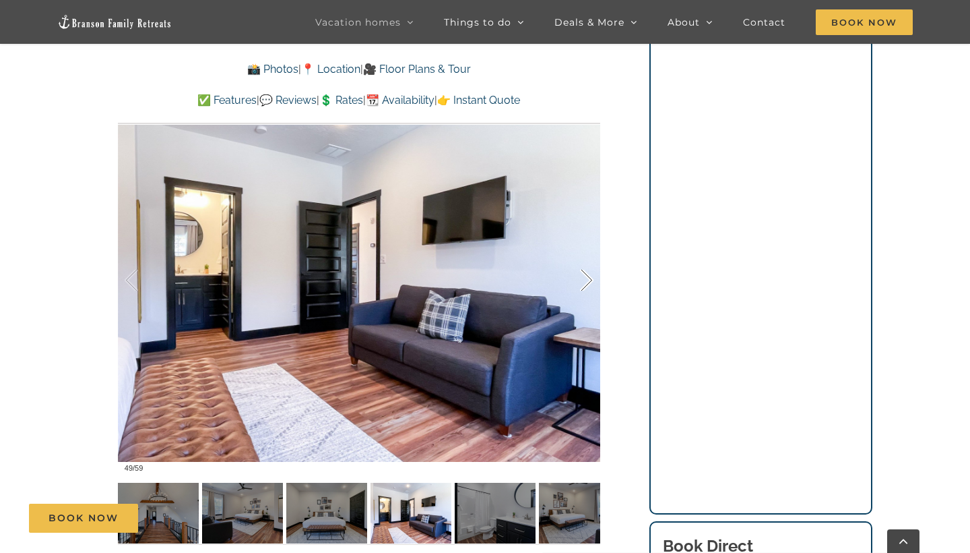
click at [577, 281] on div at bounding box center [573, 281] width 42 height 84
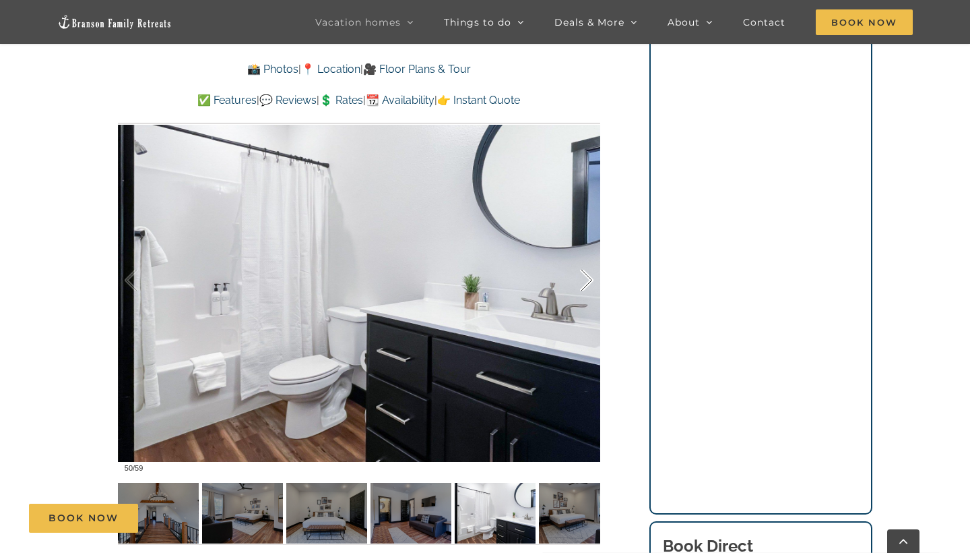
click at [577, 281] on div at bounding box center [573, 281] width 42 height 84
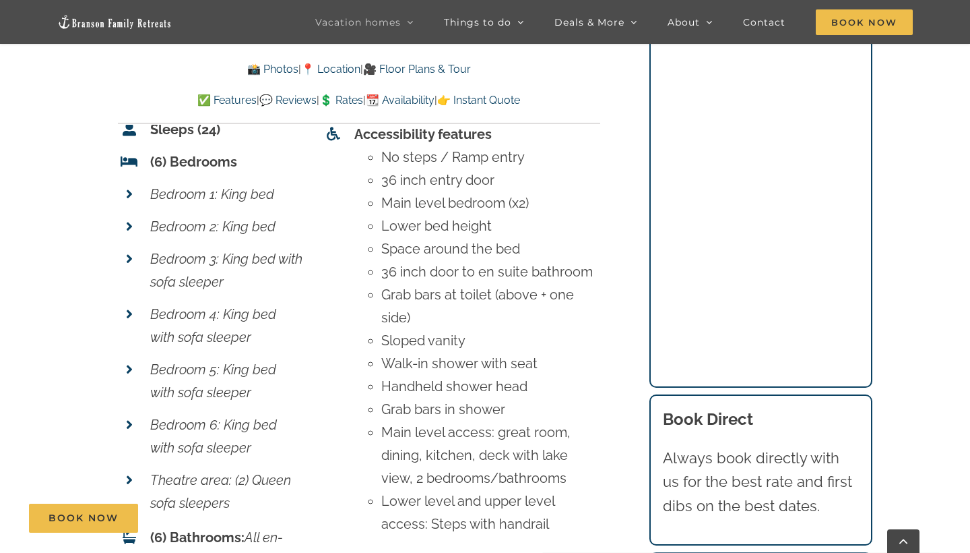
scroll to position [4902, 0]
